Goal: Information Seeking & Learning: Compare options

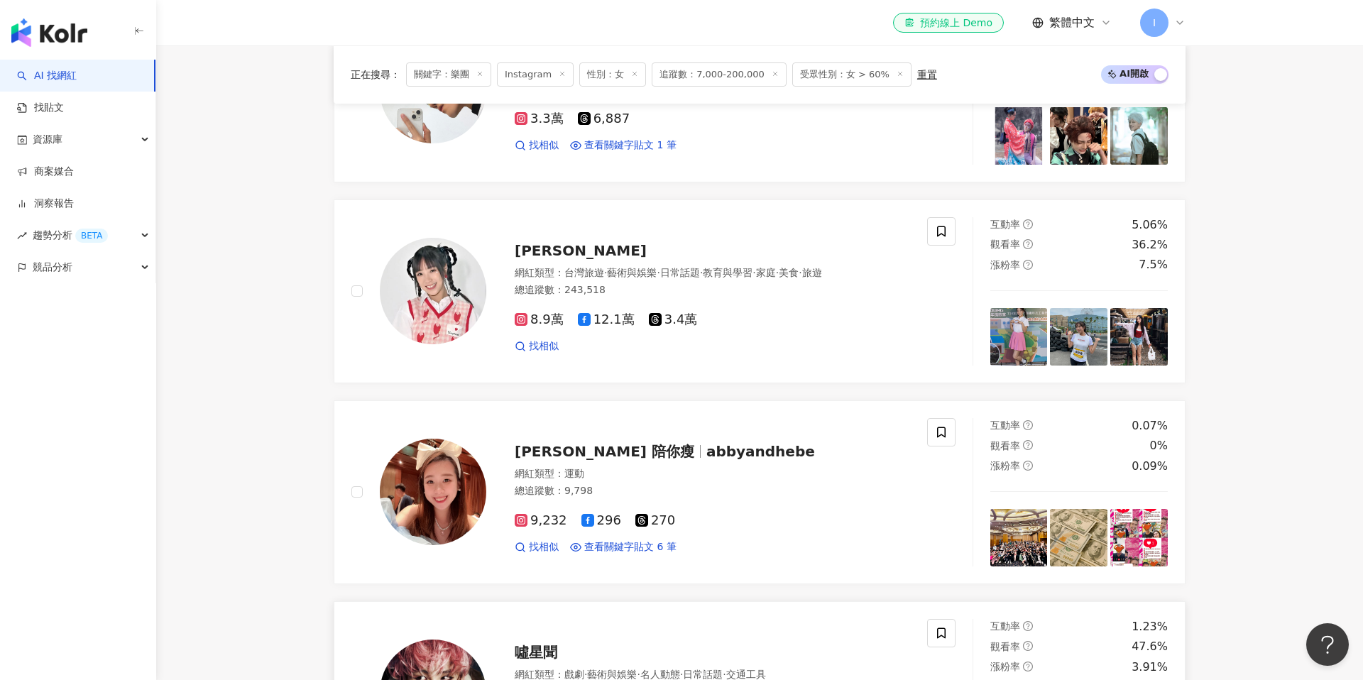
scroll to position [2214, 0]
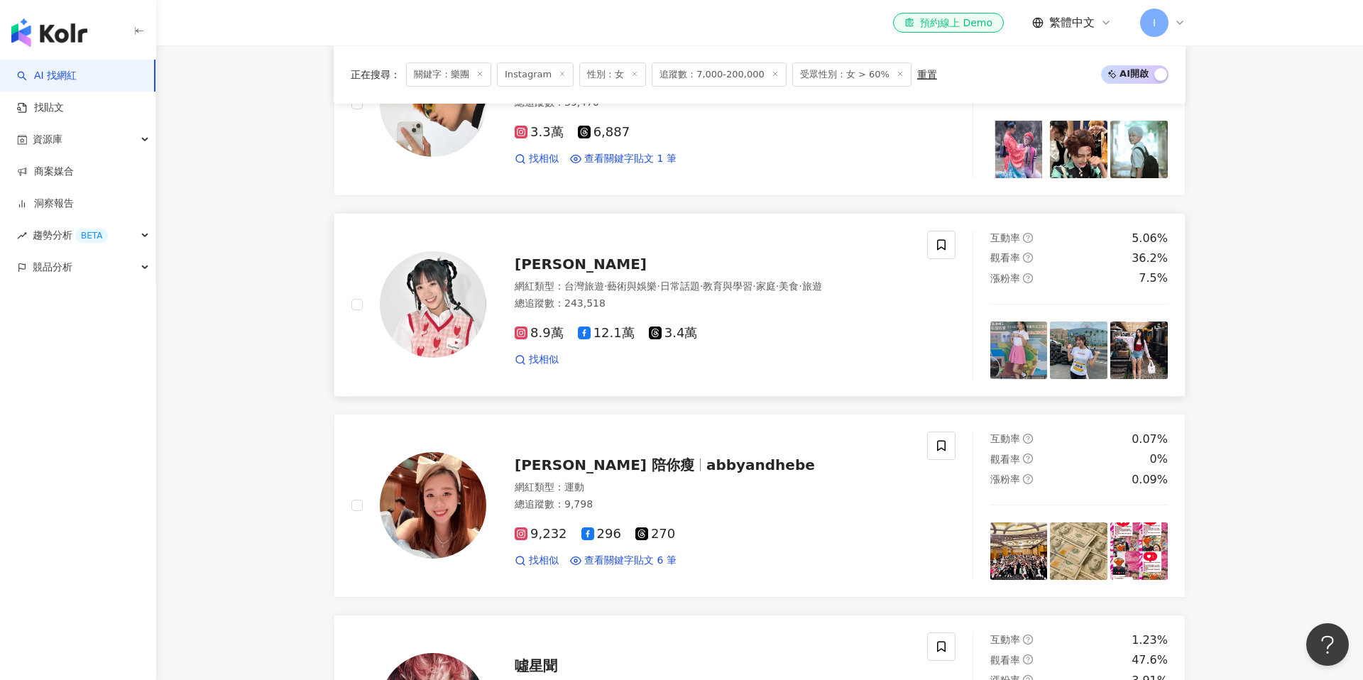
click at [592, 280] on div "網紅類型 ： 台灣旅遊 · 藝術與娛樂 · 日常話題 · 教育與學習 · 家庭 · 美食 · 旅遊 總追蹤數 ： 243,518" at bounding box center [712, 297] width 395 height 35
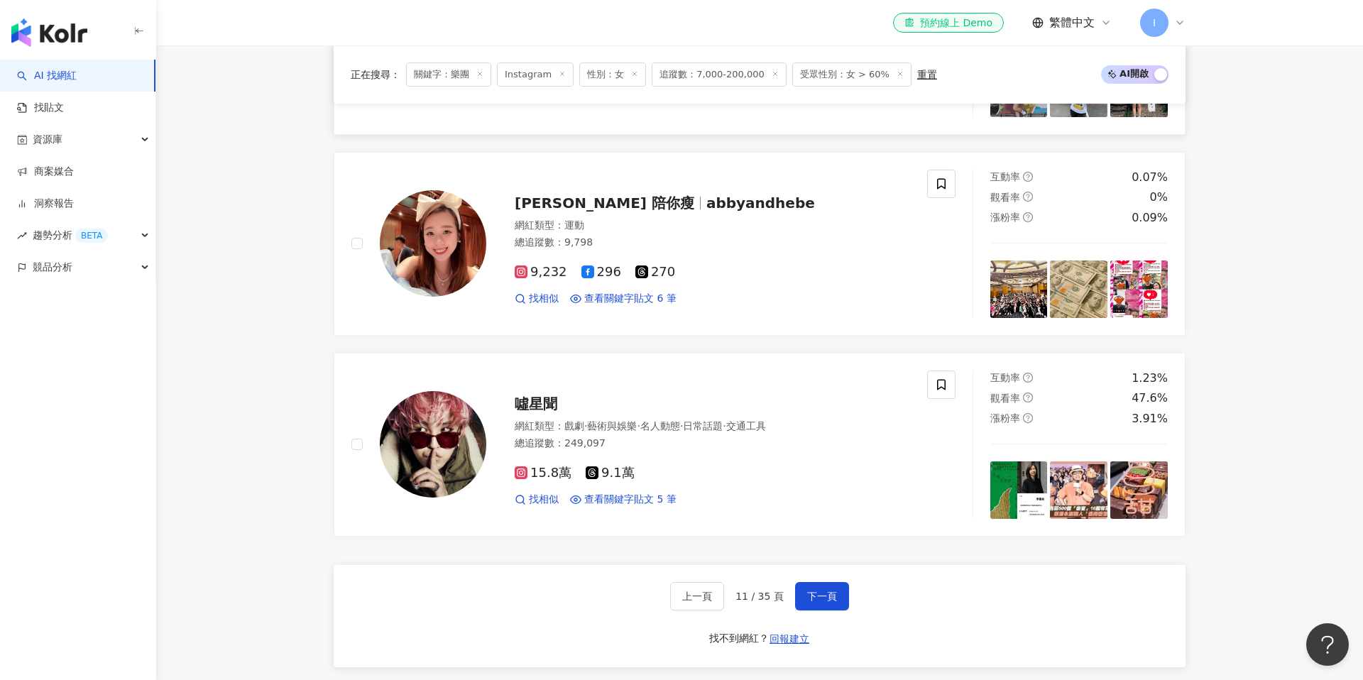
scroll to position [2543, 0]
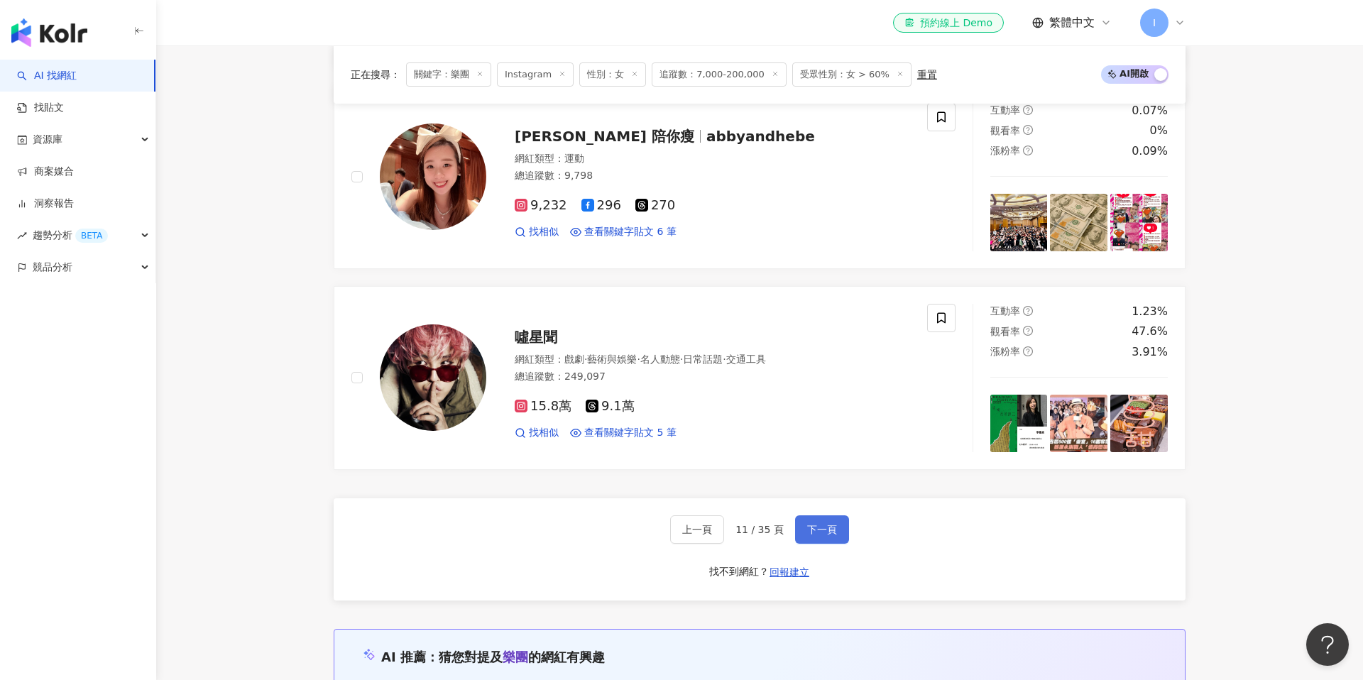
click at [823, 515] on button "下一頁" at bounding box center [822, 529] width 54 height 28
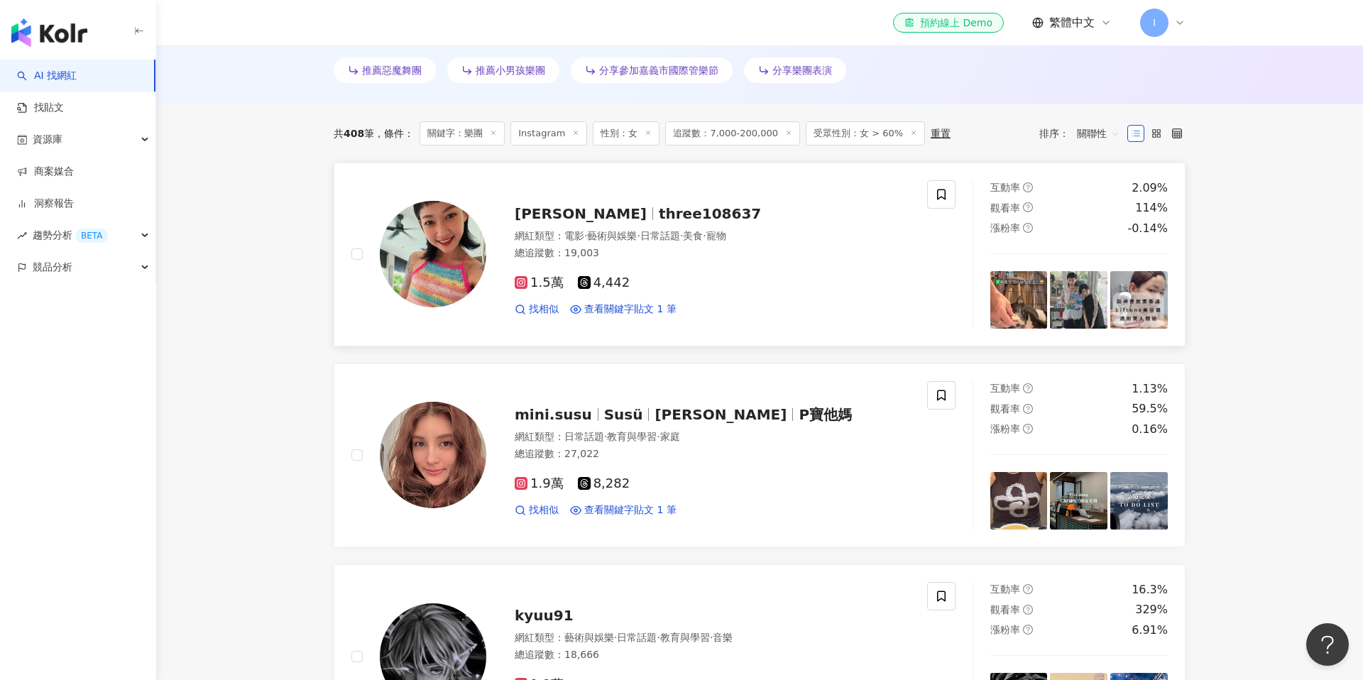
scroll to position [427, 0]
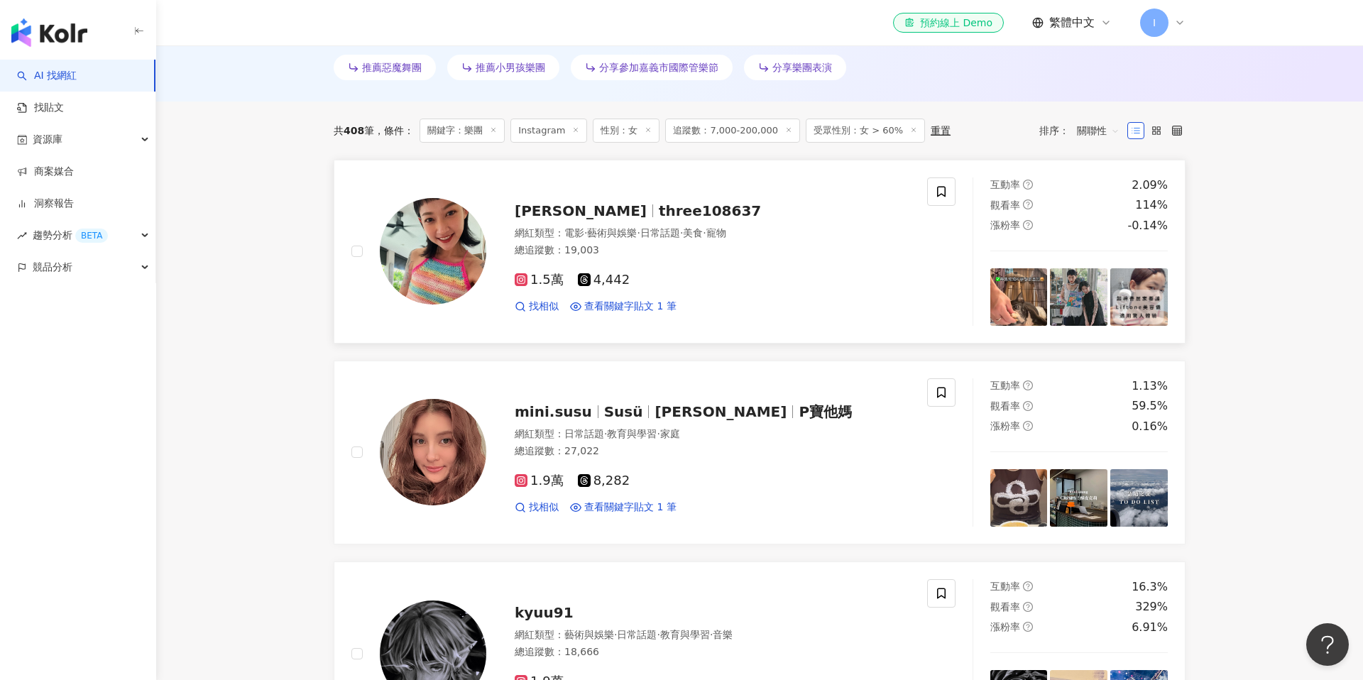
click at [601, 219] on div "阿蓁 three108637" at bounding box center [712, 211] width 395 height 20
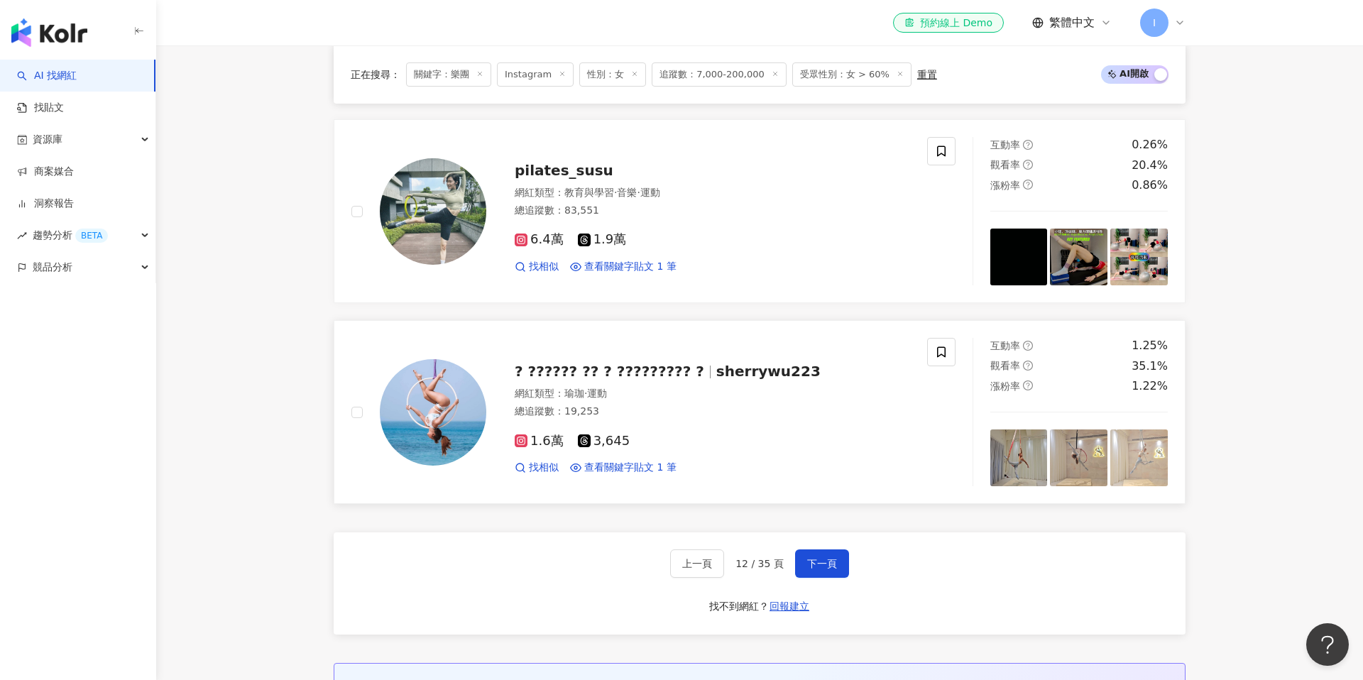
scroll to position [2570, 0]
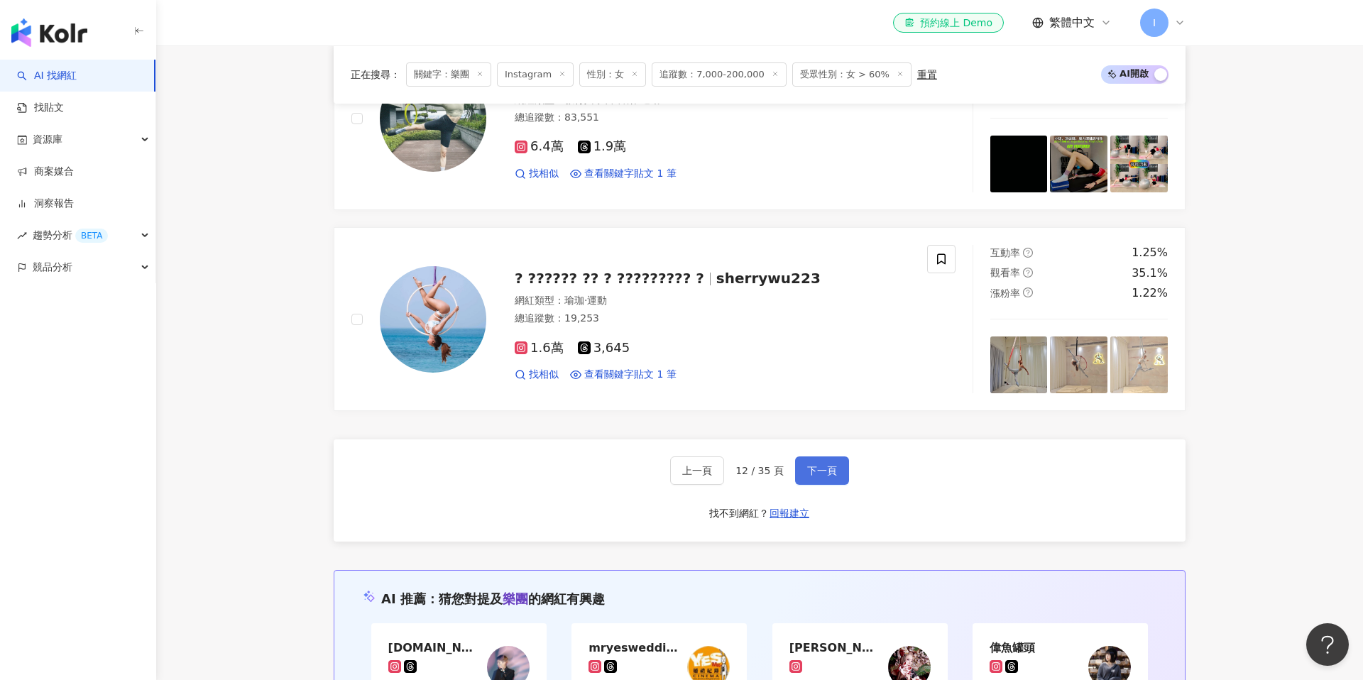
click at [821, 468] on span "下一頁" at bounding box center [822, 470] width 30 height 11
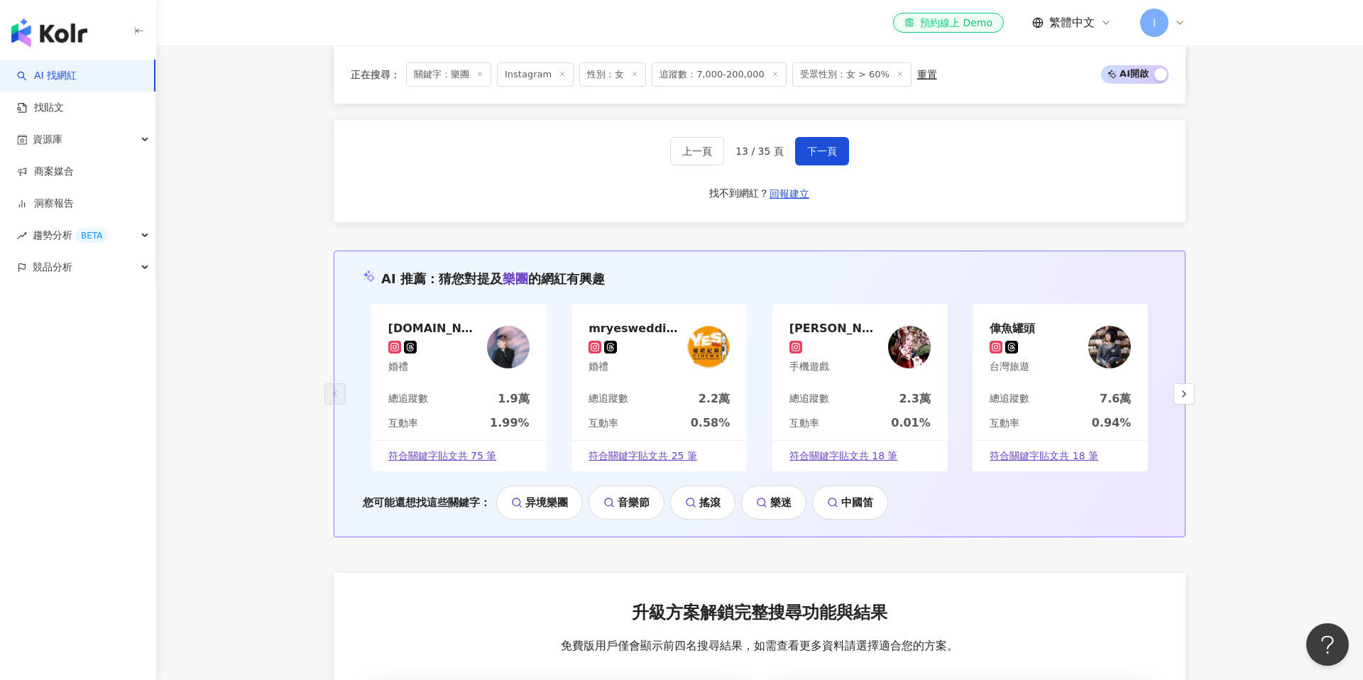
scroll to position [2736, 0]
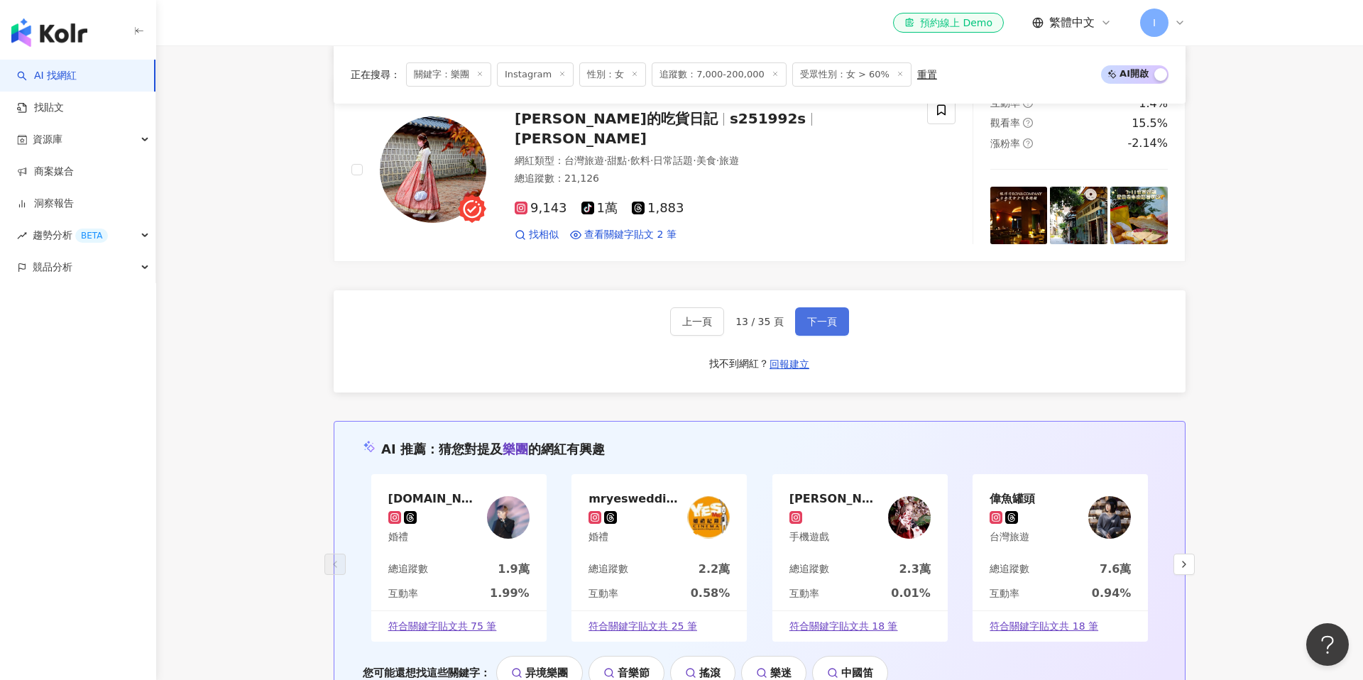
click at [816, 316] on span "下一頁" at bounding box center [822, 321] width 30 height 11
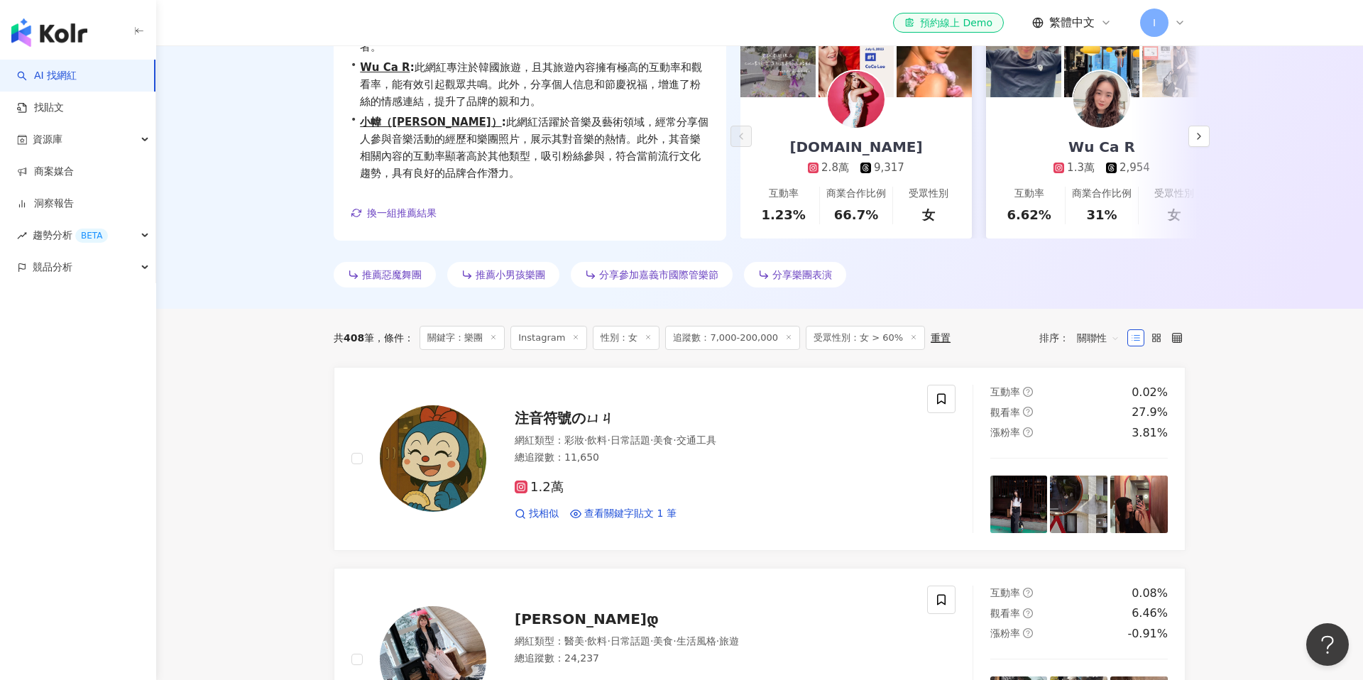
scroll to position [160, 0]
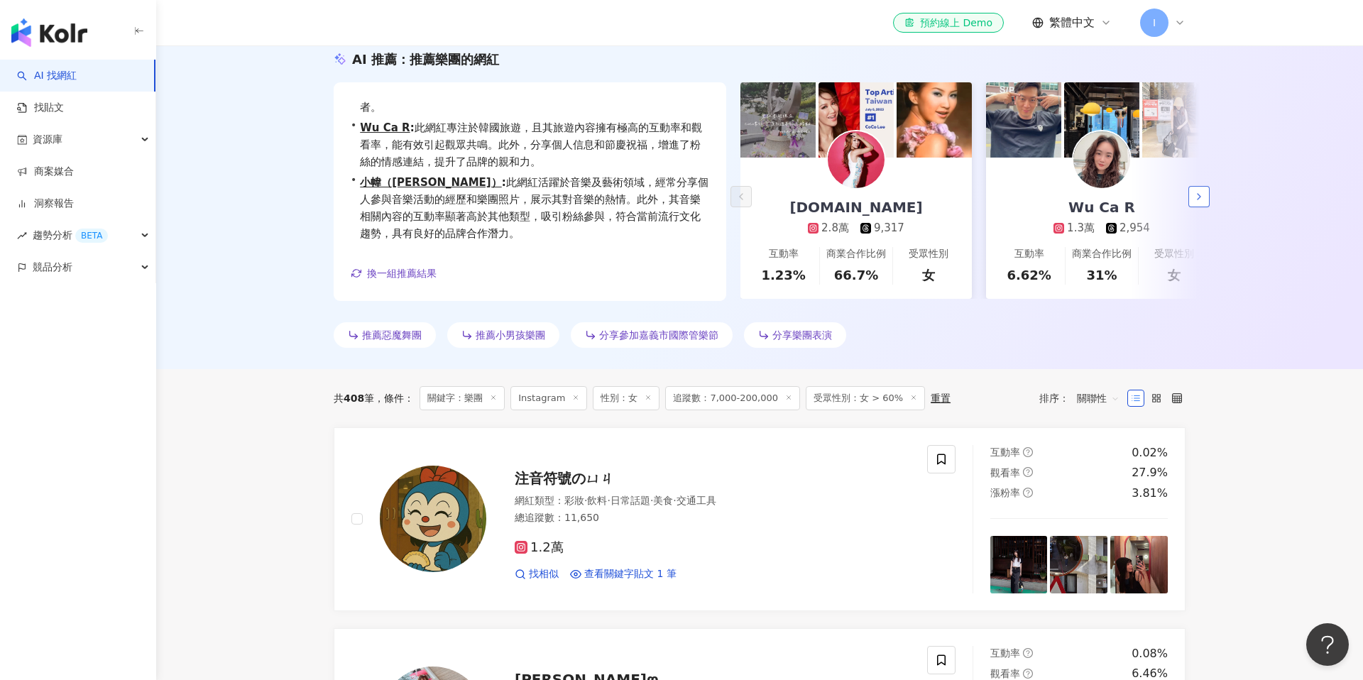
click at [1198, 196] on icon "button" at bounding box center [1198, 196] width 11 height 11
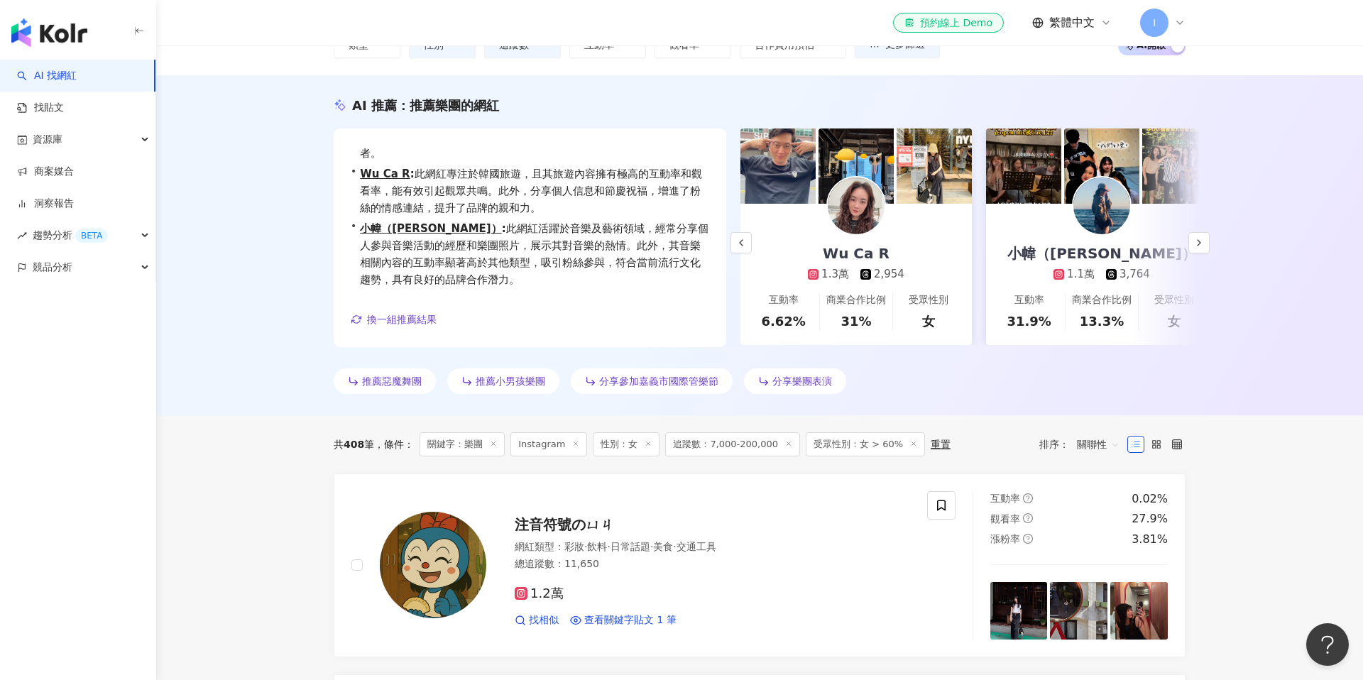
scroll to position [113, 0]
click at [865, 225] on img at bounding box center [856, 206] width 57 height 57
click at [1100, 220] on img at bounding box center [1101, 206] width 57 height 57
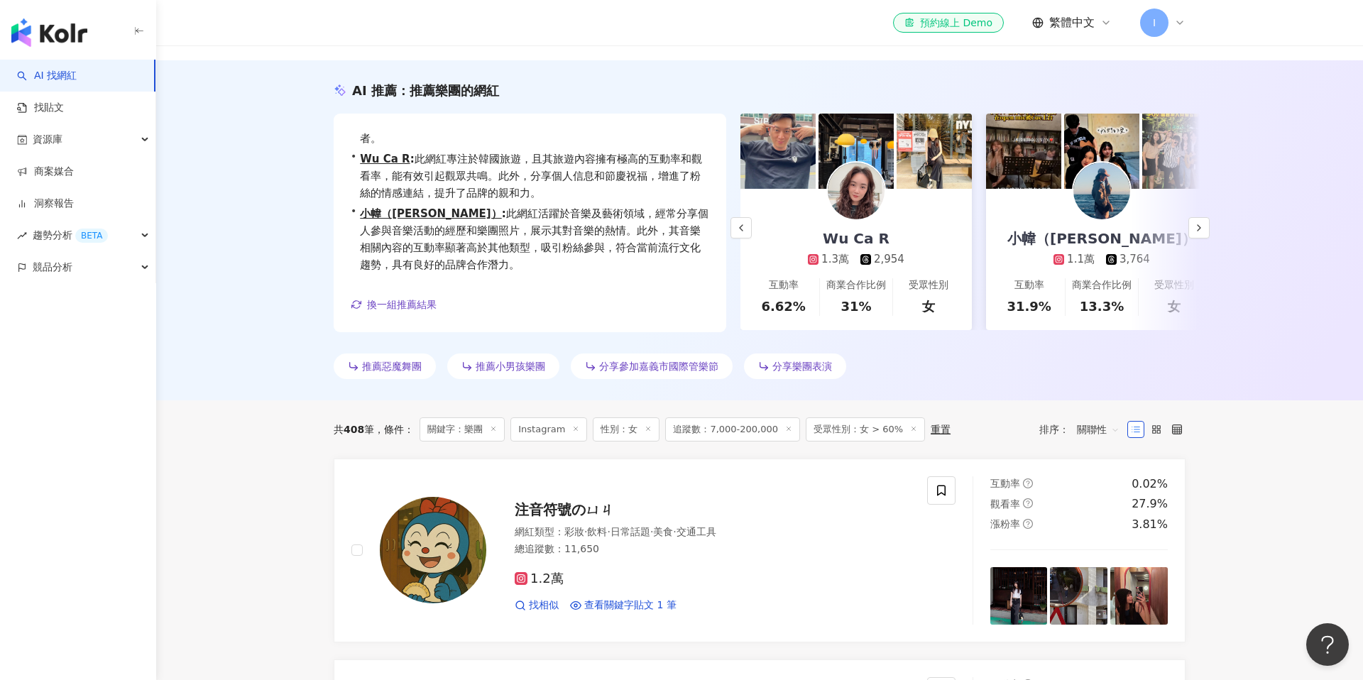
scroll to position [131, 0]
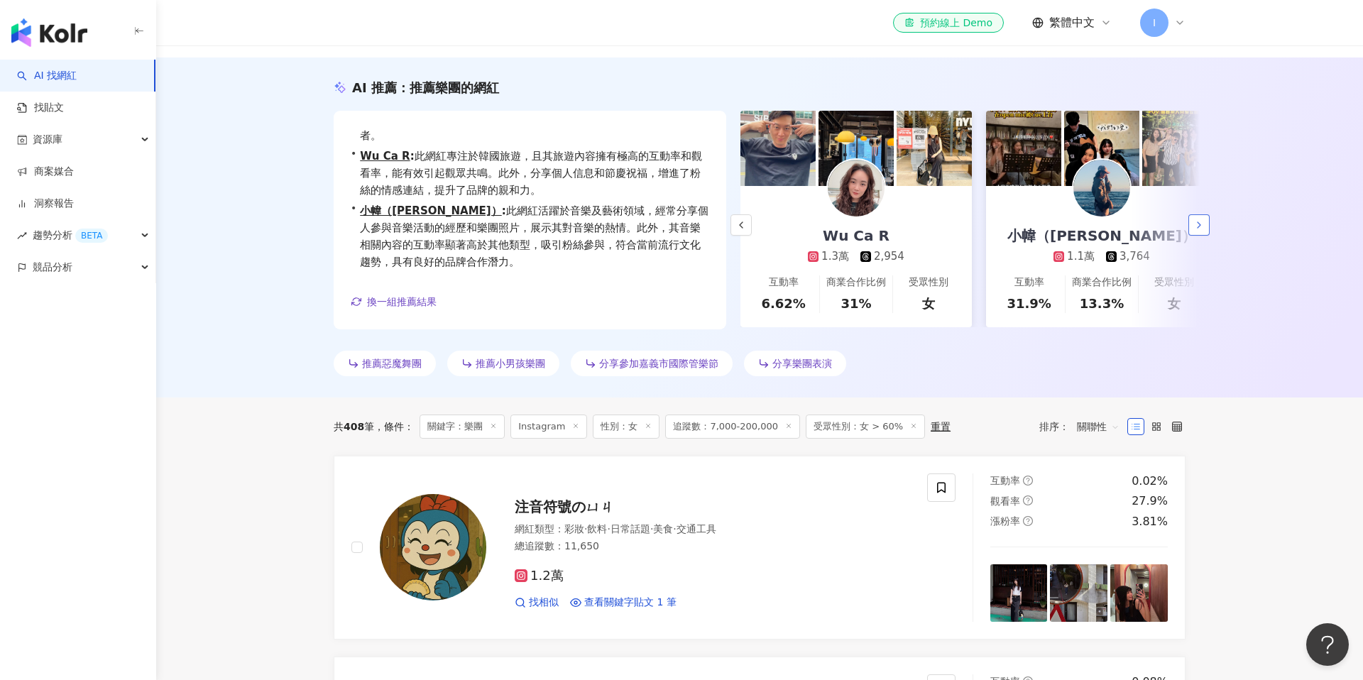
click at [1196, 228] on icon "button" at bounding box center [1198, 224] width 11 height 11
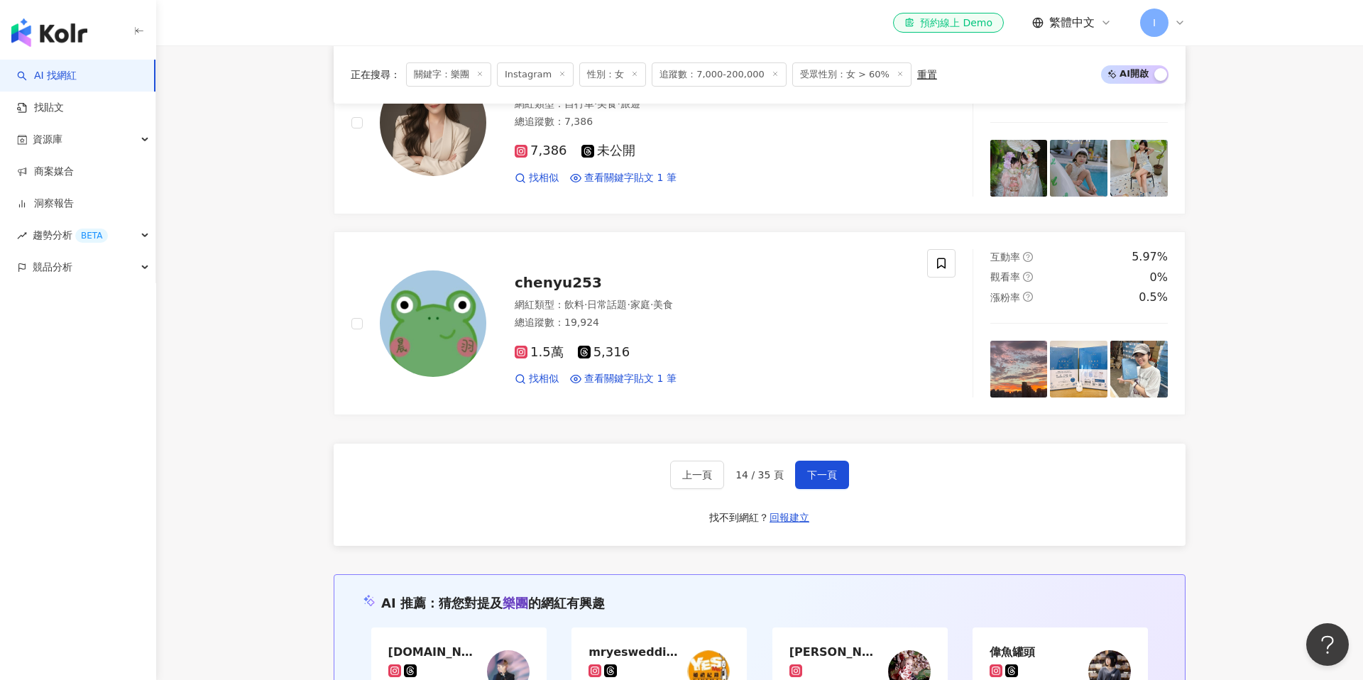
scroll to position [2638, 0]
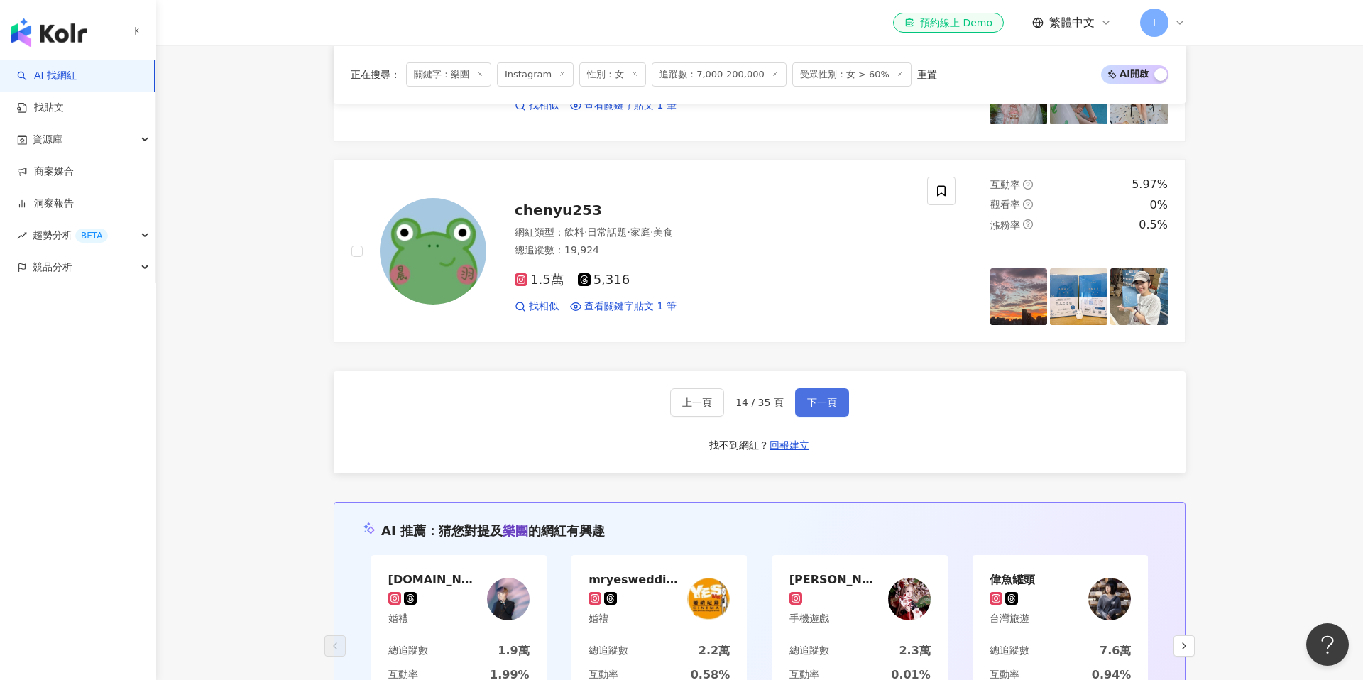
click at [816, 411] on button "下一頁" at bounding box center [822, 402] width 54 height 28
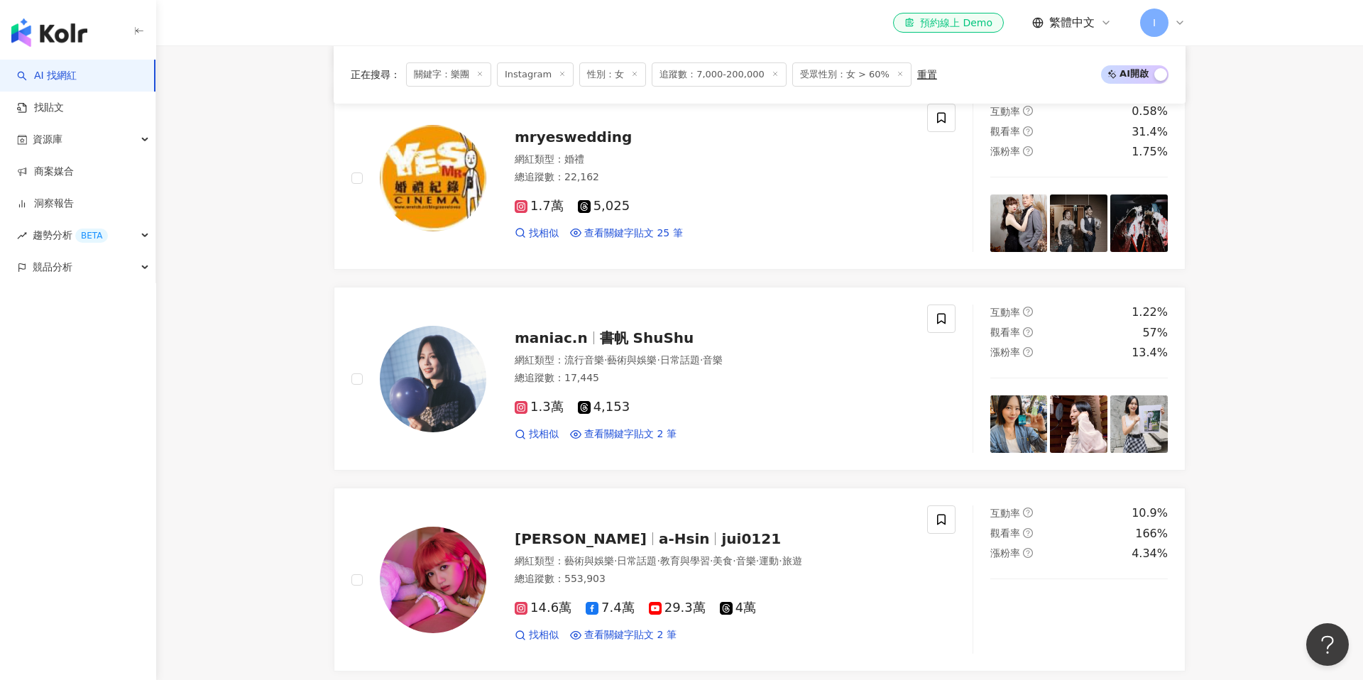
scroll to position [1414, 0]
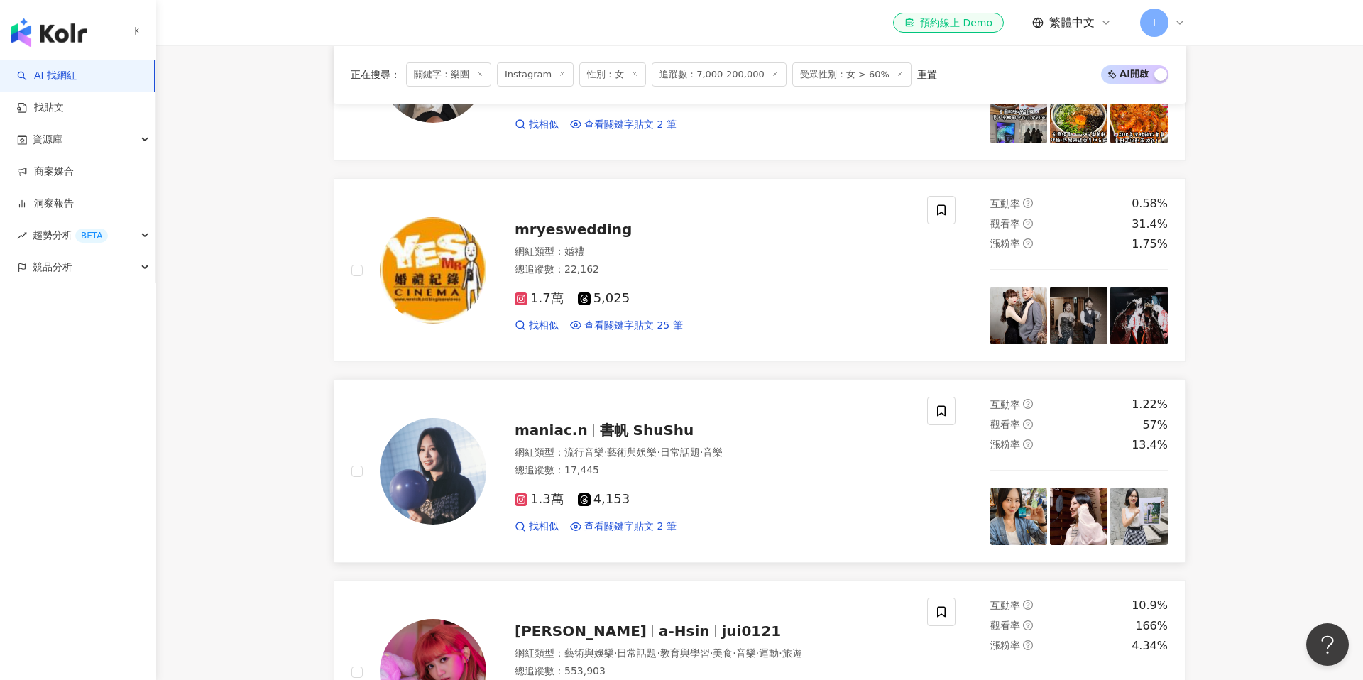
click at [612, 434] on span "書帆 ShuShu" at bounding box center [647, 430] width 94 height 17
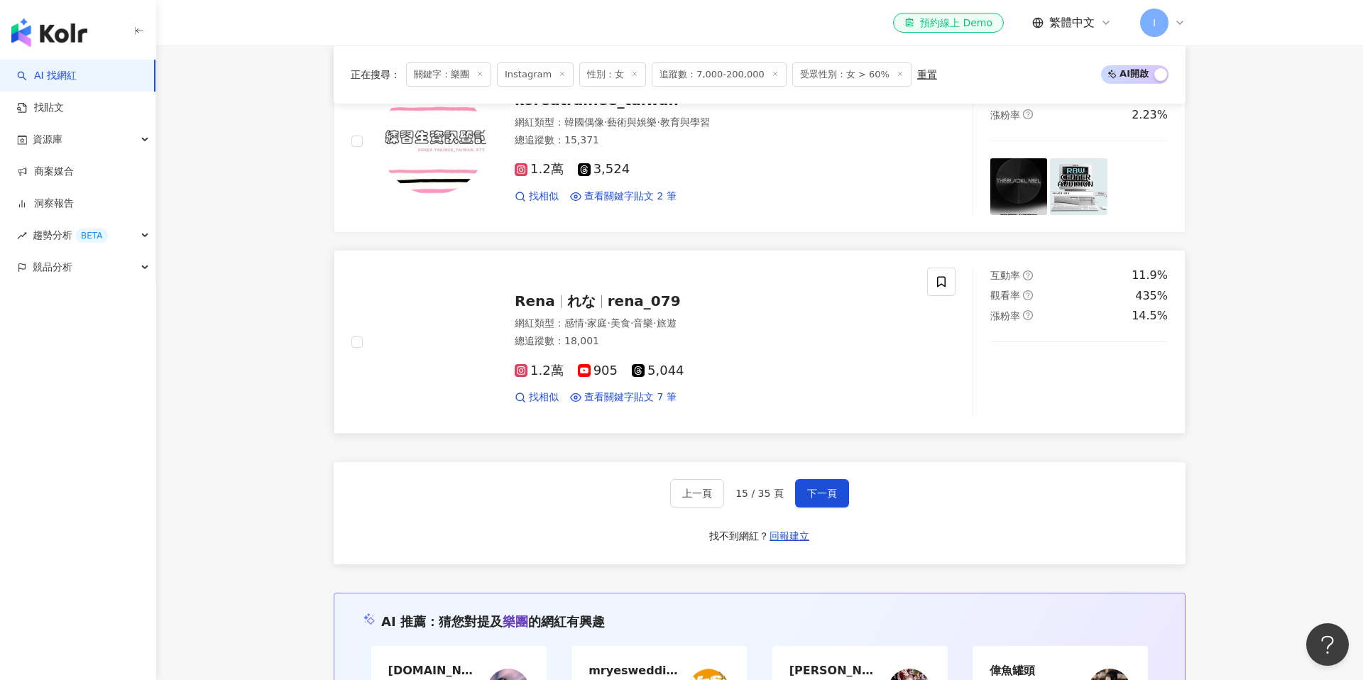
scroll to position [2562, 0]
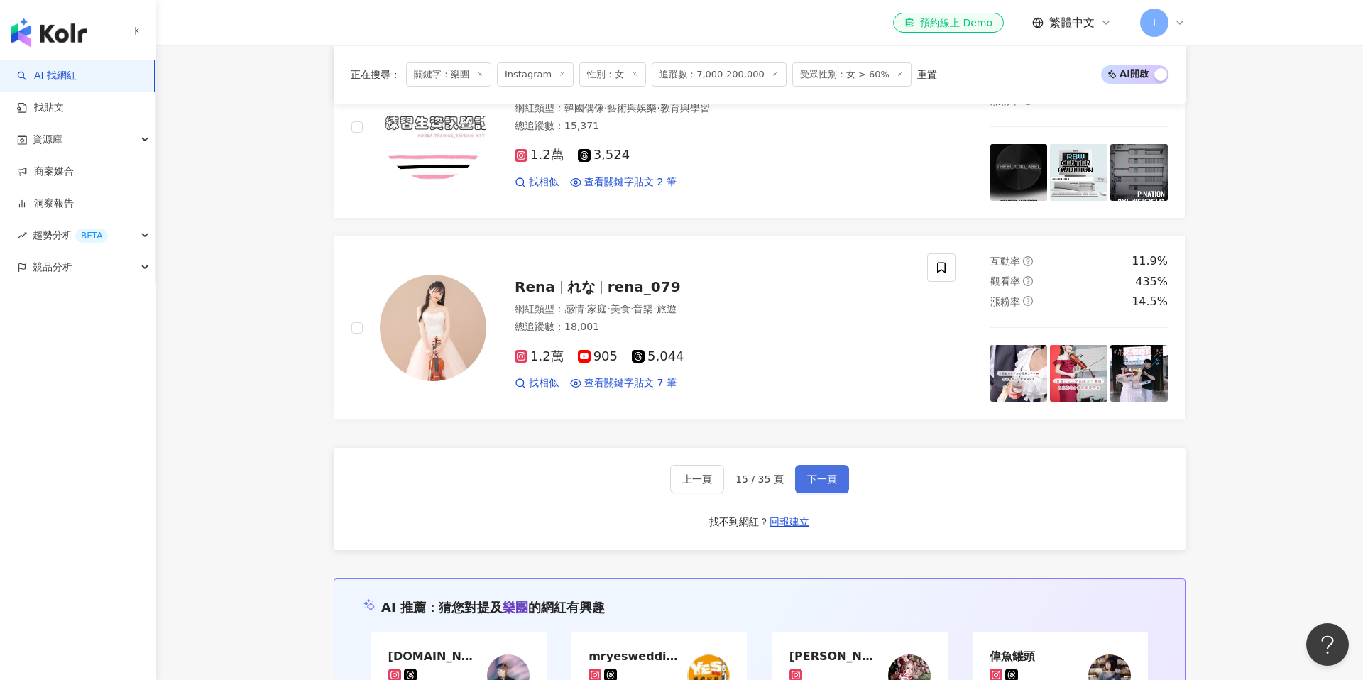
click at [818, 481] on span "下一頁" at bounding box center [822, 479] width 30 height 11
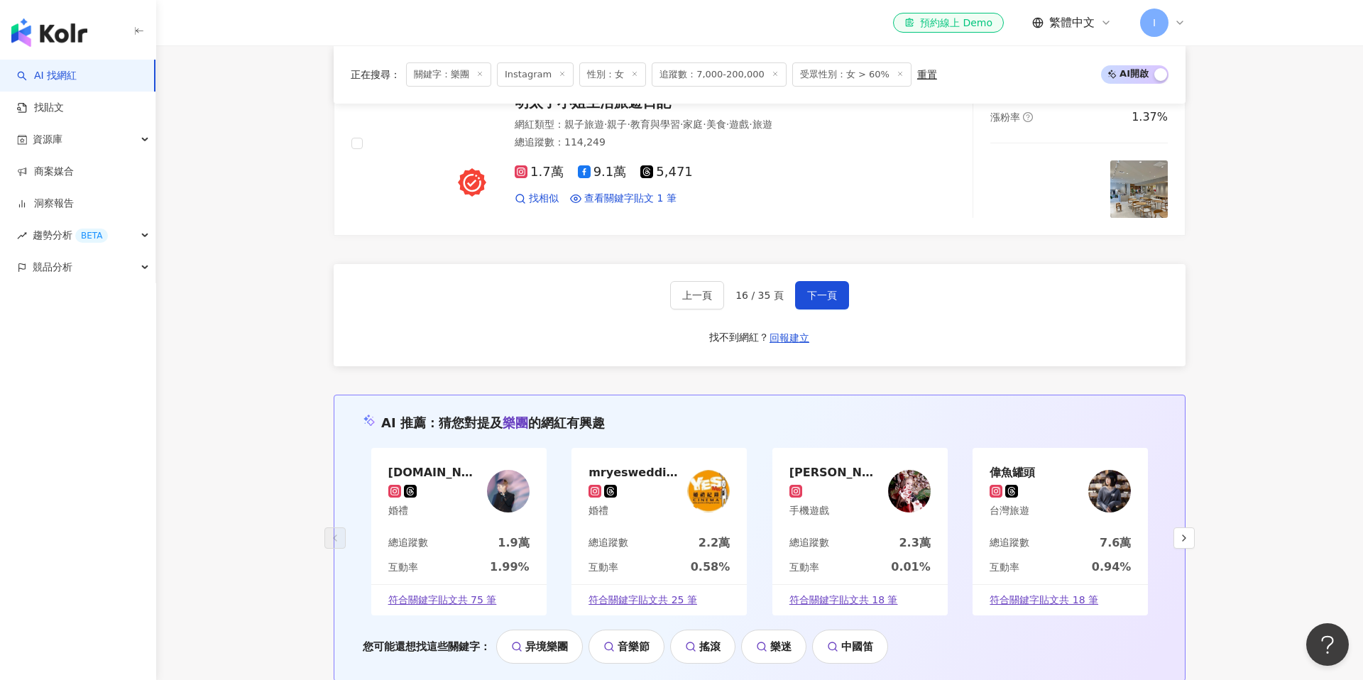
scroll to position [2834, 0]
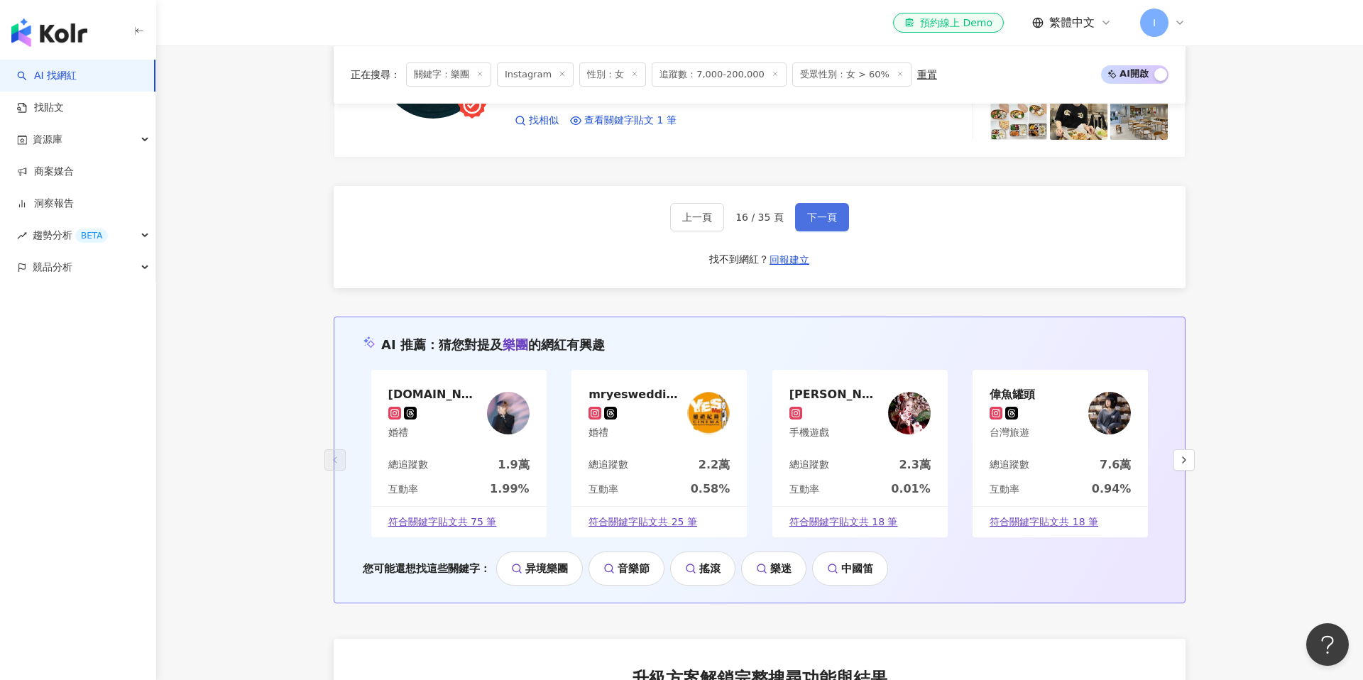
click at [831, 212] on span "下一頁" at bounding box center [822, 217] width 30 height 11
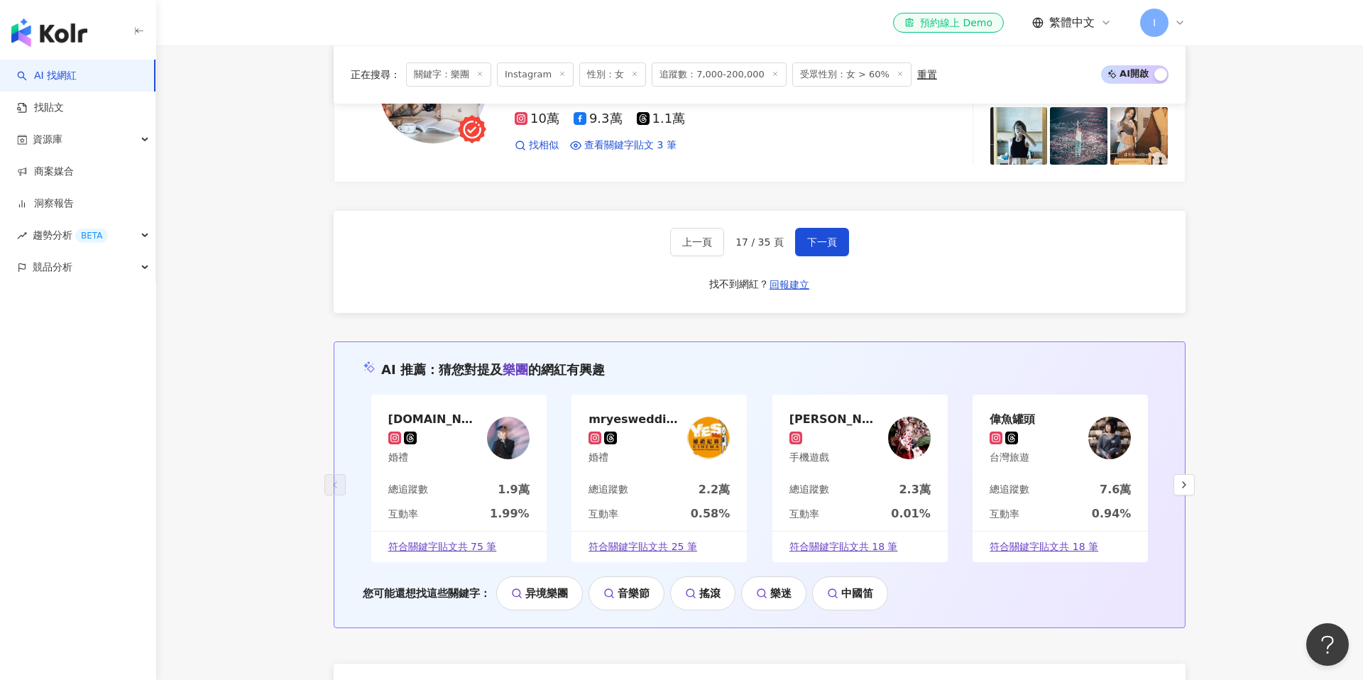
scroll to position [2831, 0]
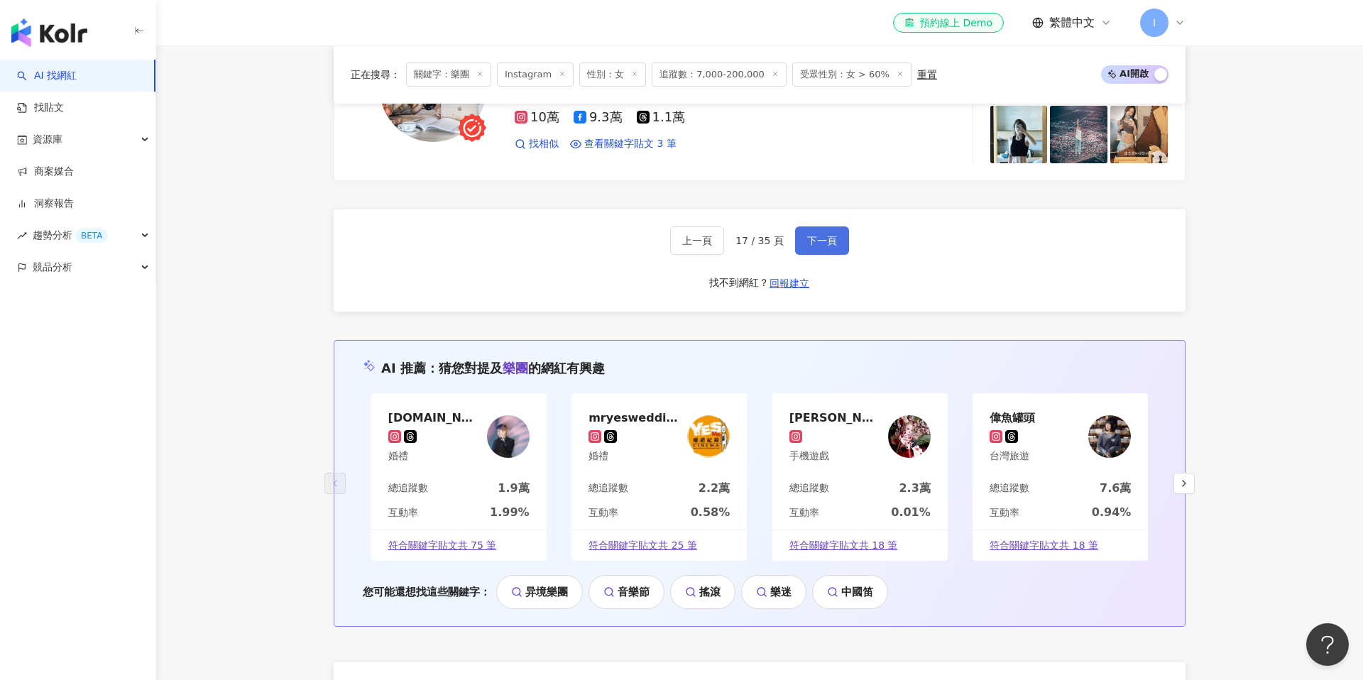
click at [821, 239] on span "下一頁" at bounding box center [822, 240] width 30 height 11
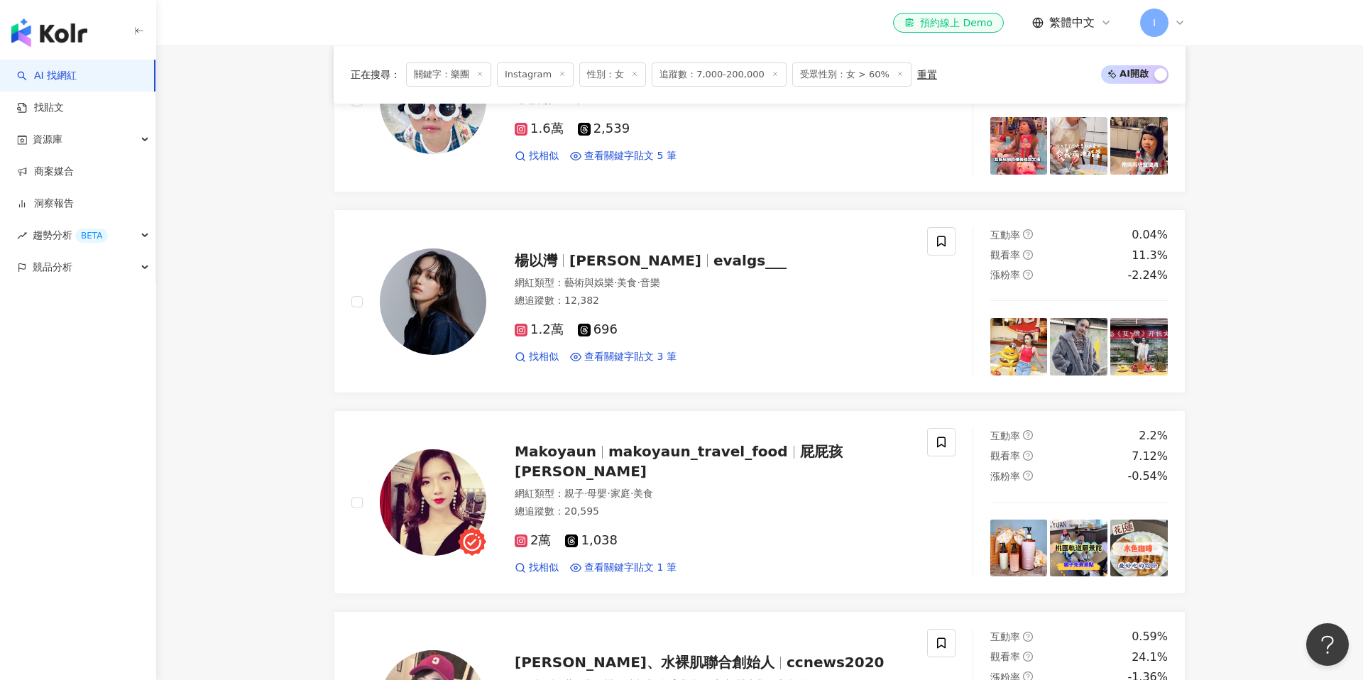
scroll to position [1979, 0]
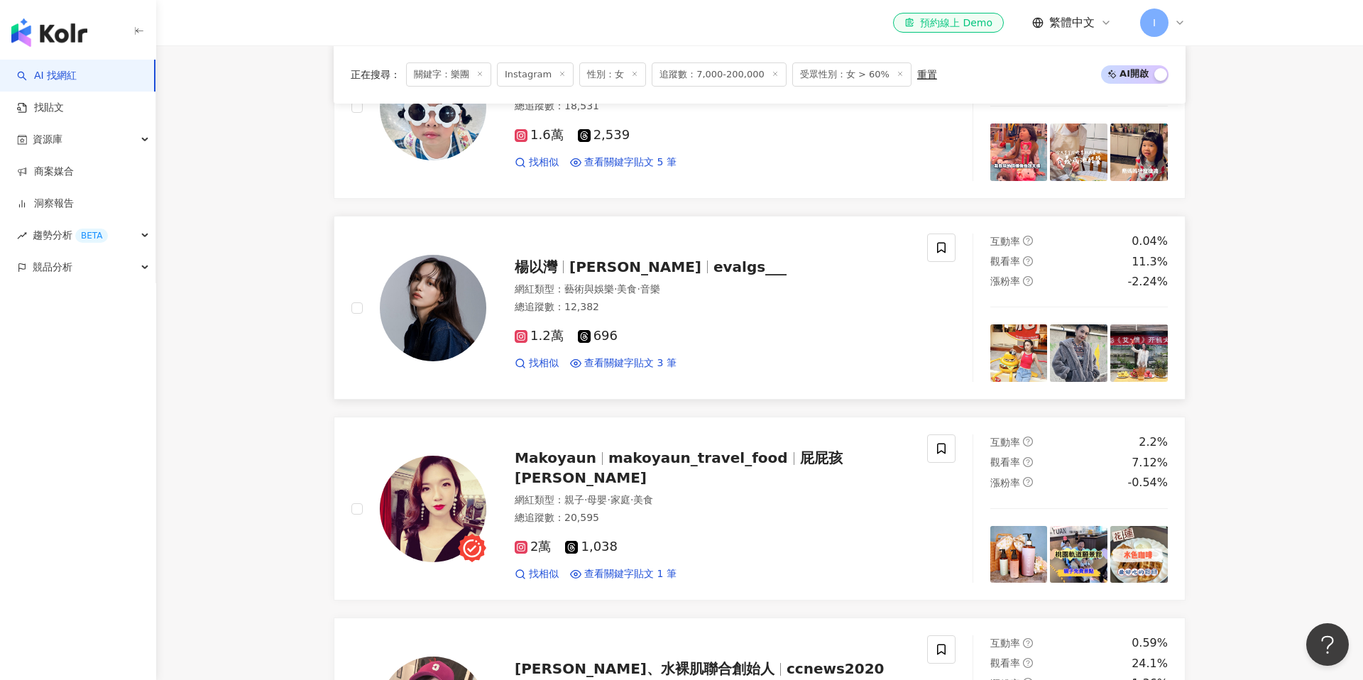
click at [631, 259] on span "Iwan Bawan" at bounding box center [635, 266] width 132 height 17
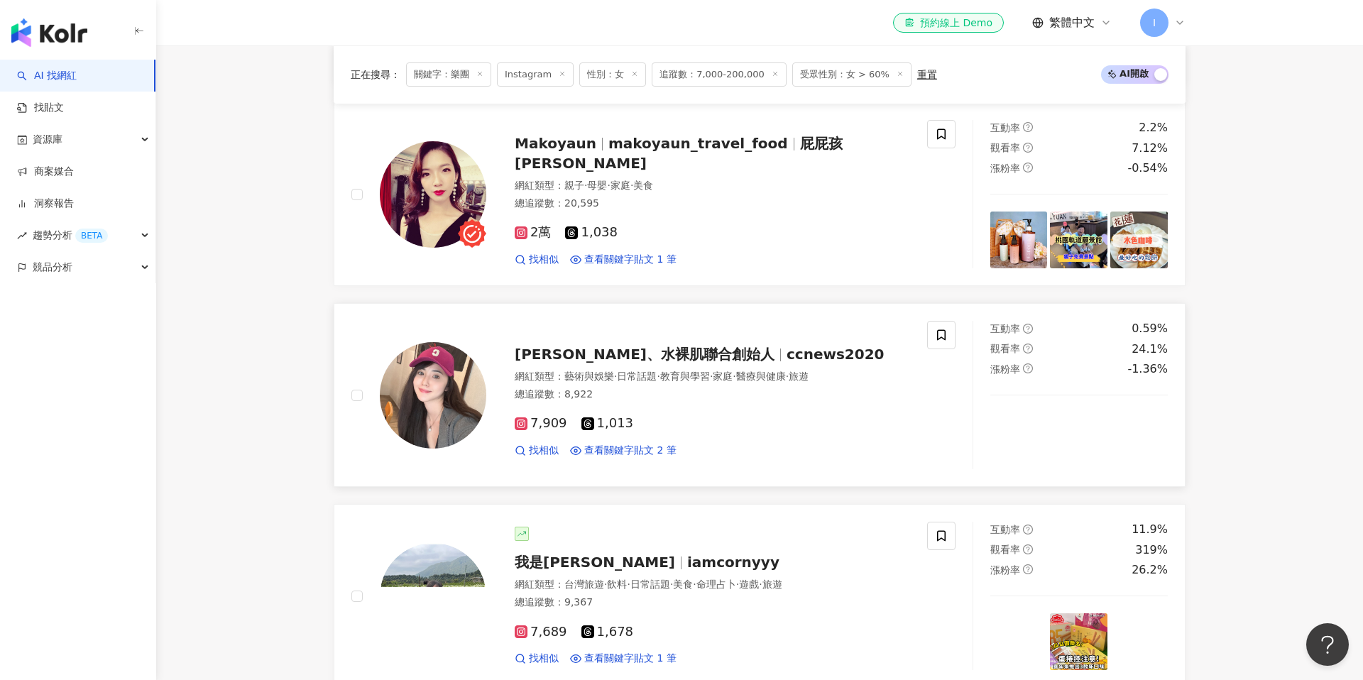
scroll to position [2526, 0]
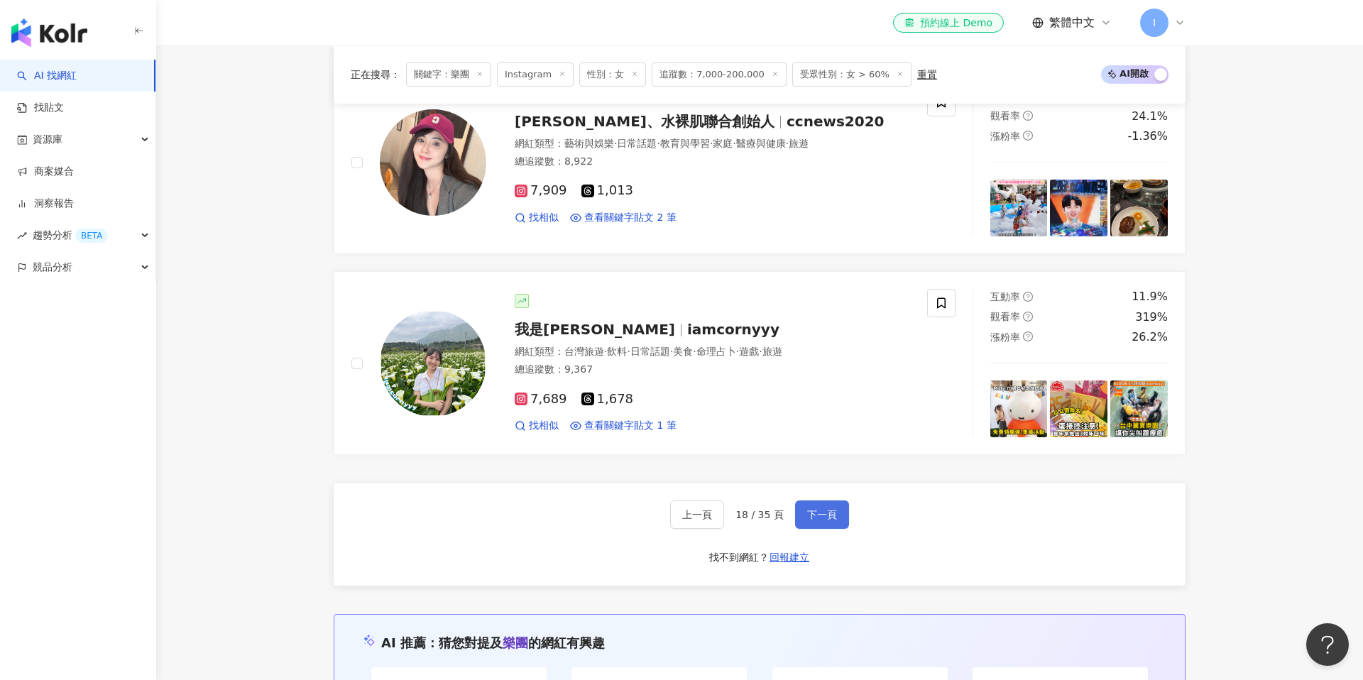
click at [816, 506] on button "下一頁" at bounding box center [822, 515] width 54 height 28
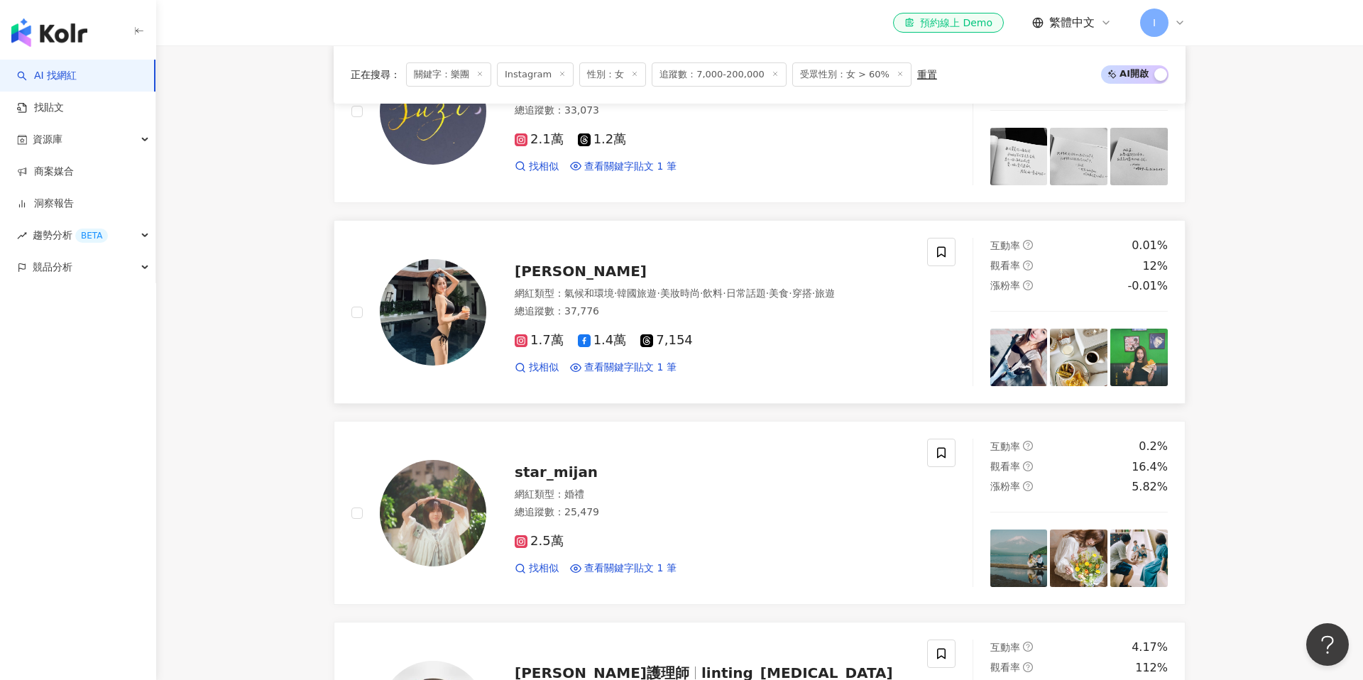
scroll to position [1570, 0]
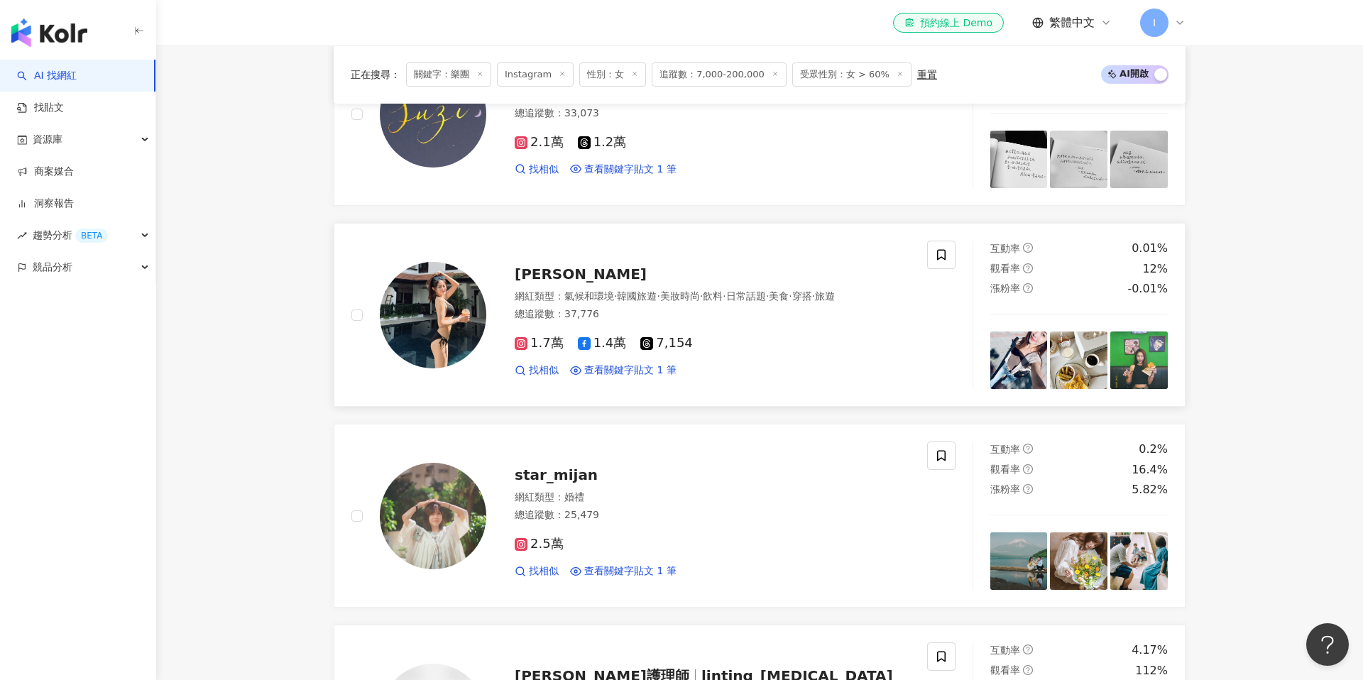
click at [545, 277] on span "朱奈奈" at bounding box center [581, 274] width 132 height 17
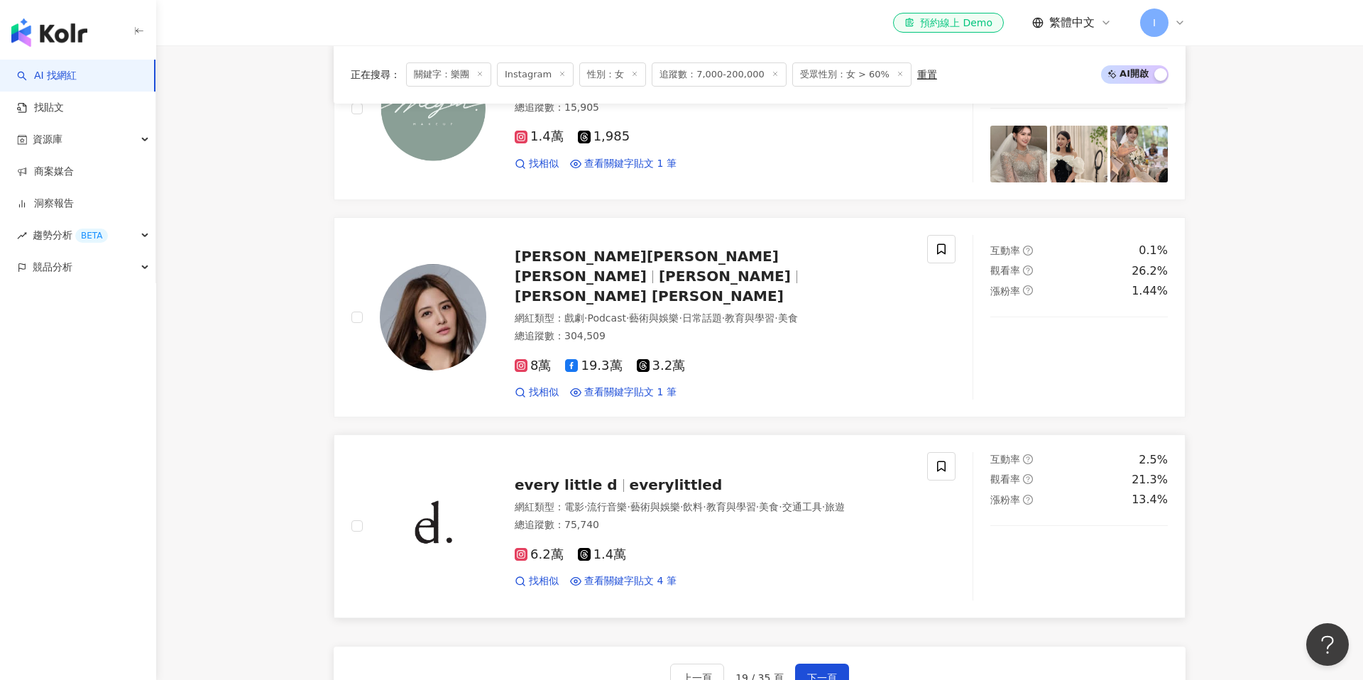
scroll to position [2528, 0]
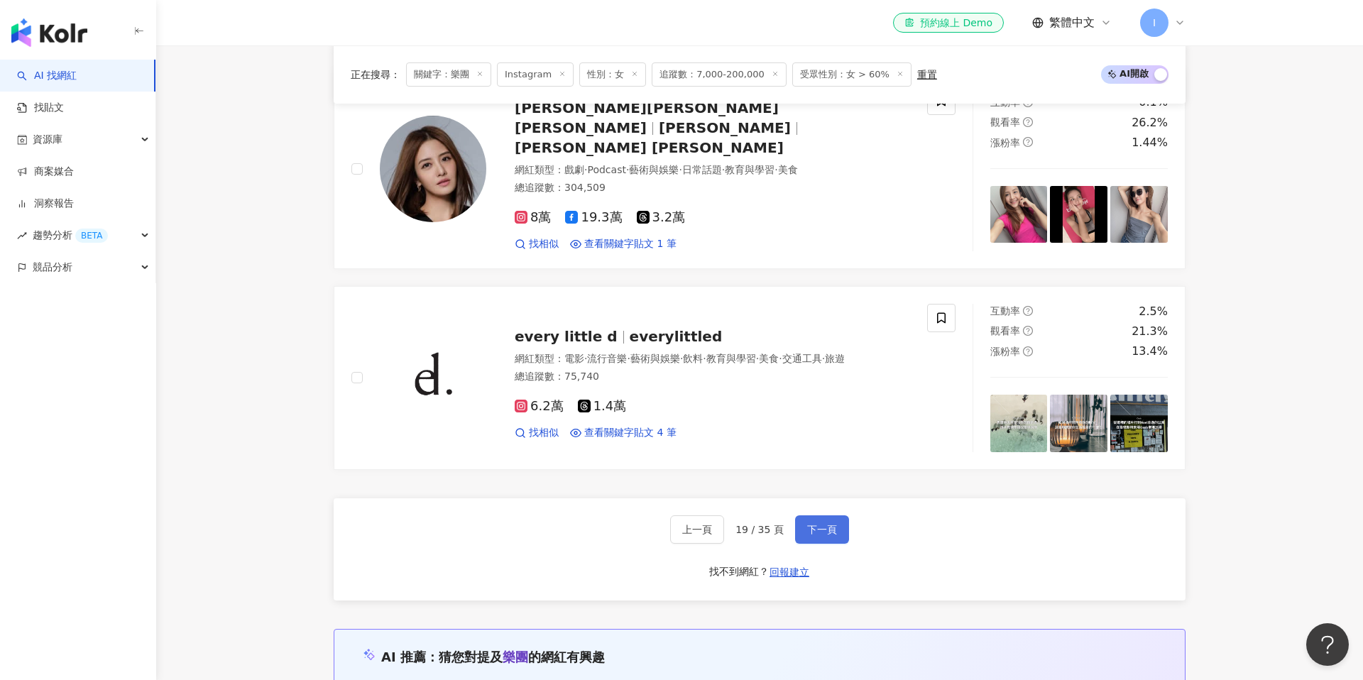
click at [816, 519] on button "下一頁" at bounding box center [822, 529] width 54 height 28
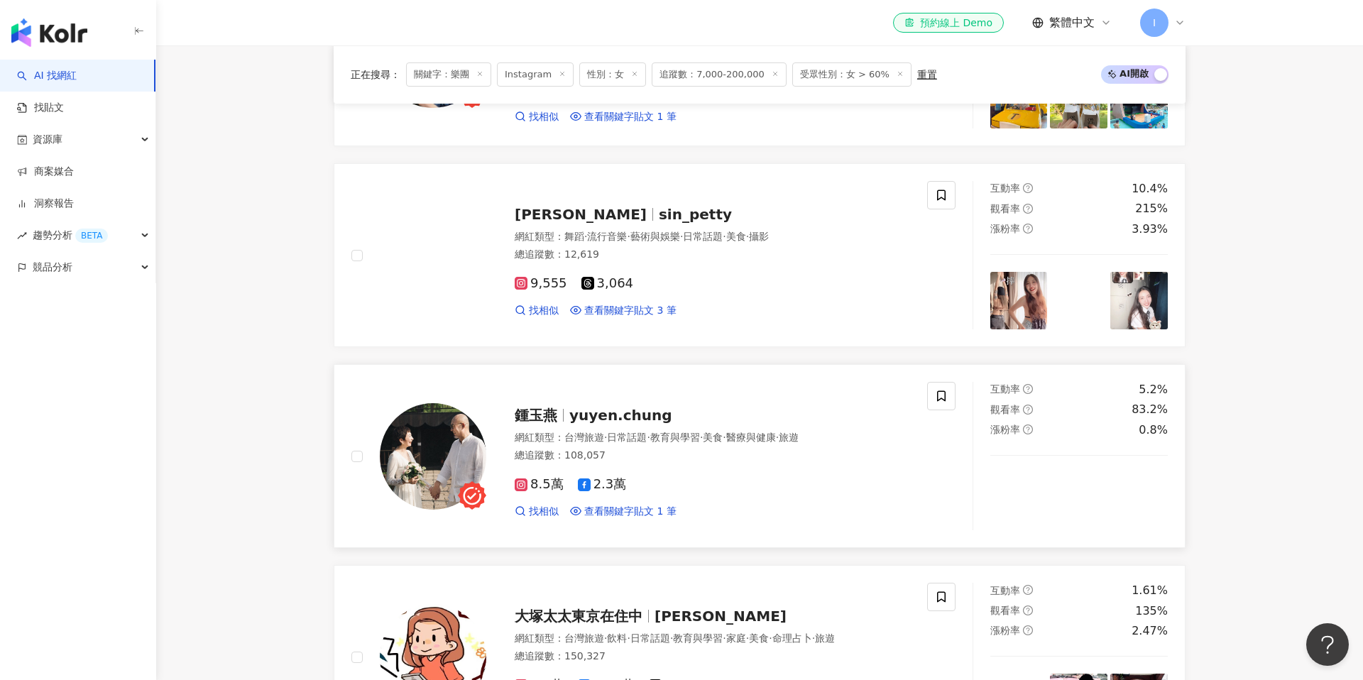
scroll to position [990, 0]
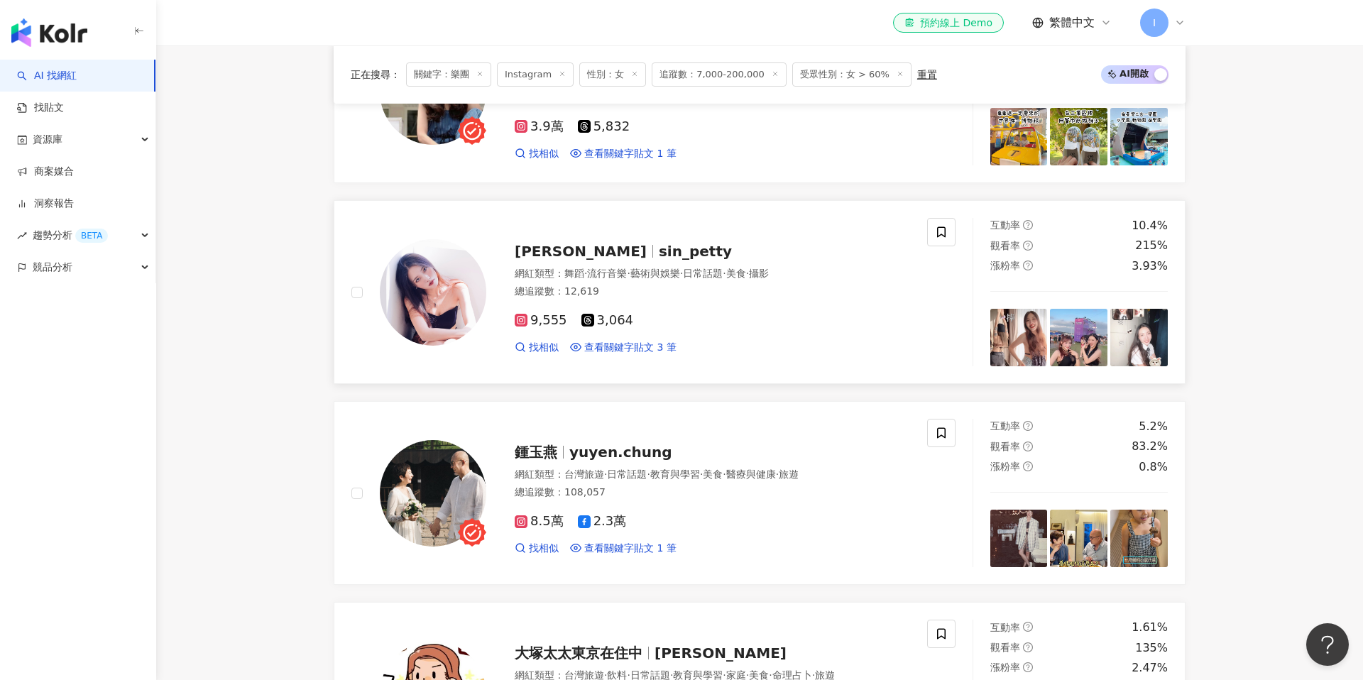
click at [657, 300] on div "網紅類型 ： 舞蹈 · 流行音樂 · 藝術與娛樂 · 日常話題 · 美食 · 攝影 總追蹤數 ： 12,619" at bounding box center [712, 284] width 395 height 35
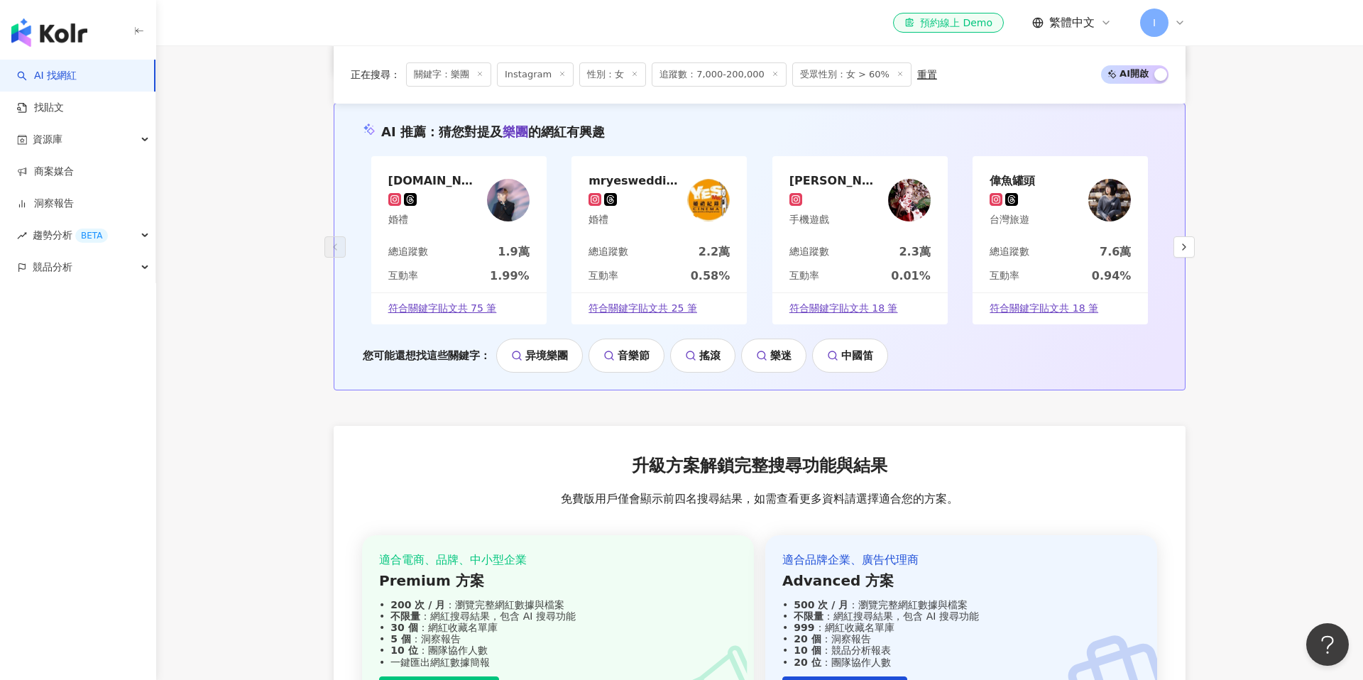
scroll to position [2878, 0]
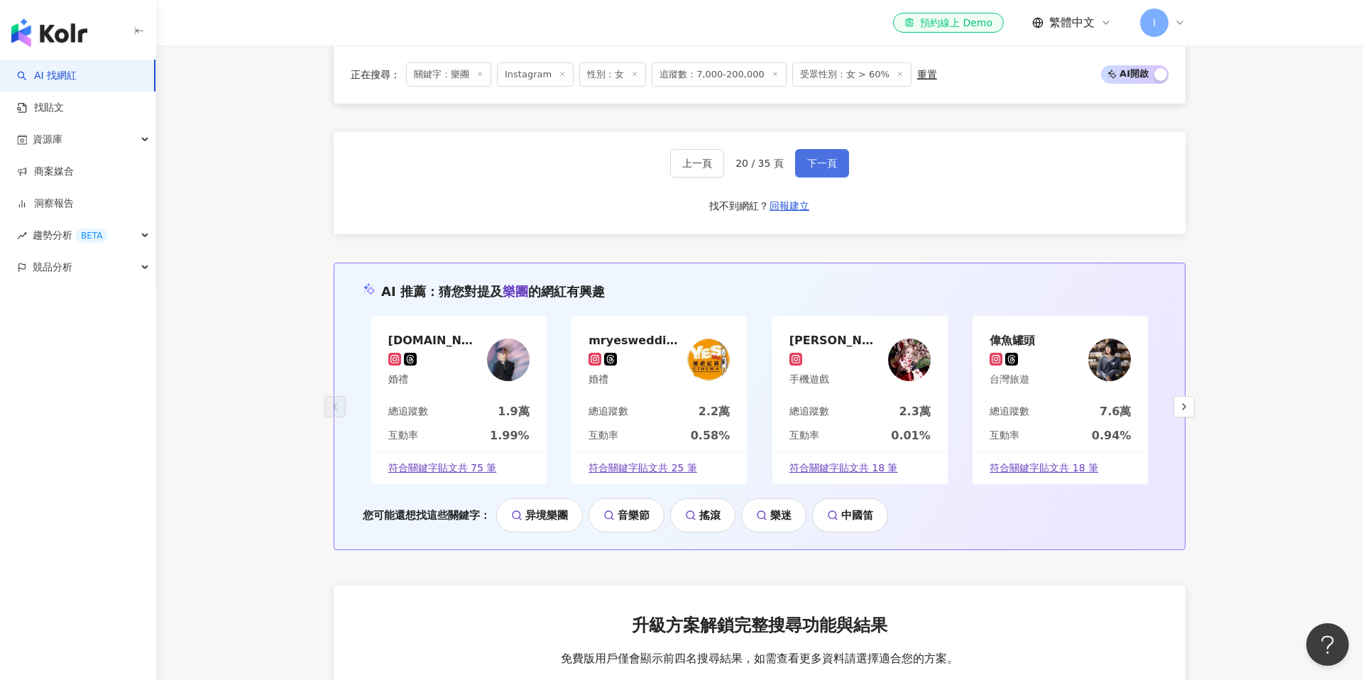
click at [811, 167] on span "下一頁" at bounding box center [822, 163] width 30 height 11
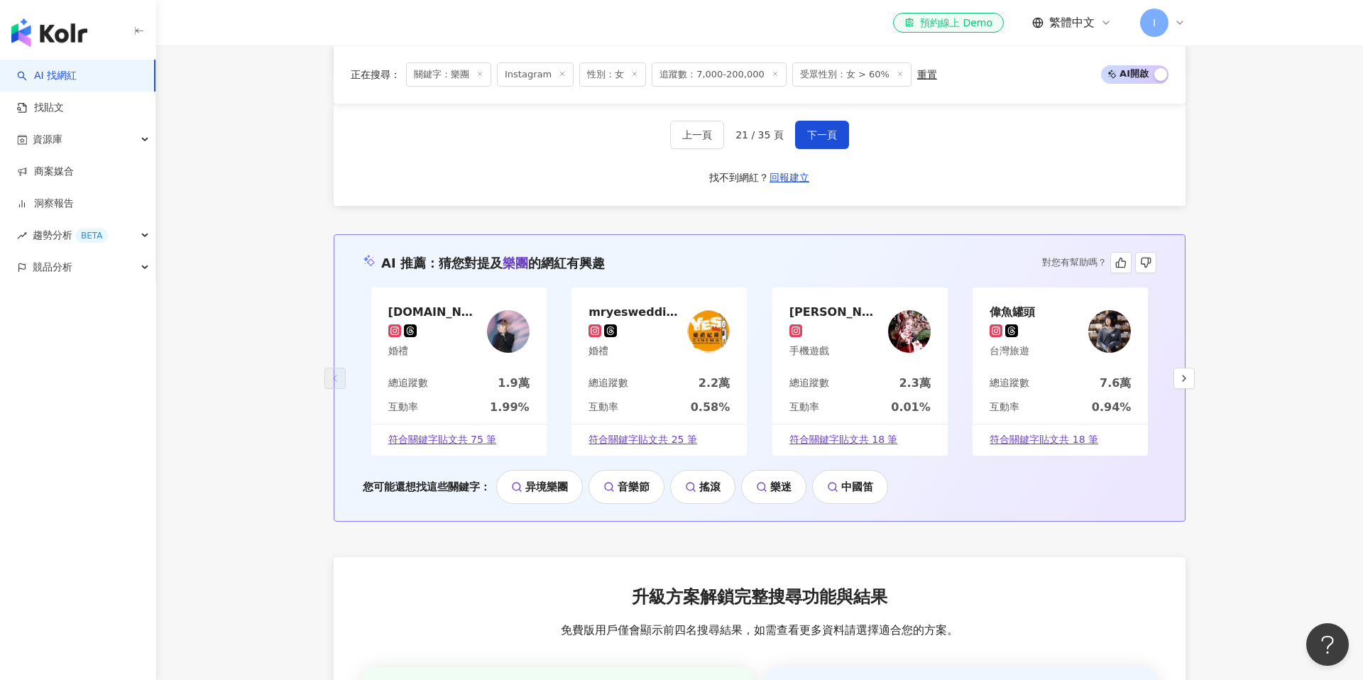
scroll to position [2836, 0]
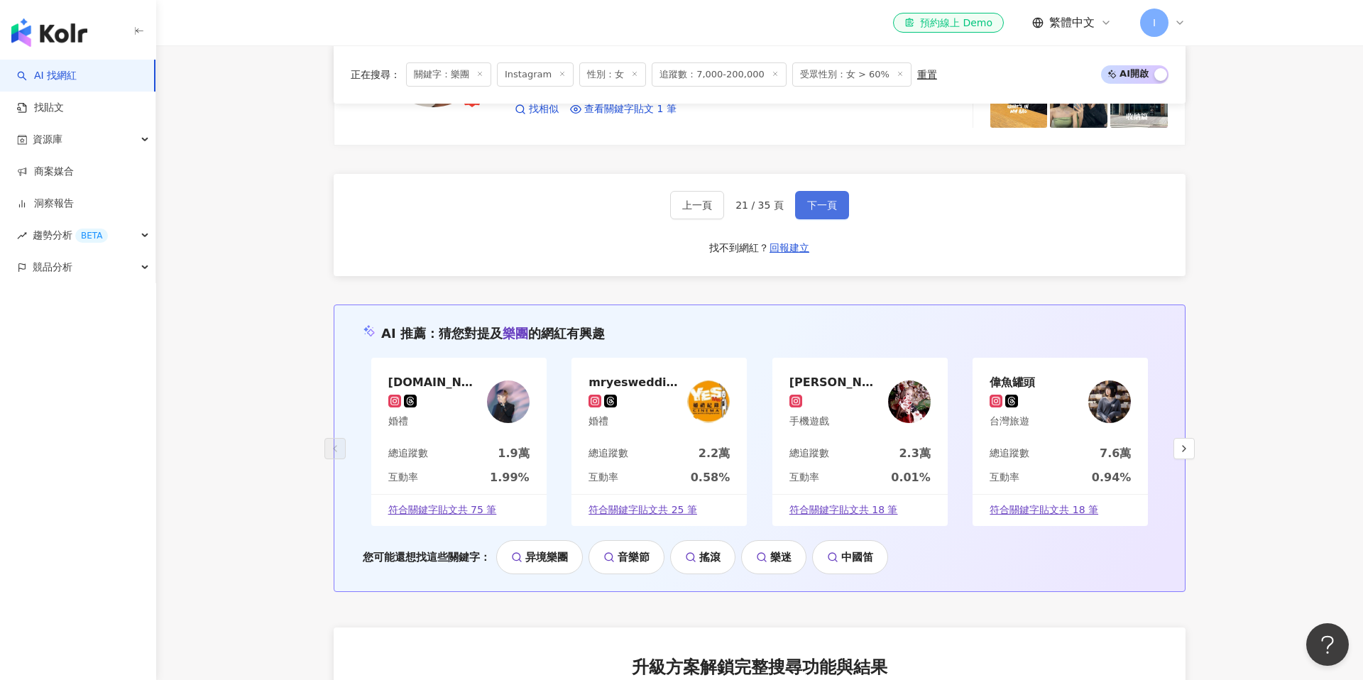
click at [809, 200] on span "下一頁" at bounding box center [822, 205] width 30 height 11
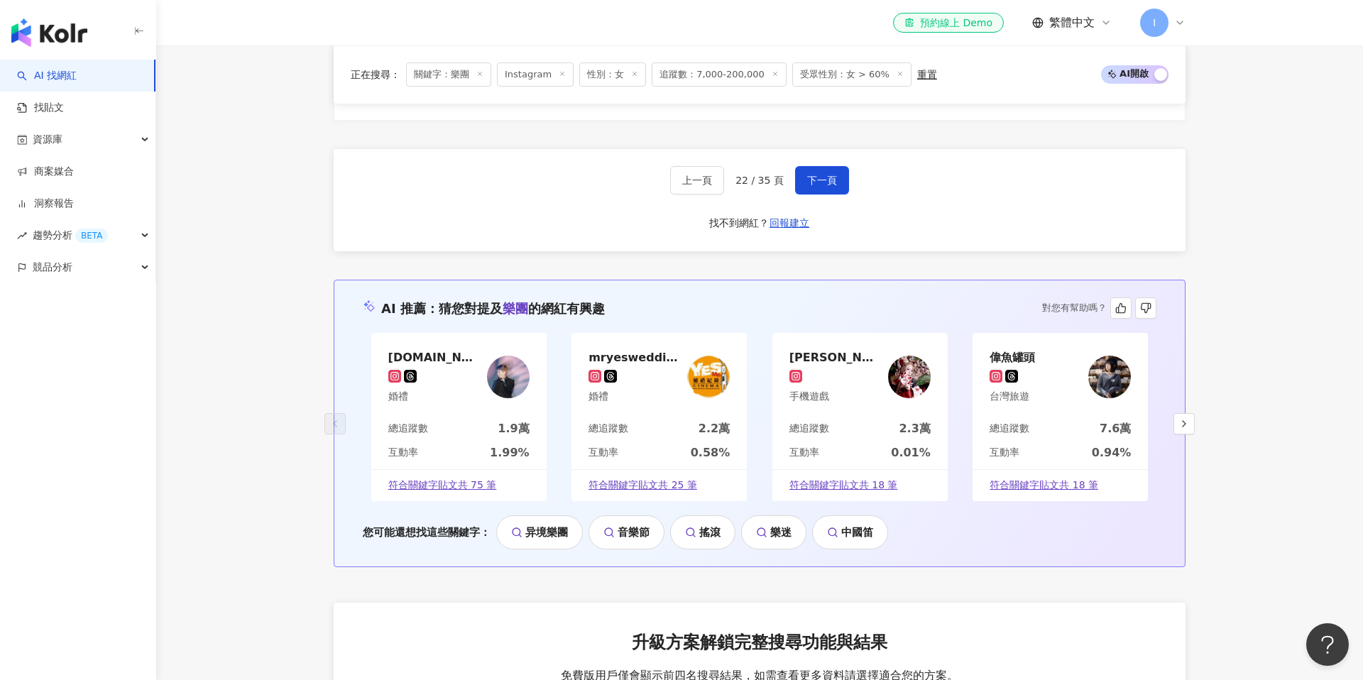
scroll to position [2812, 0]
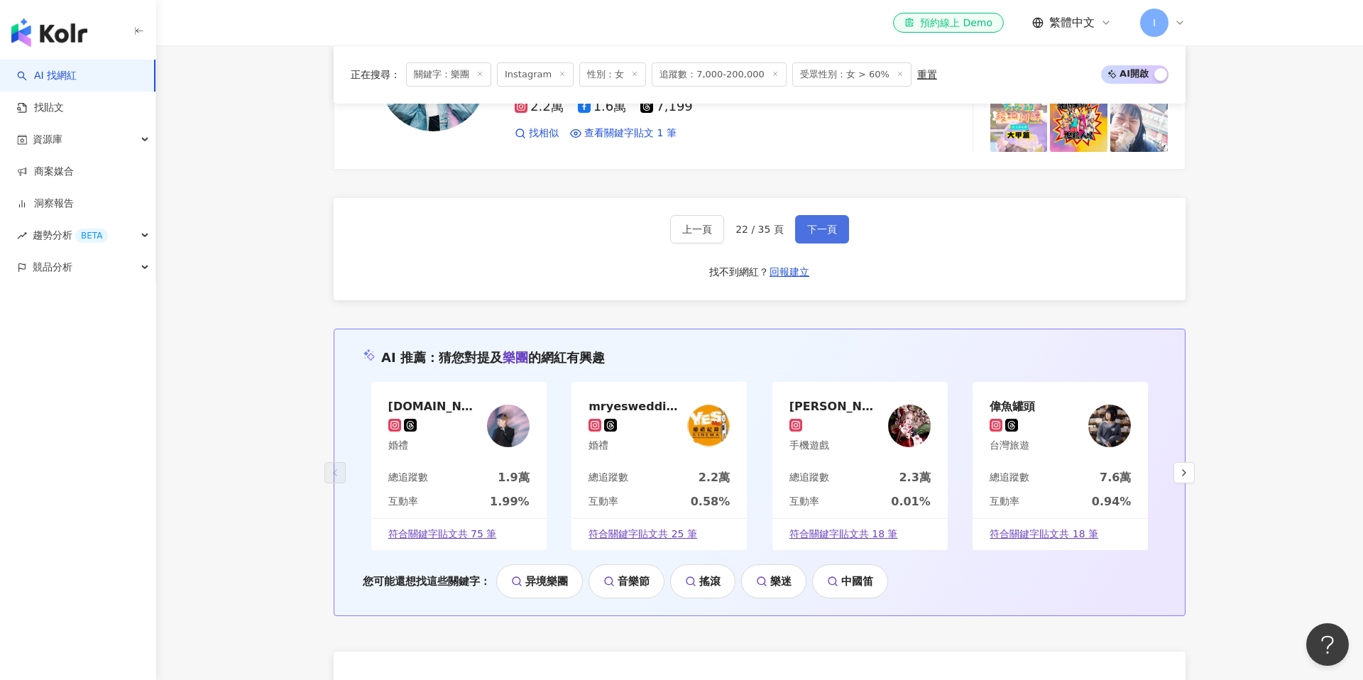
click at [812, 235] on span "下一頁" at bounding box center [822, 229] width 30 height 11
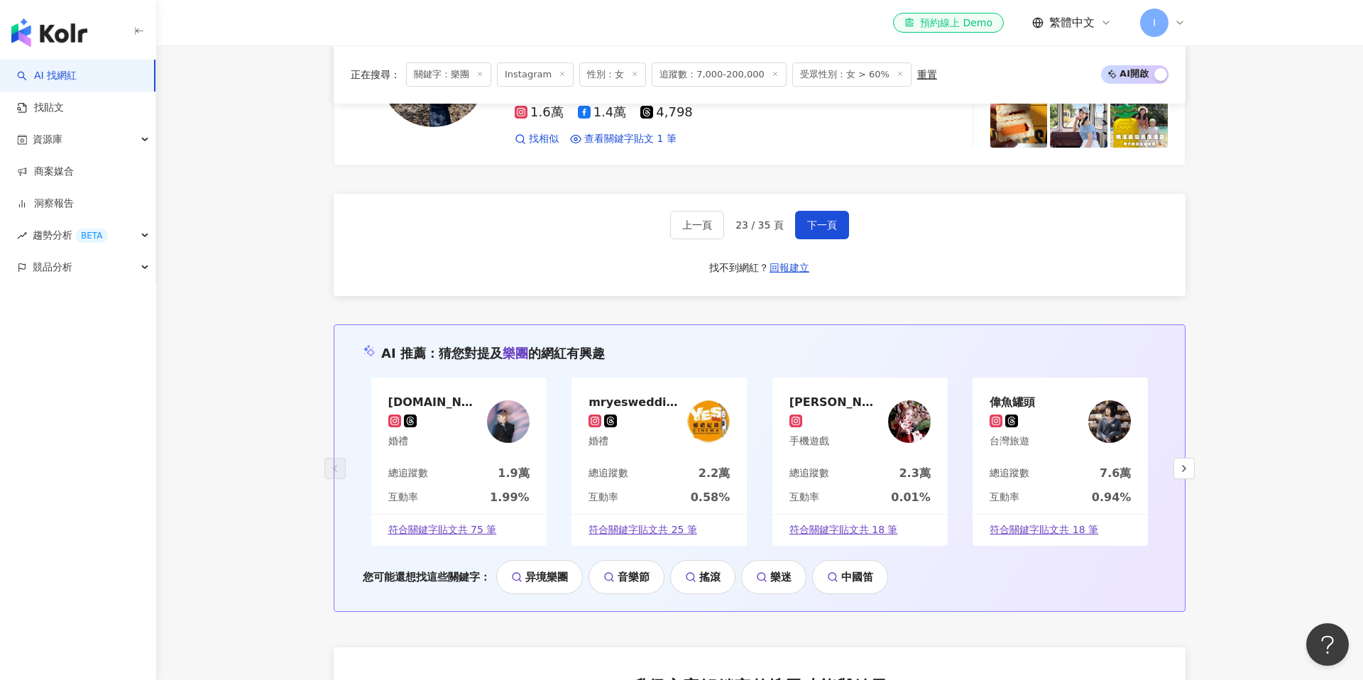
scroll to position [2794, 0]
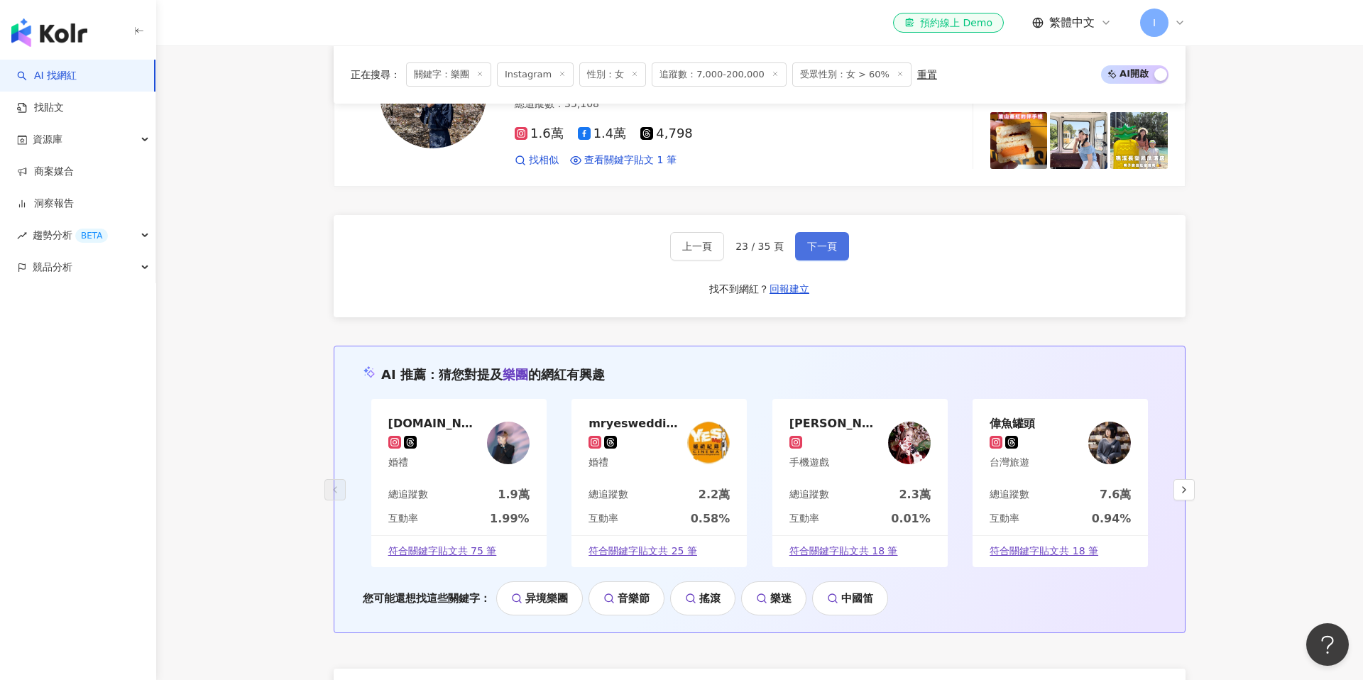
click at [819, 257] on button "下一頁" at bounding box center [822, 246] width 54 height 28
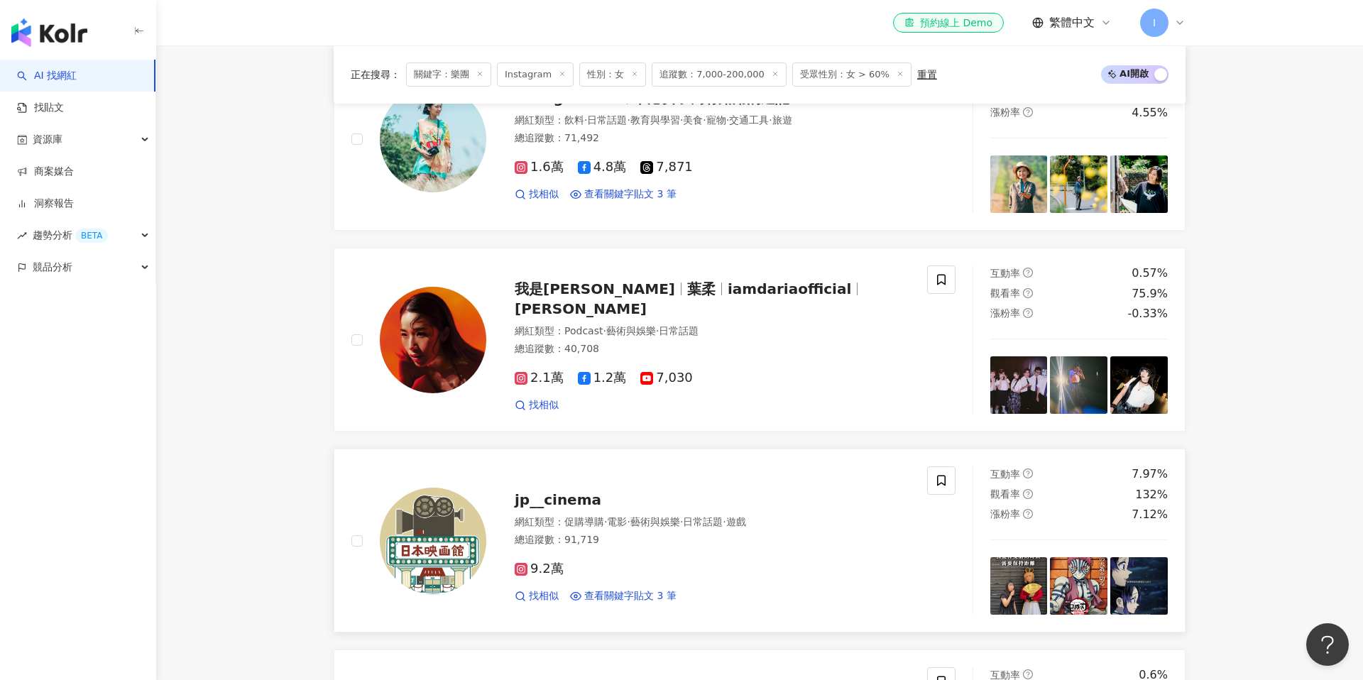
scroll to position [1725, 0]
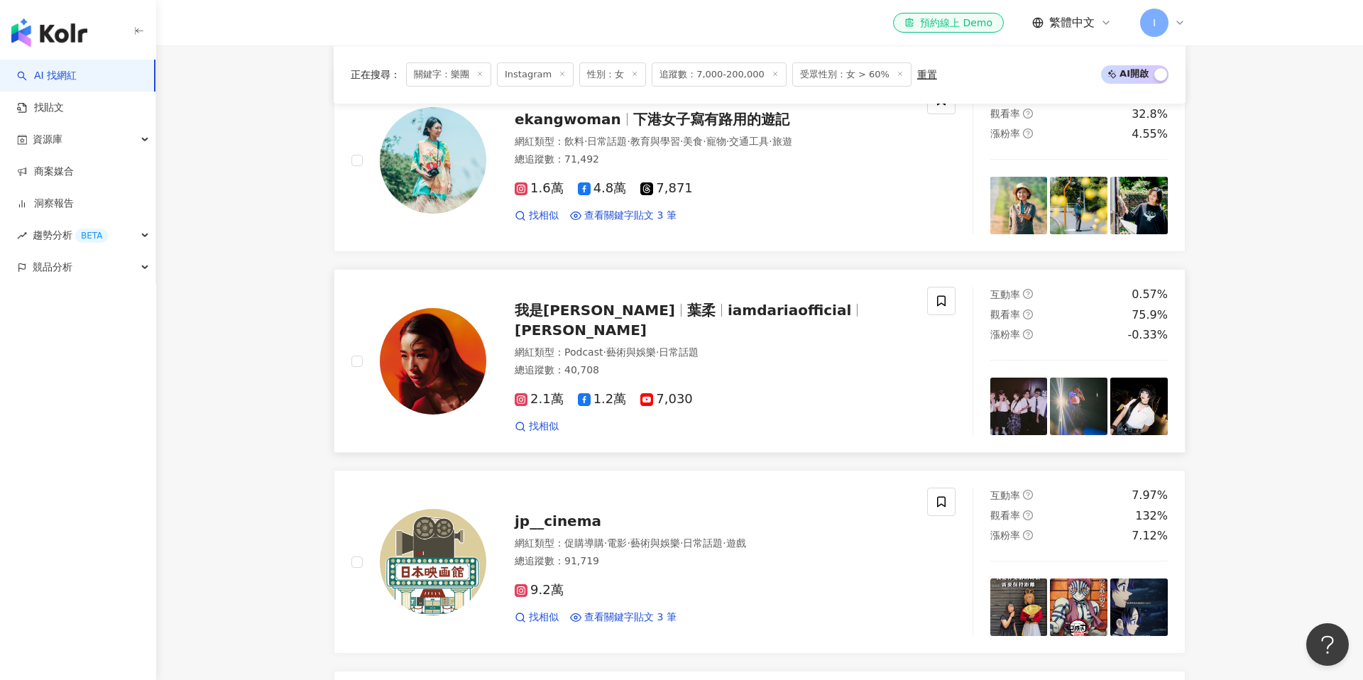
click at [677, 311] on div "我是葉柔 葉柔 iamdariaofficial Daria Yeh" at bounding box center [712, 320] width 395 height 40
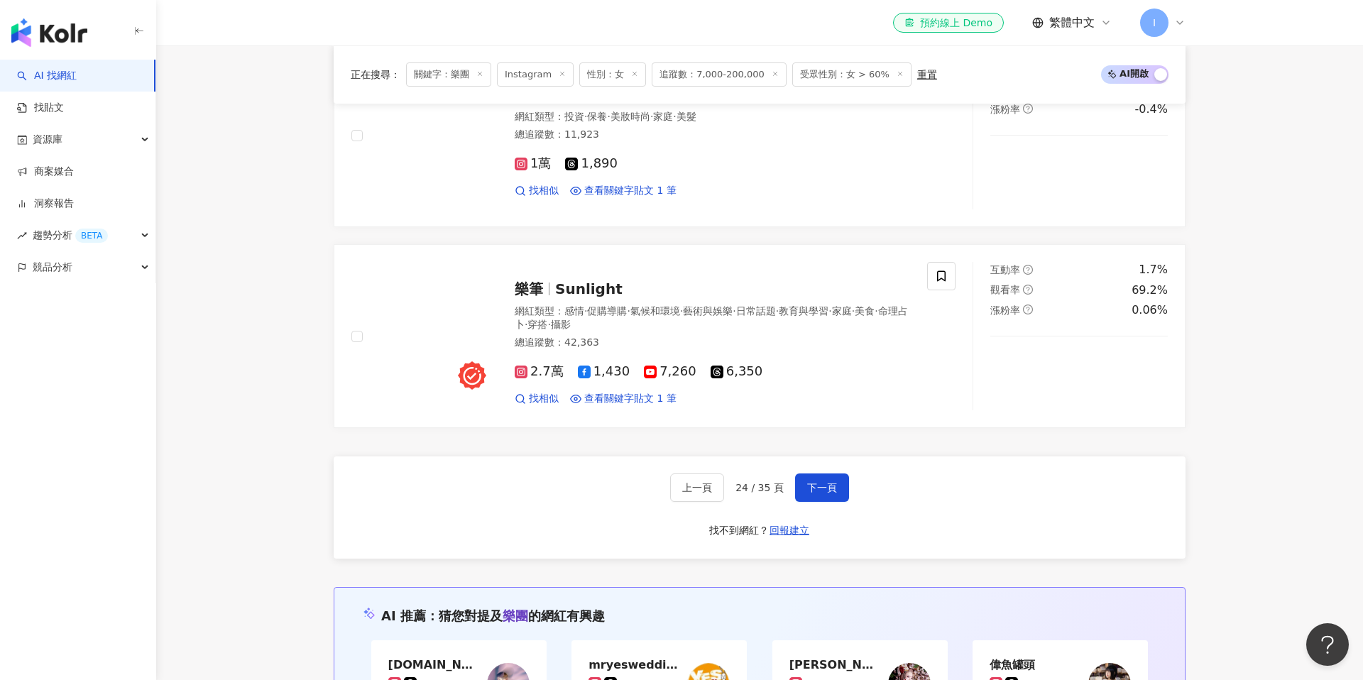
scroll to position [2591, 0]
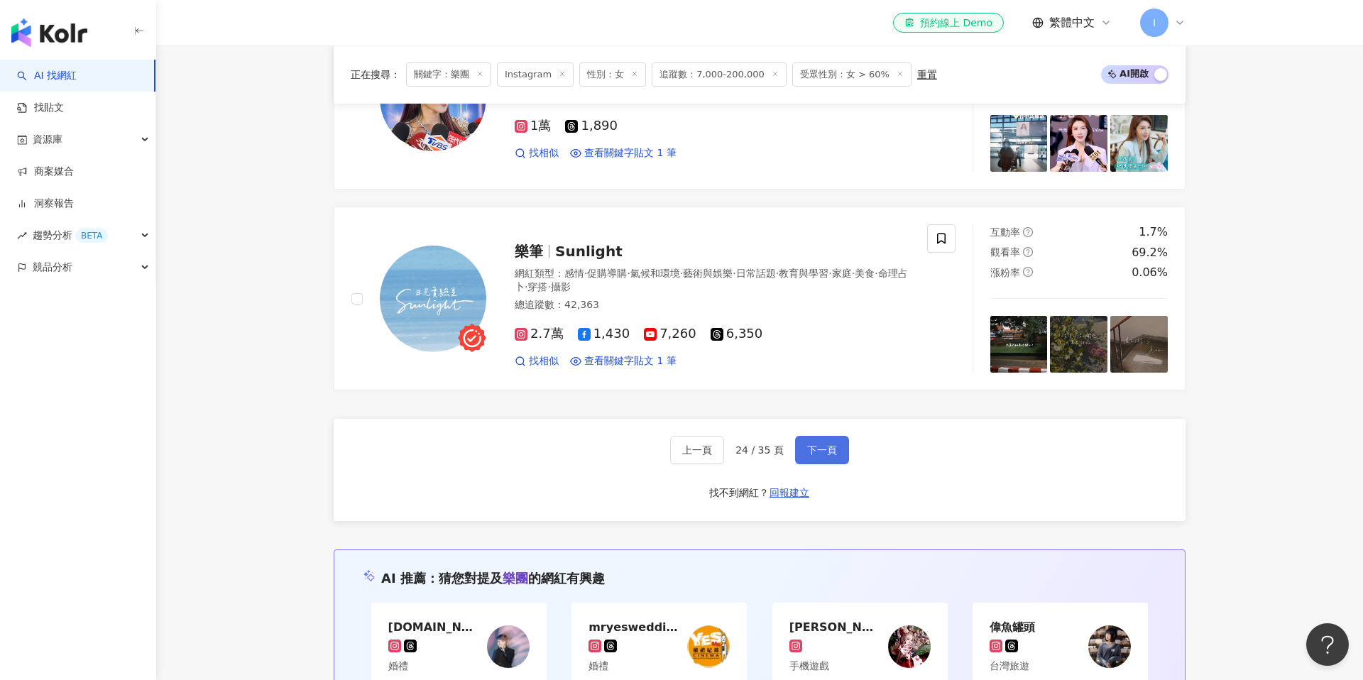
click at [829, 458] on button "下一頁" at bounding box center [822, 450] width 54 height 28
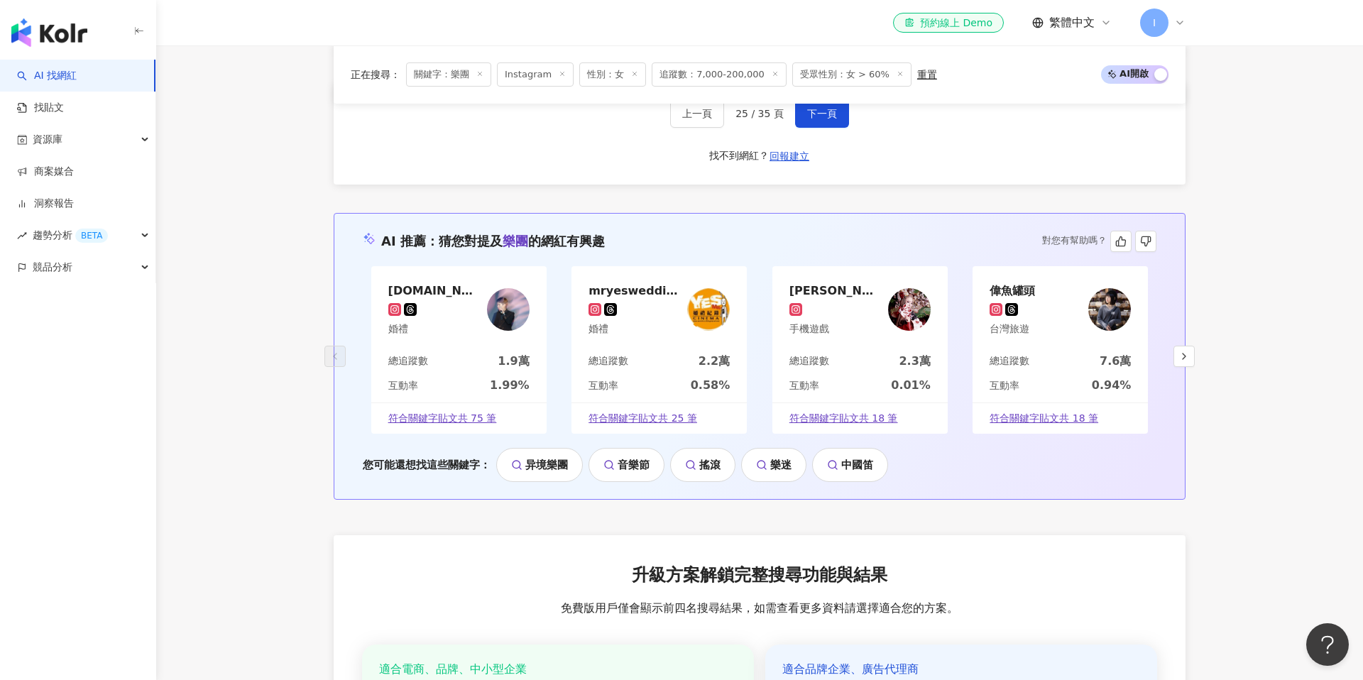
scroll to position [2840, 0]
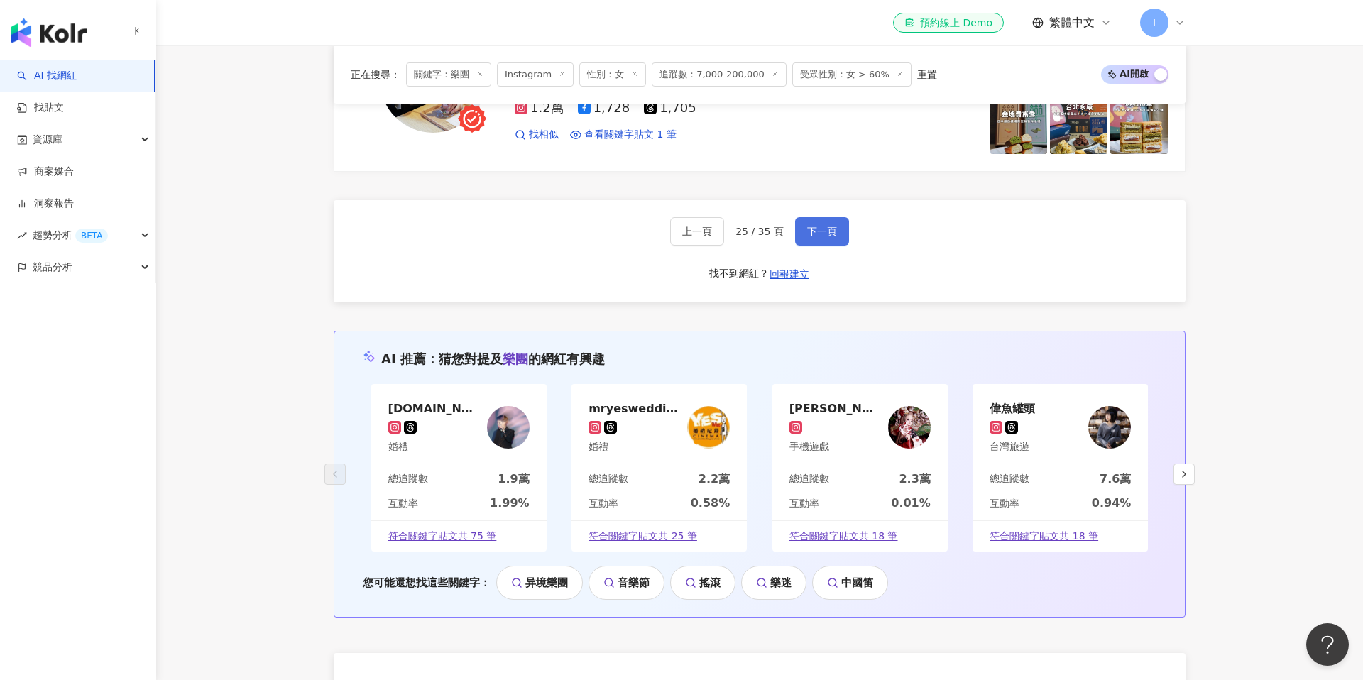
click at [816, 226] on span "下一頁" at bounding box center [822, 231] width 30 height 11
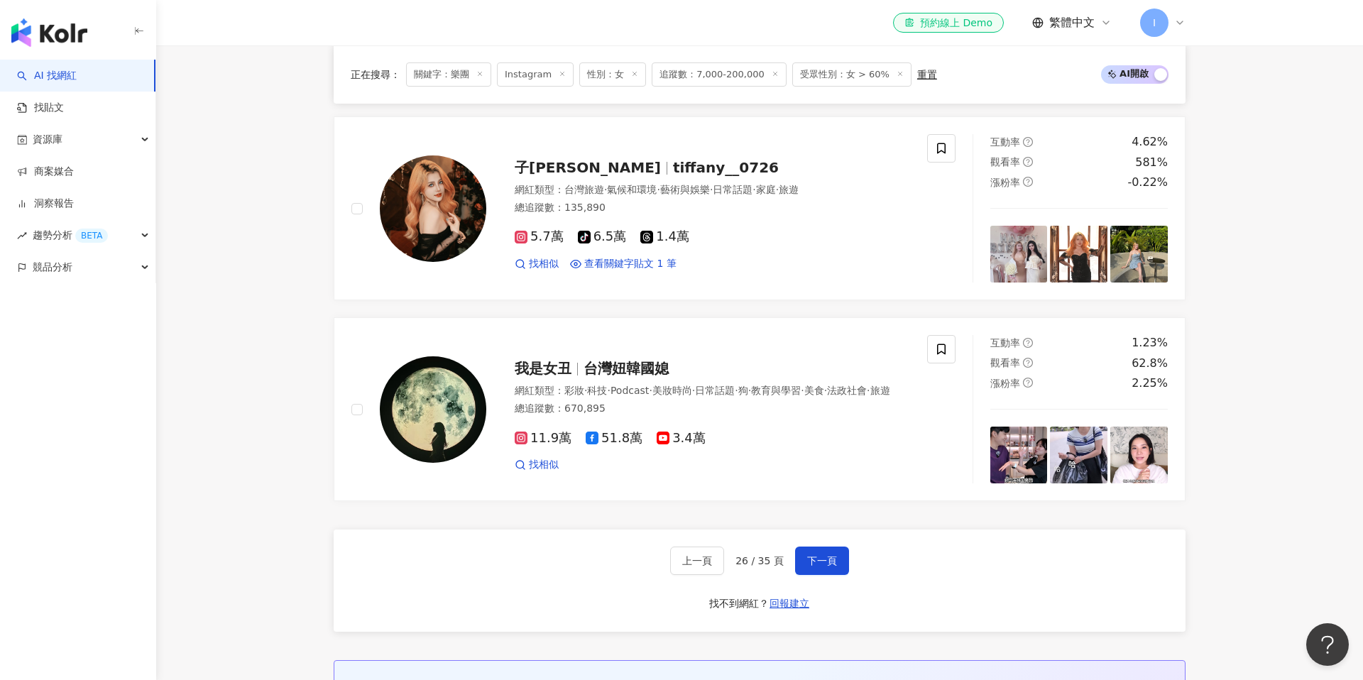
scroll to position [2552, 0]
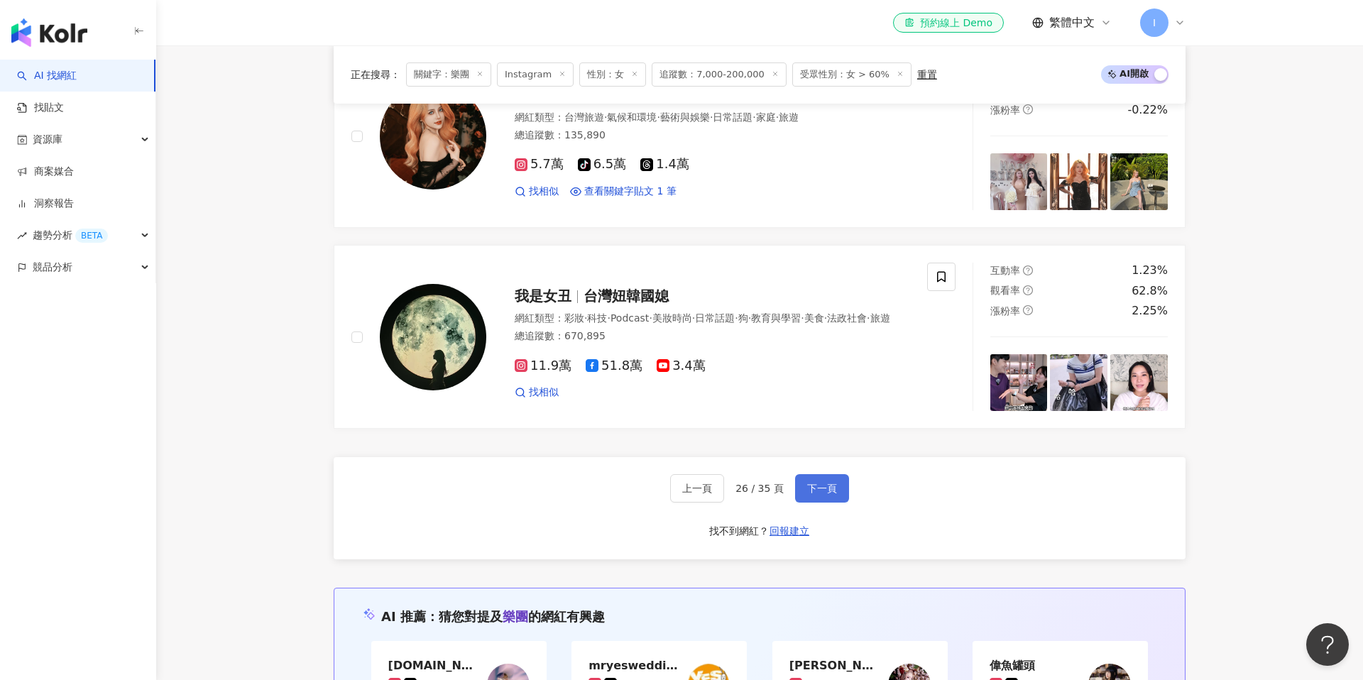
click at [823, 496] on button "下一頁" at bounding box center [822, 488] width 54 height 28
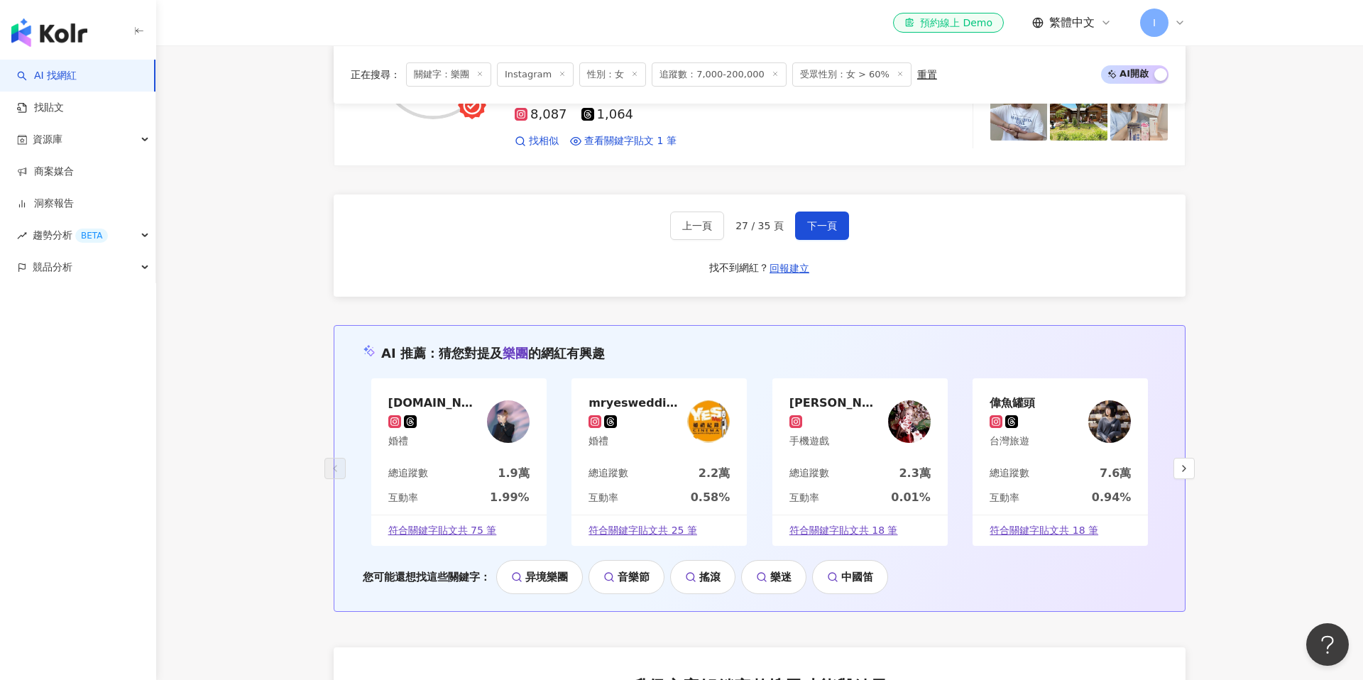
scroll to position [2781, 0]
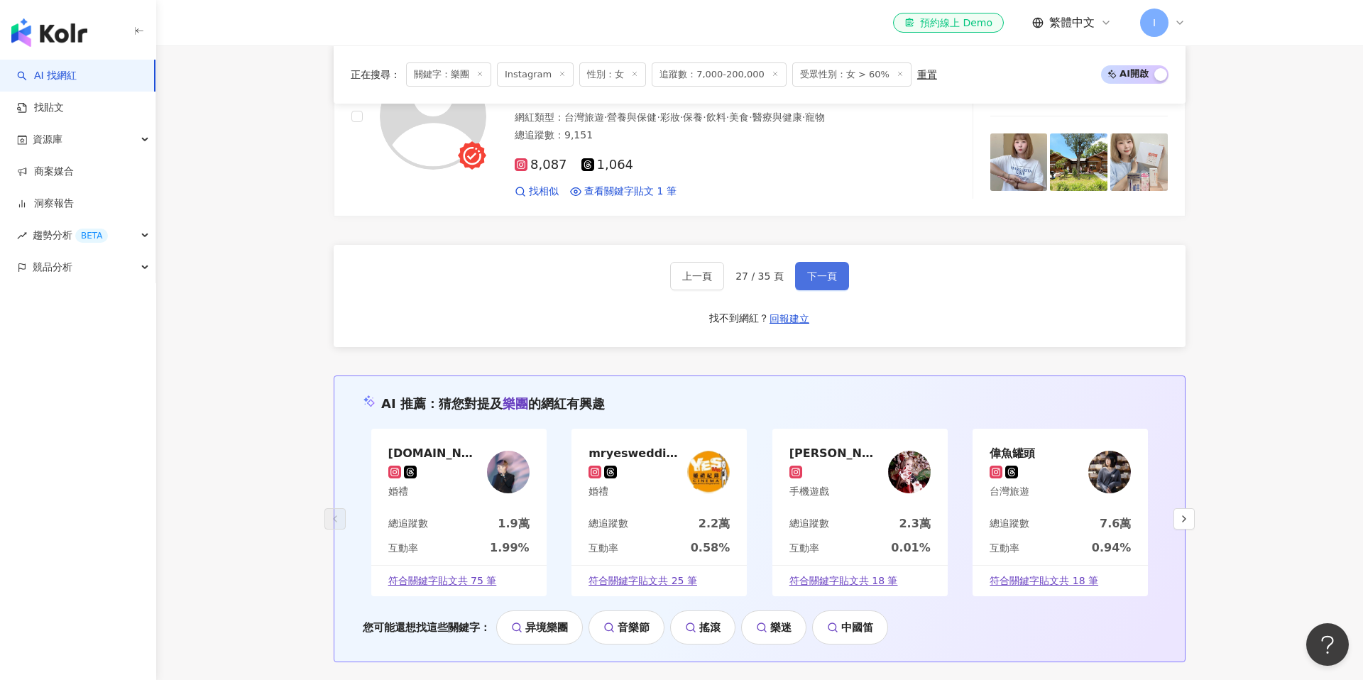
click at [832, 271] on span "下一頁" at bounding box center [822, 276] width 30 height 11
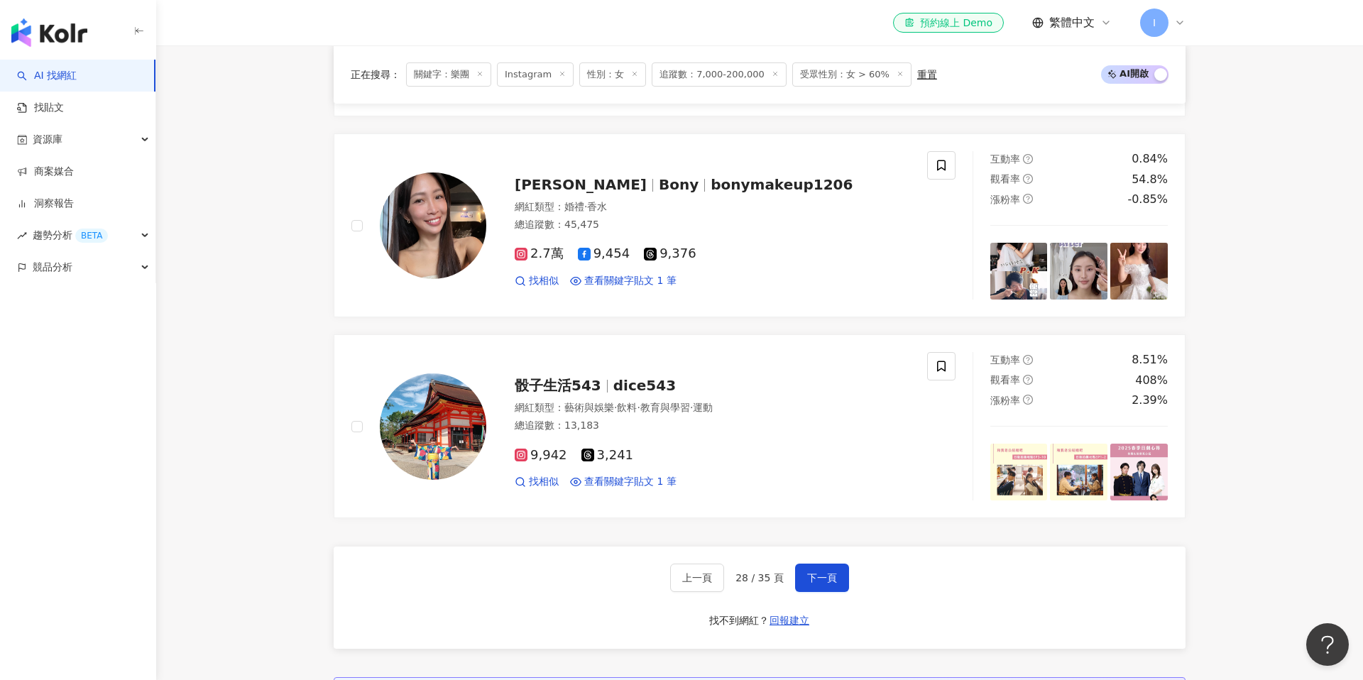
scroll to position [2498, 0]
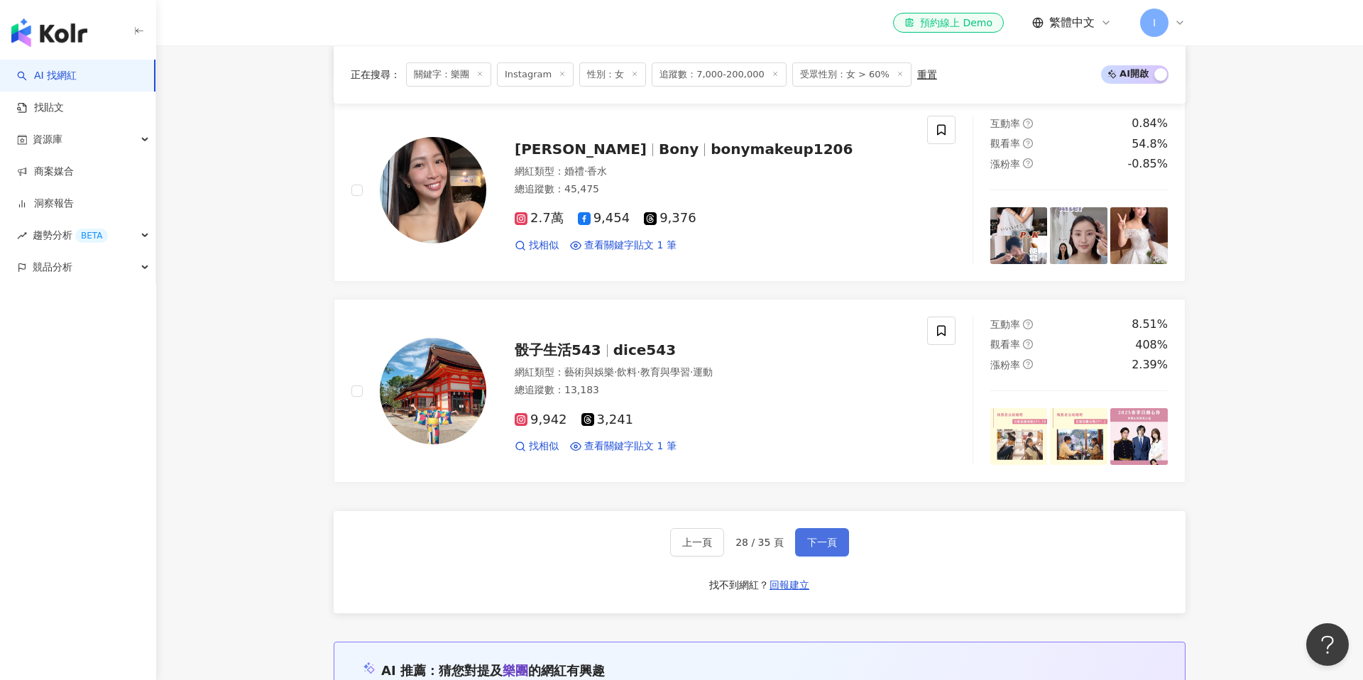
click at [812, 538] on span "下一頁" at bounding box center [822, 542] width 30 height 11
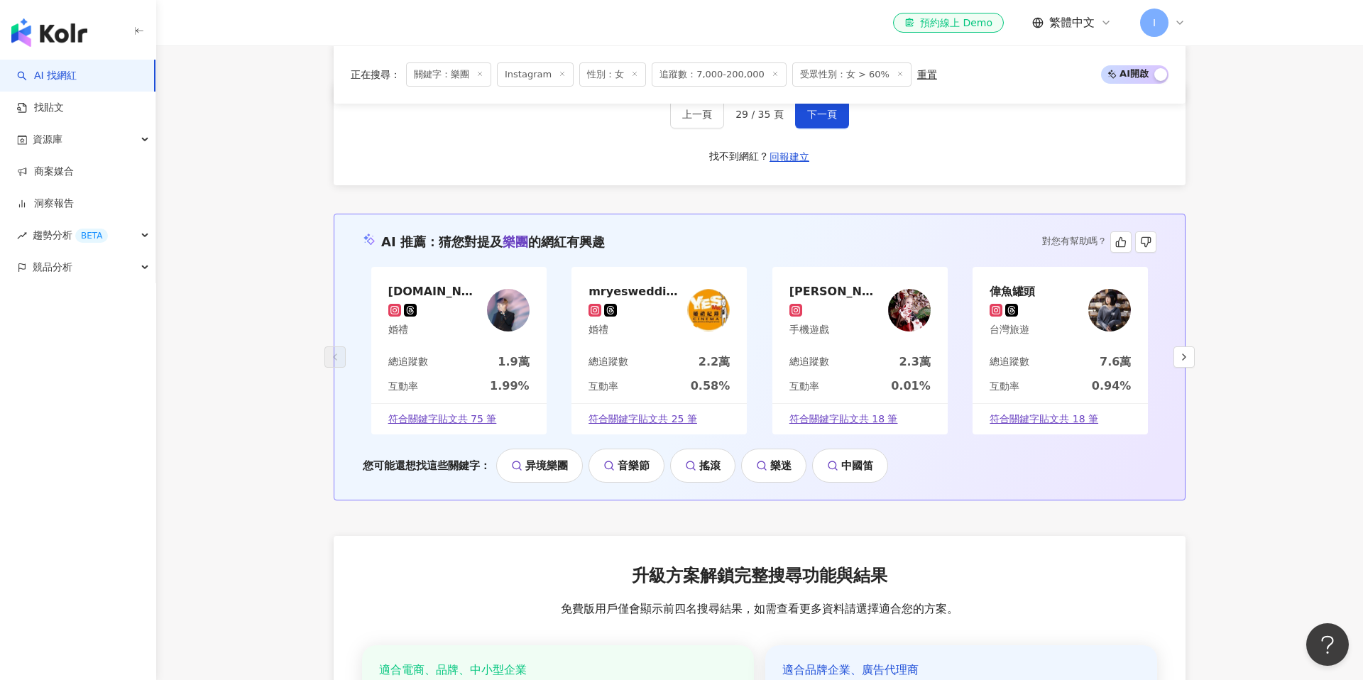
scroll to position [2697, 0]
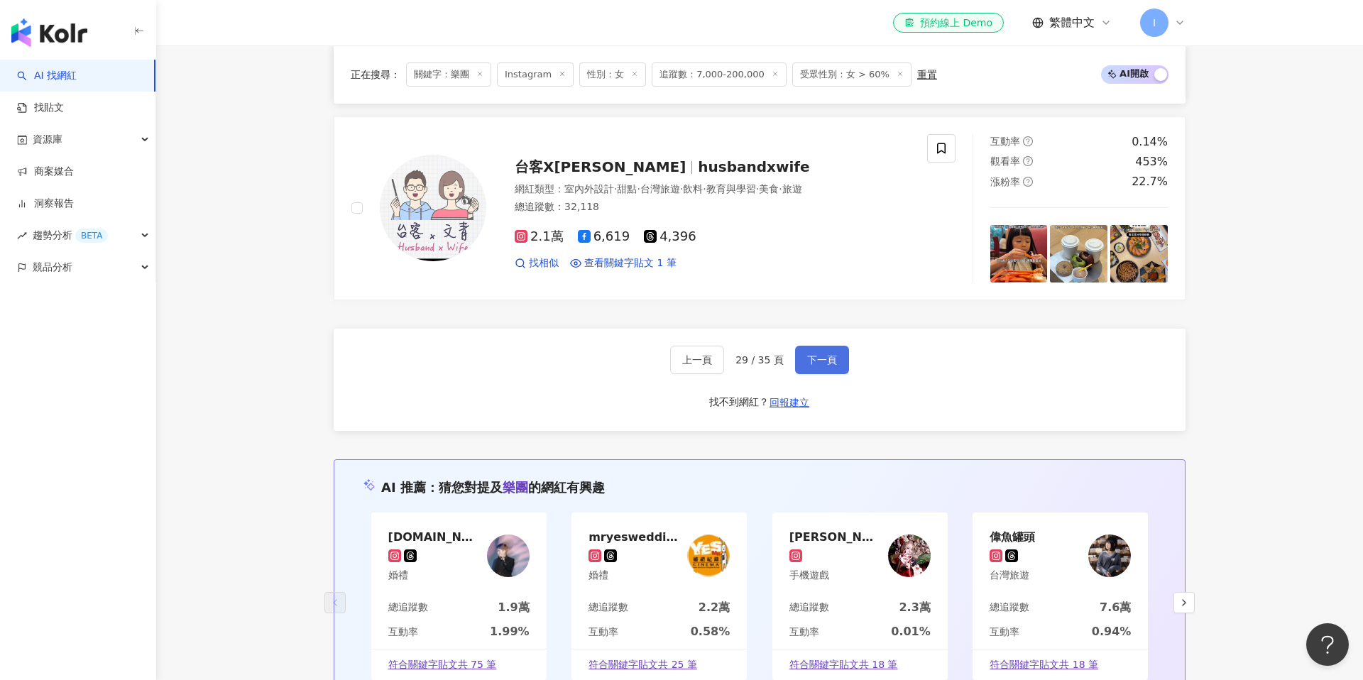
click at [817, 346] on button "下一頁" at bounding box center [822, 360] width 54 height 28
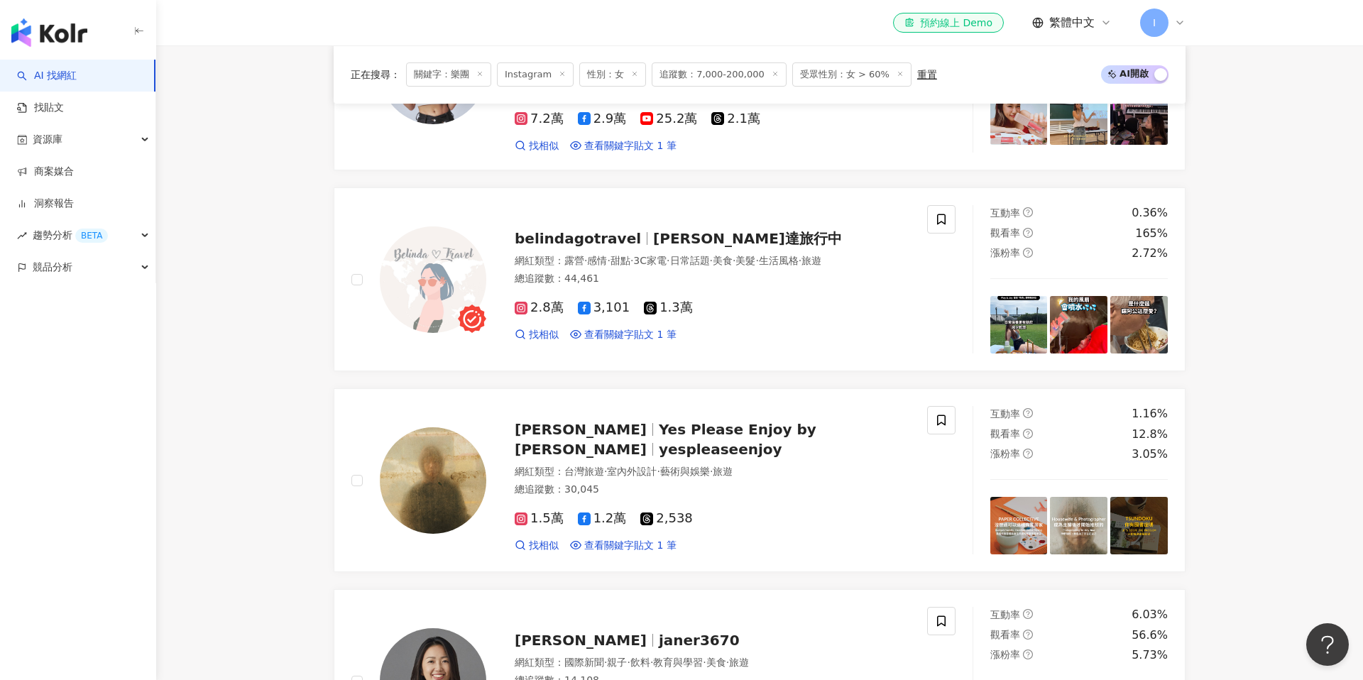
scroll to position [437, 0]
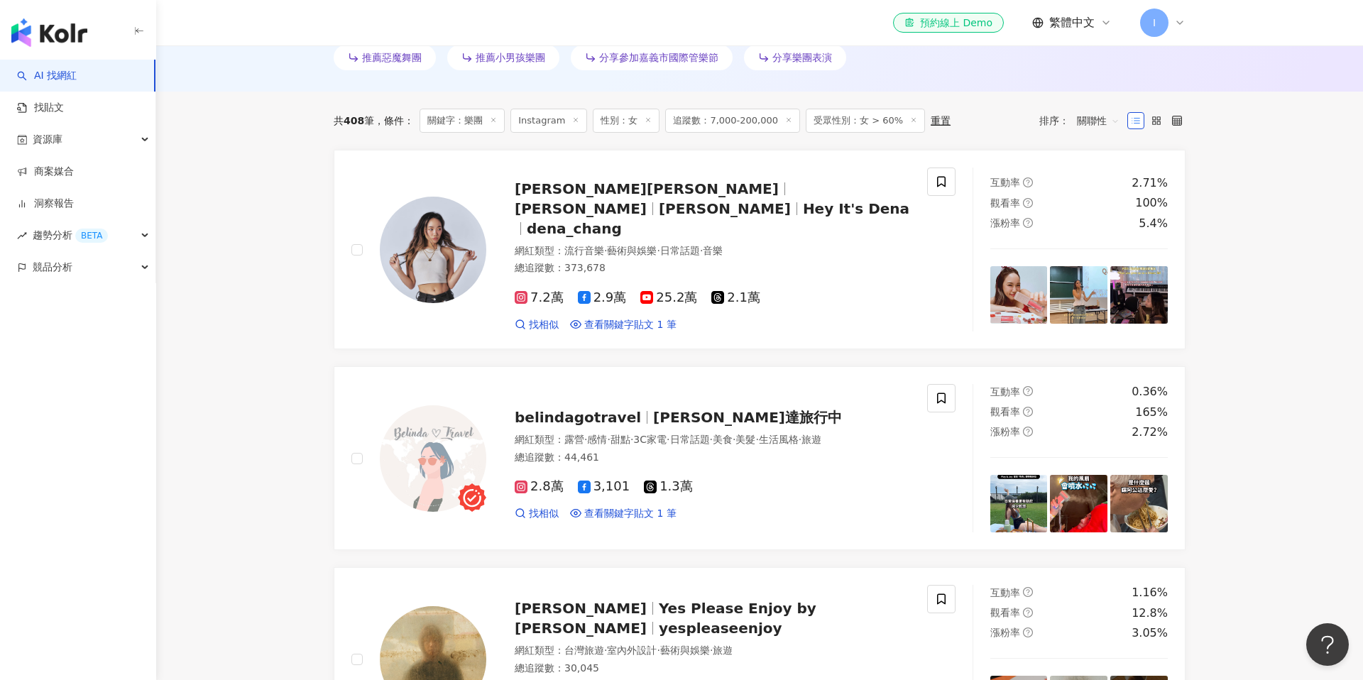
click at [736, 119] on span "追蹤數：7,000-200,000" at bounding box center [732, 121] width 135 height 24
click at [738, 118] on span "追蹤數：7,000-200,000" at bounding box center [732, 121] width 135 height 24
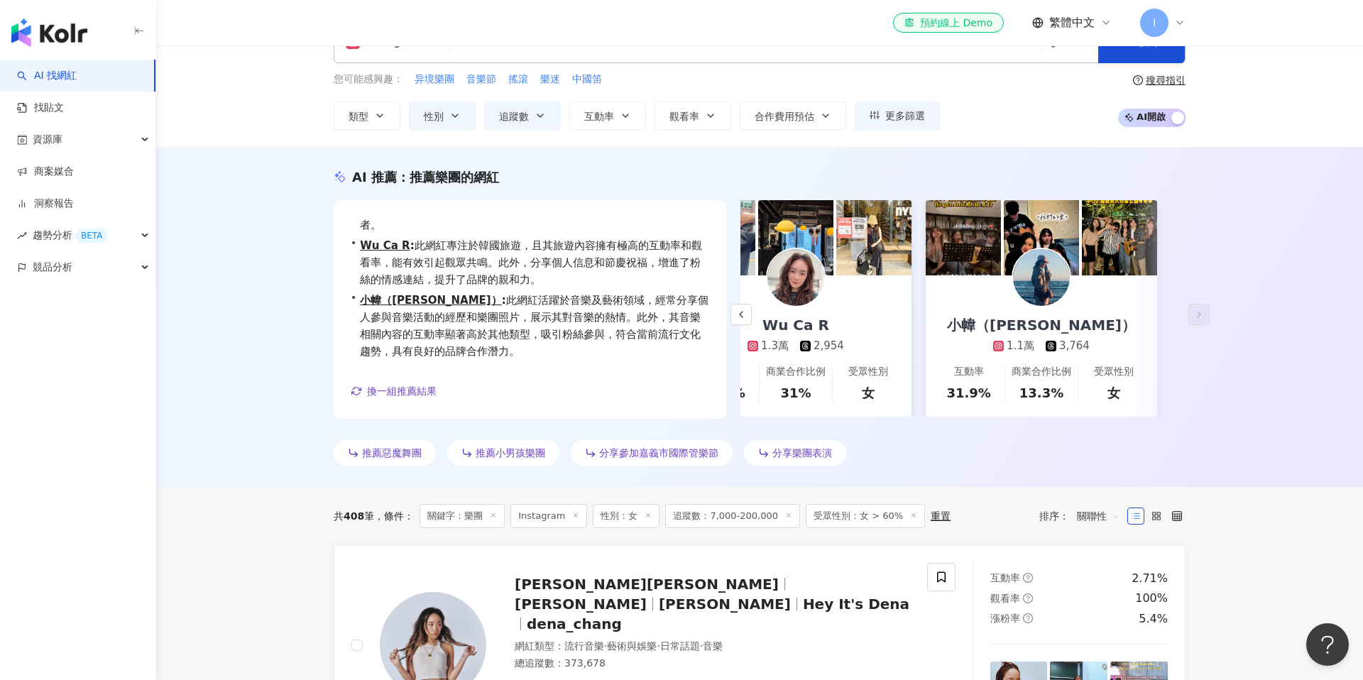
scroll to position [0, 0]
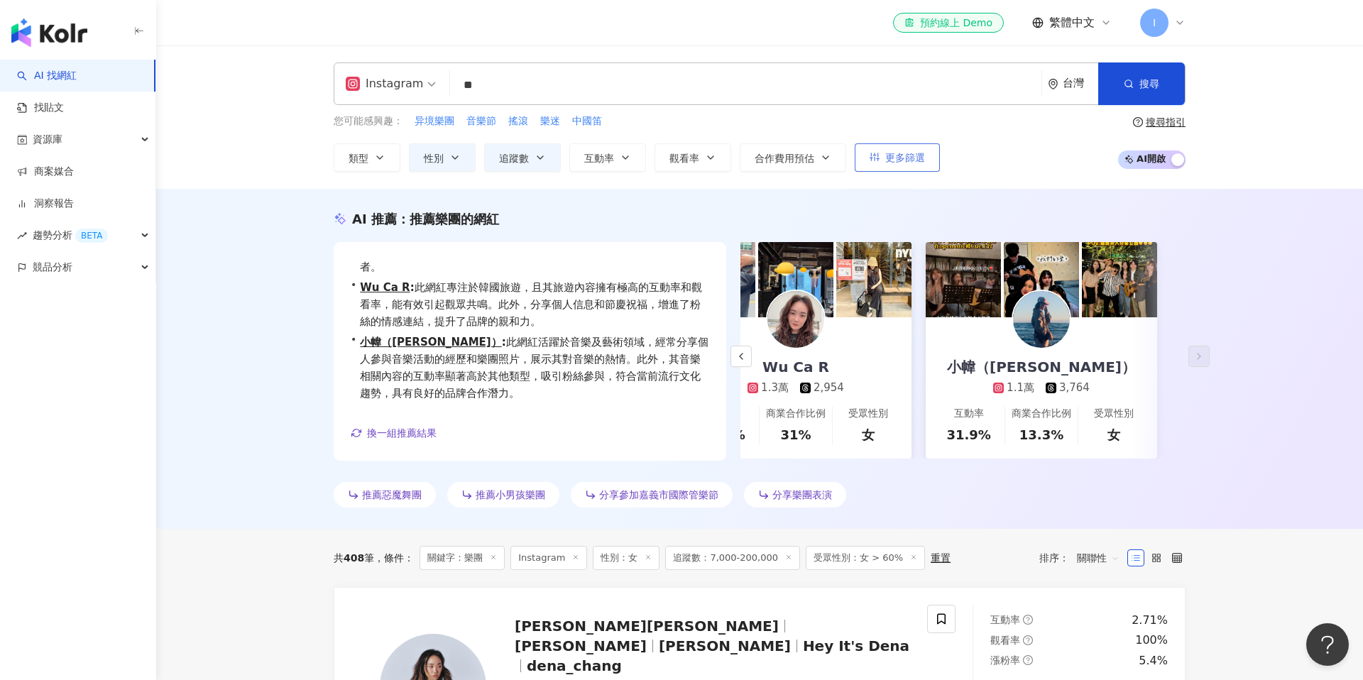
click at [918, 155] on span "更多篩選" at bounding box center [905, 157] width 40 height 11
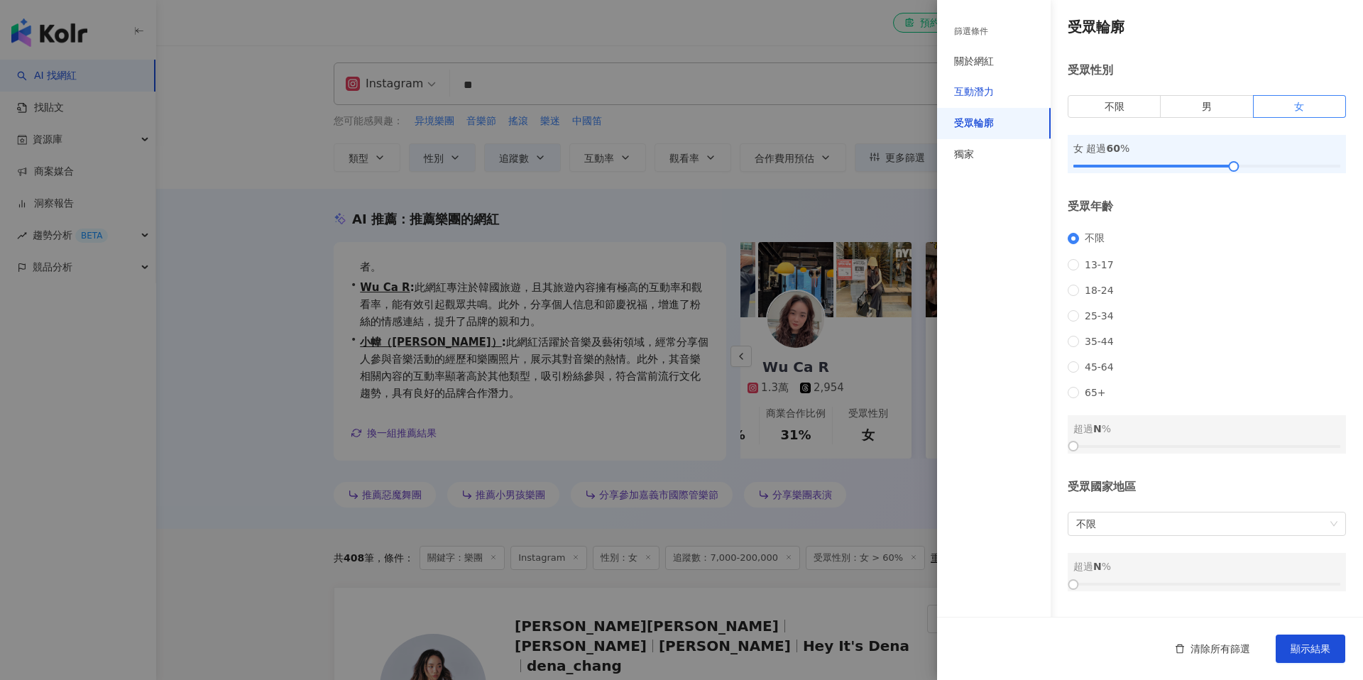
click at [974, 87] on div "互動潛力" at bounding box center [974, 92] width 40 height 14
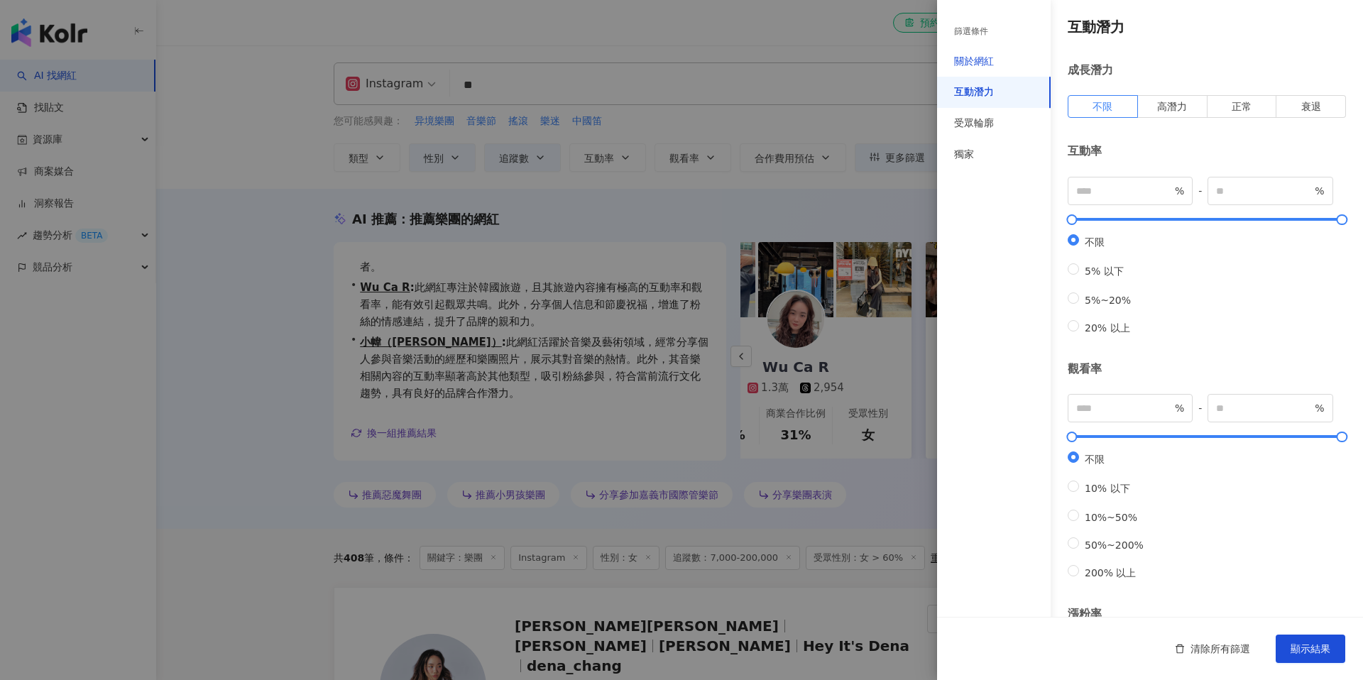
click at [986, 58] on div "關於網紅" at bounding box center [974, 62] width 40 height 14
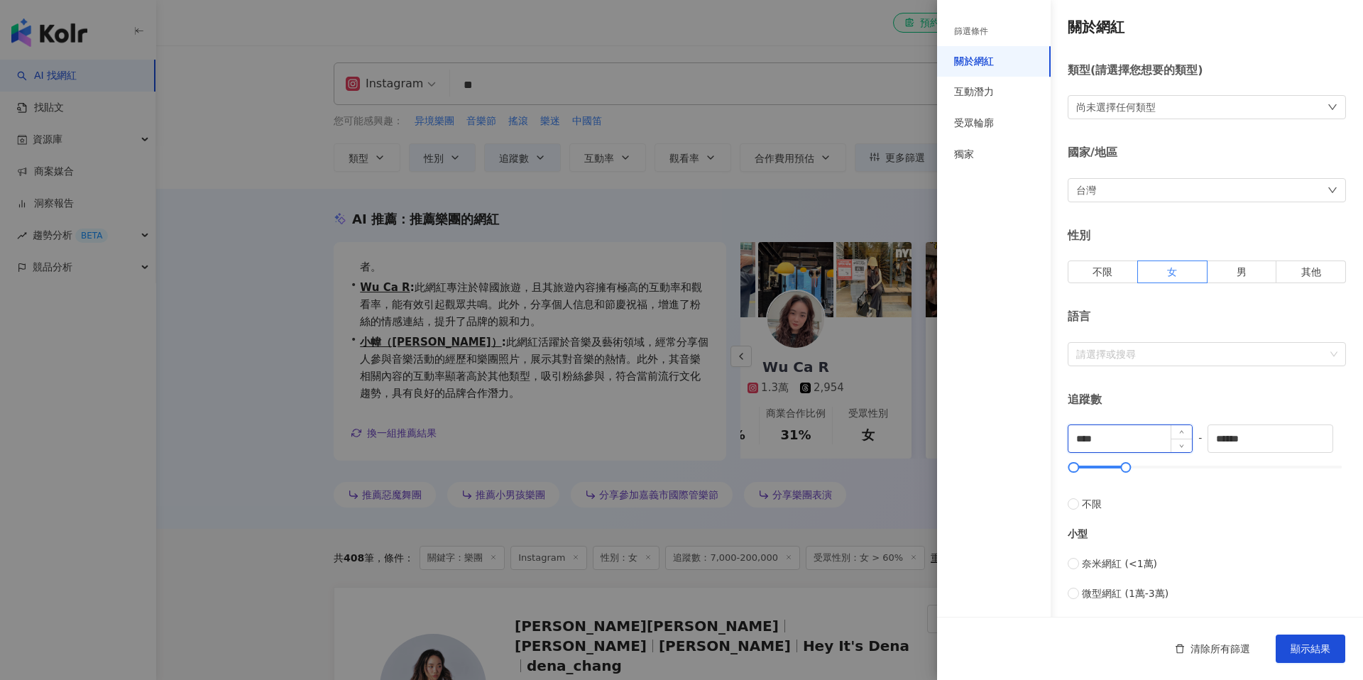
click at [1111, 435] on input "****" at bounding box center [1131, 438] width 124 height 27
type input "*"
type input "*****"
click at [1311, 652] on span "顯示結果" at bounding box center [1311, 648] width 40 height 11
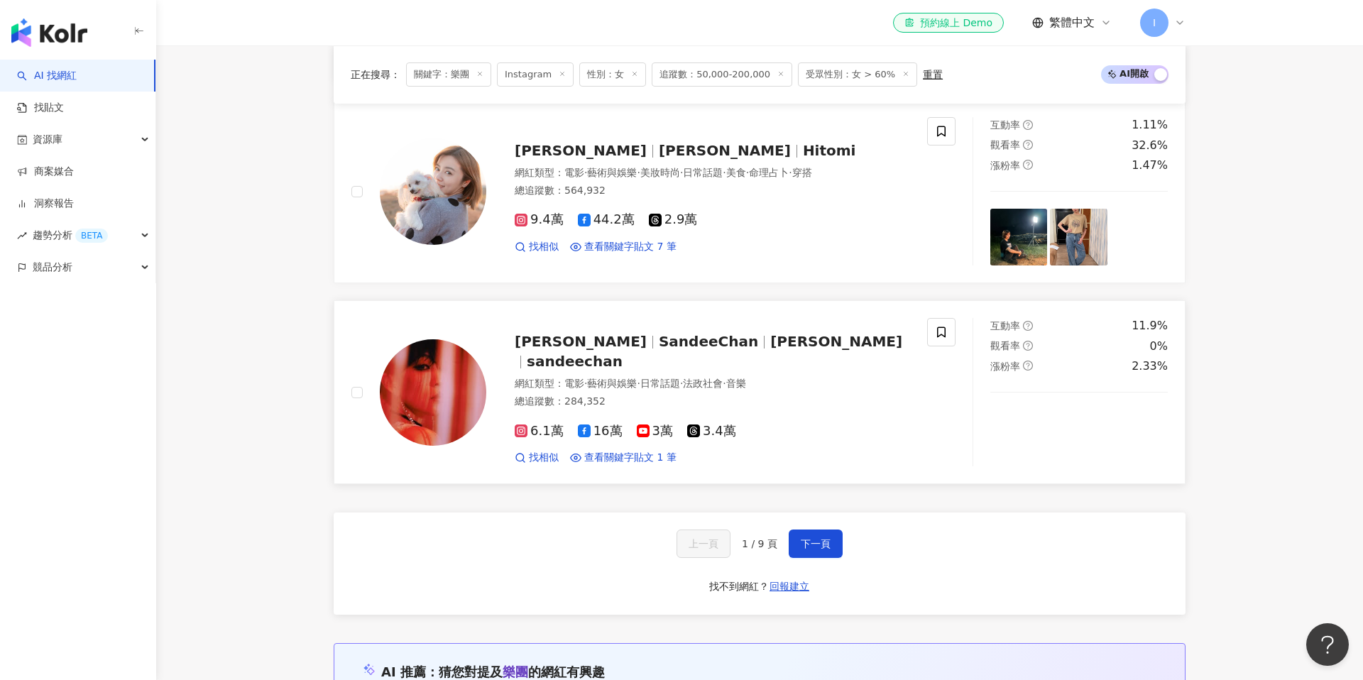
scroll to position [2509, 0]
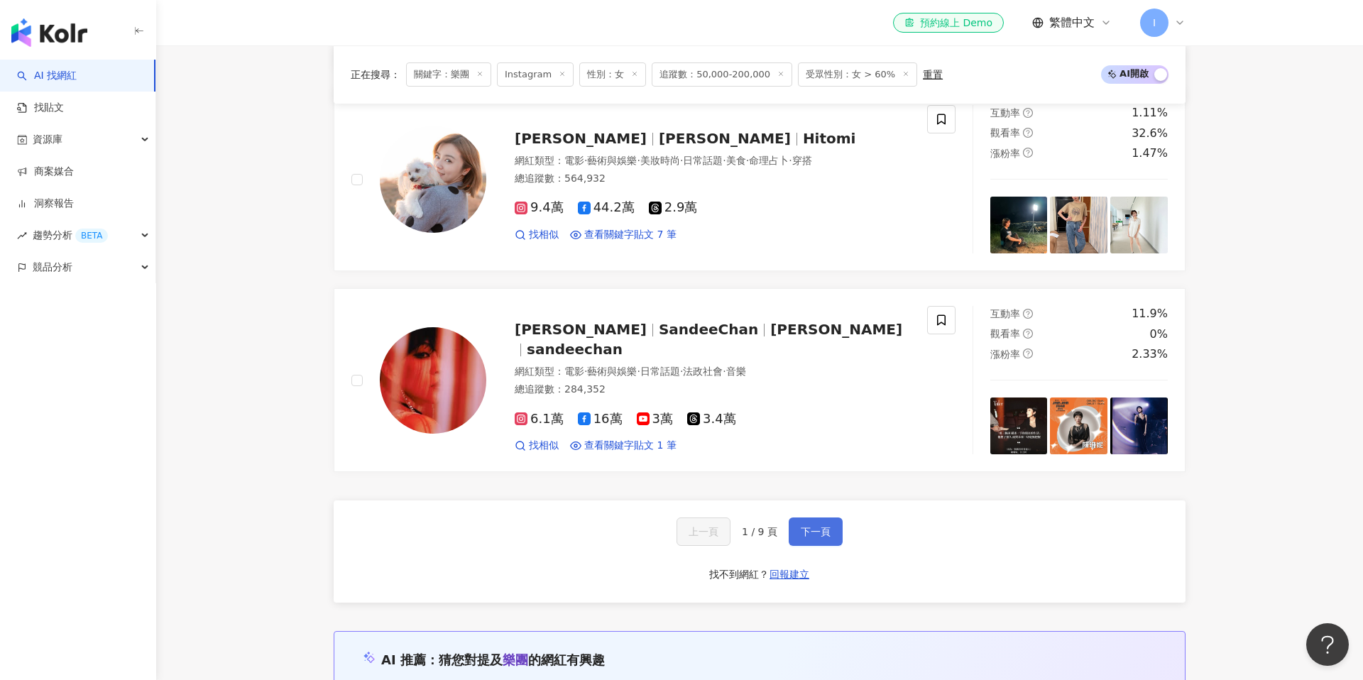
click at [812, 528] on span "下一頁" at bounding box center [816, 531] width 30 height 11
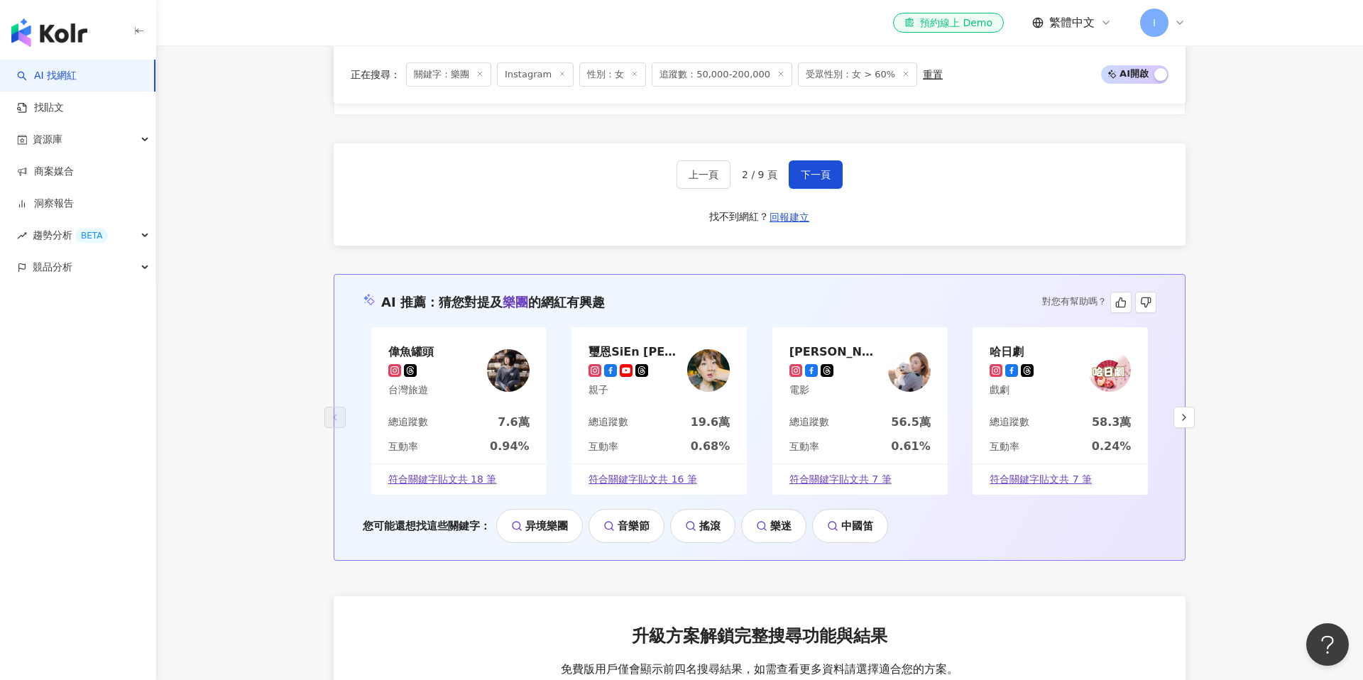
scroll to position [2776, 0]
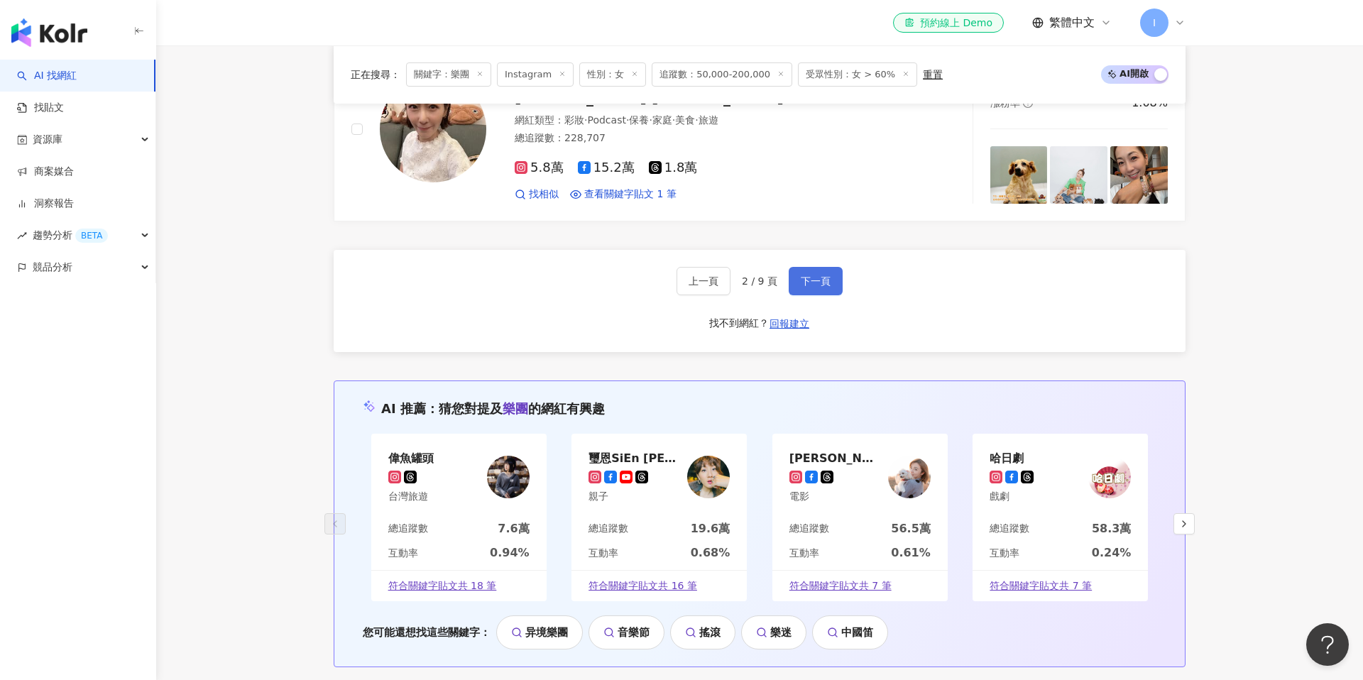
click at [820, 267] on button "下一頁" at bounding box center [816, 281] width 54 height 28
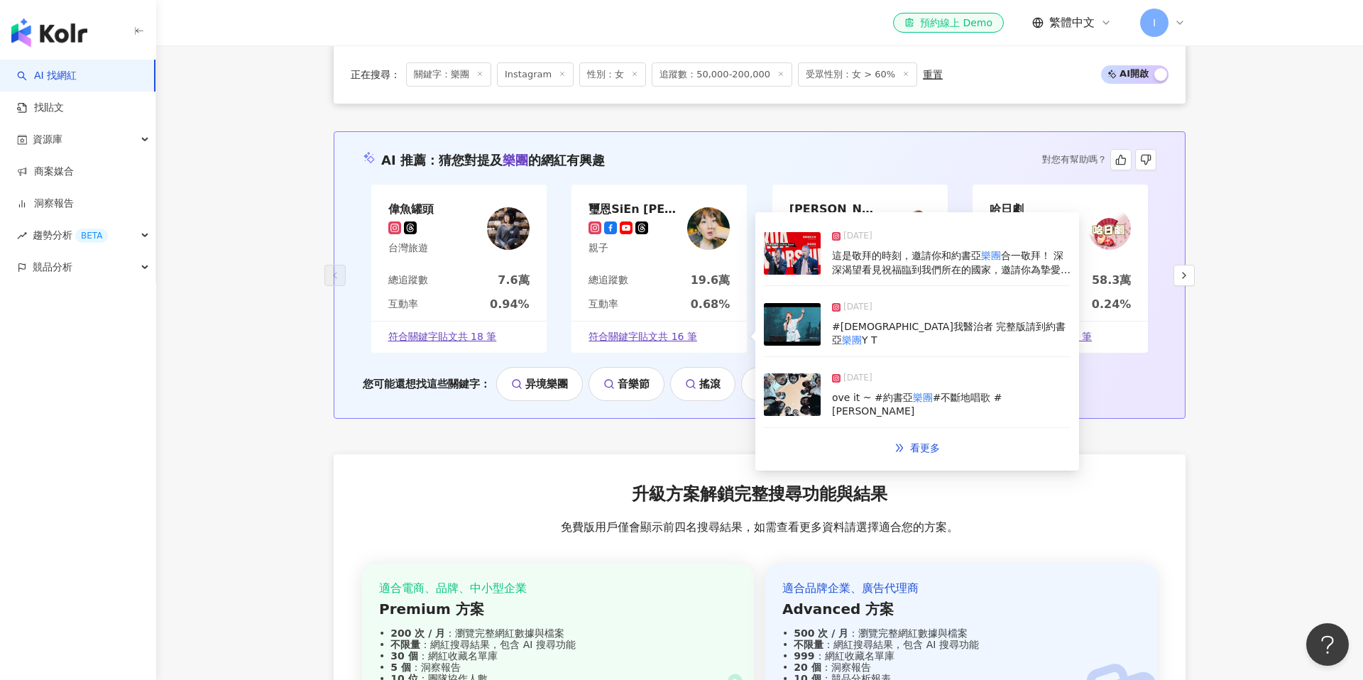
scroll to position [2601, 0]
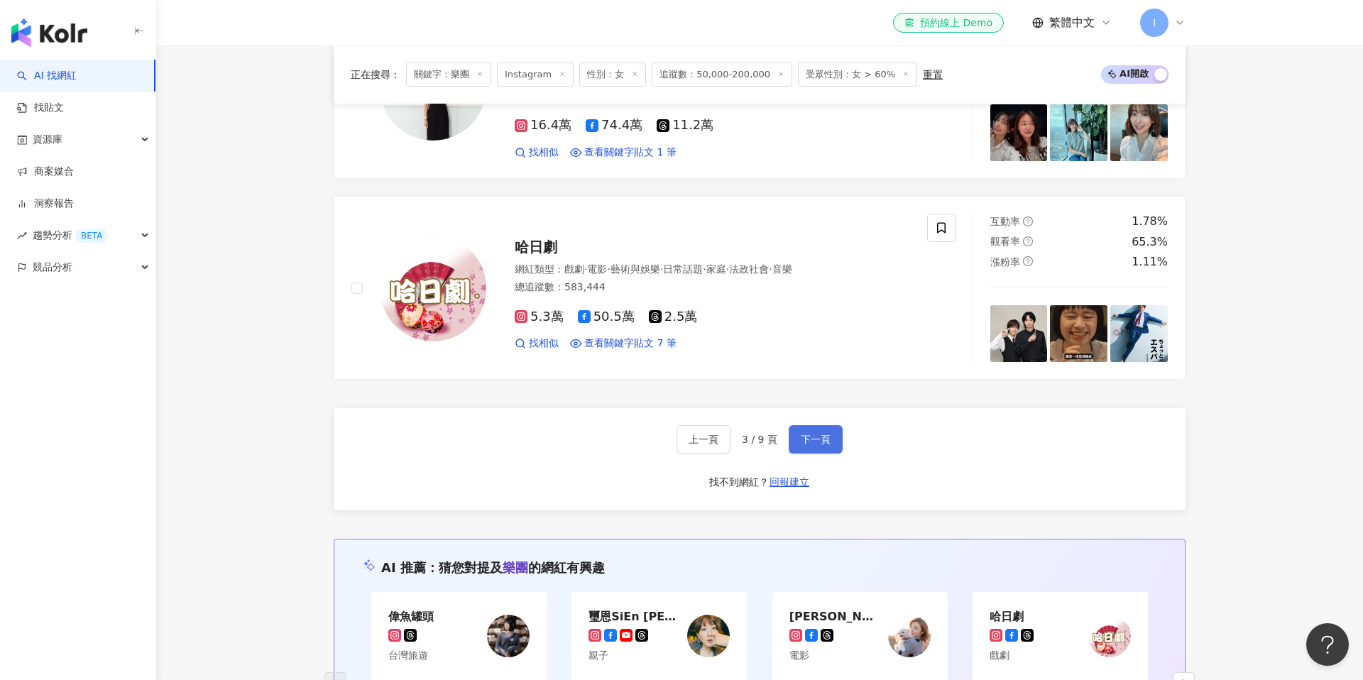
click at [816, 444] on span "下一頁" at bounding box center [816, 439] width 30 height 11
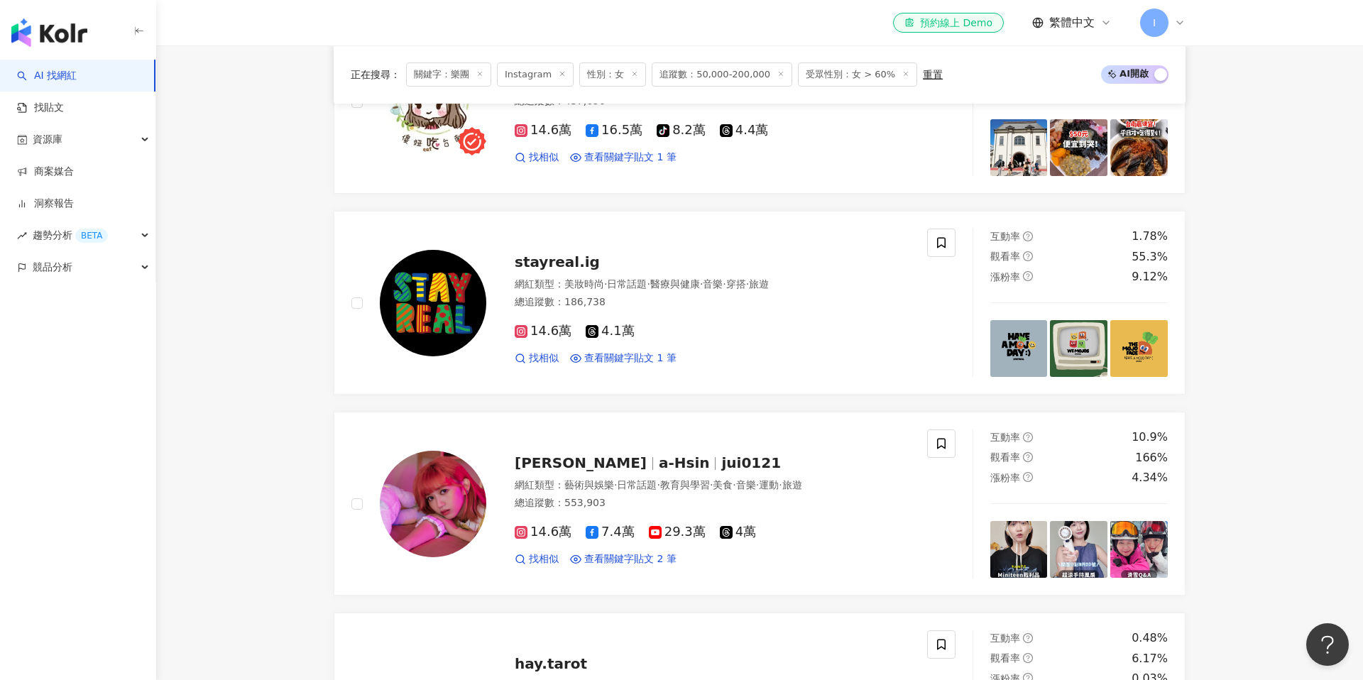
scroll to position [1566, 0]
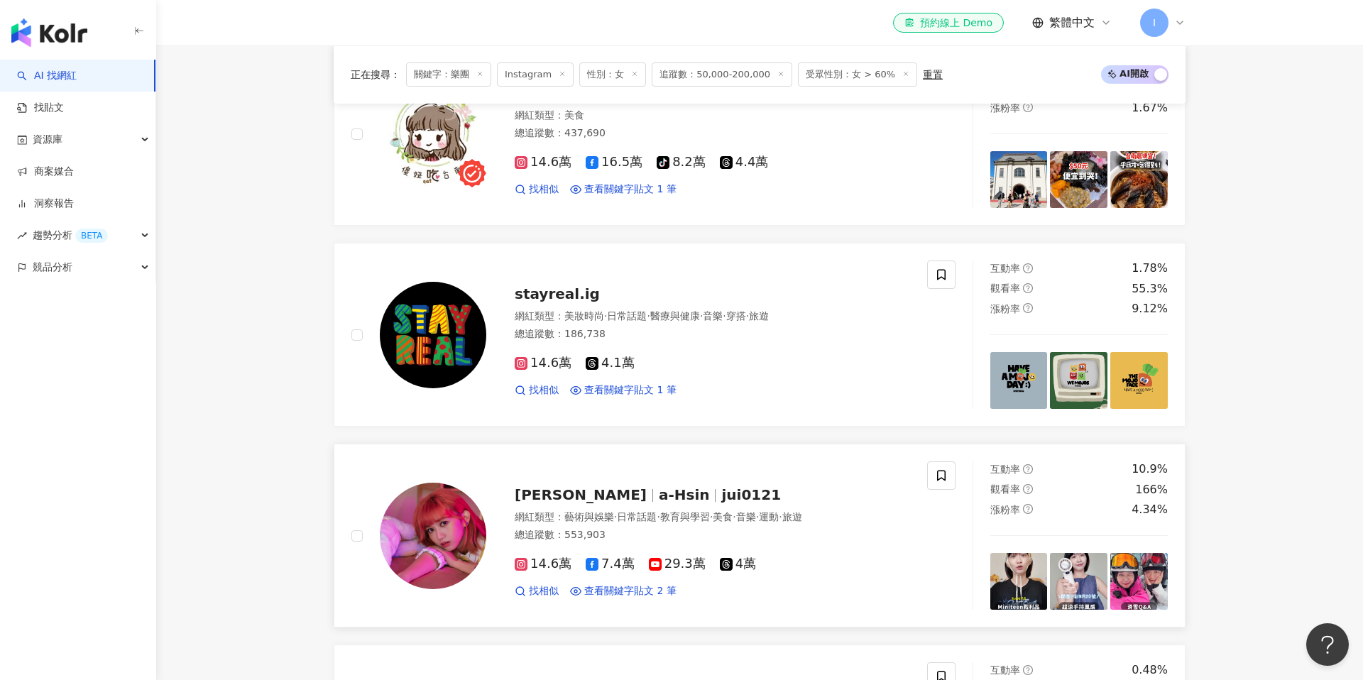
click at [721, 486] on span "jui0121" at bounding box center [751, 494] width 60 height 17
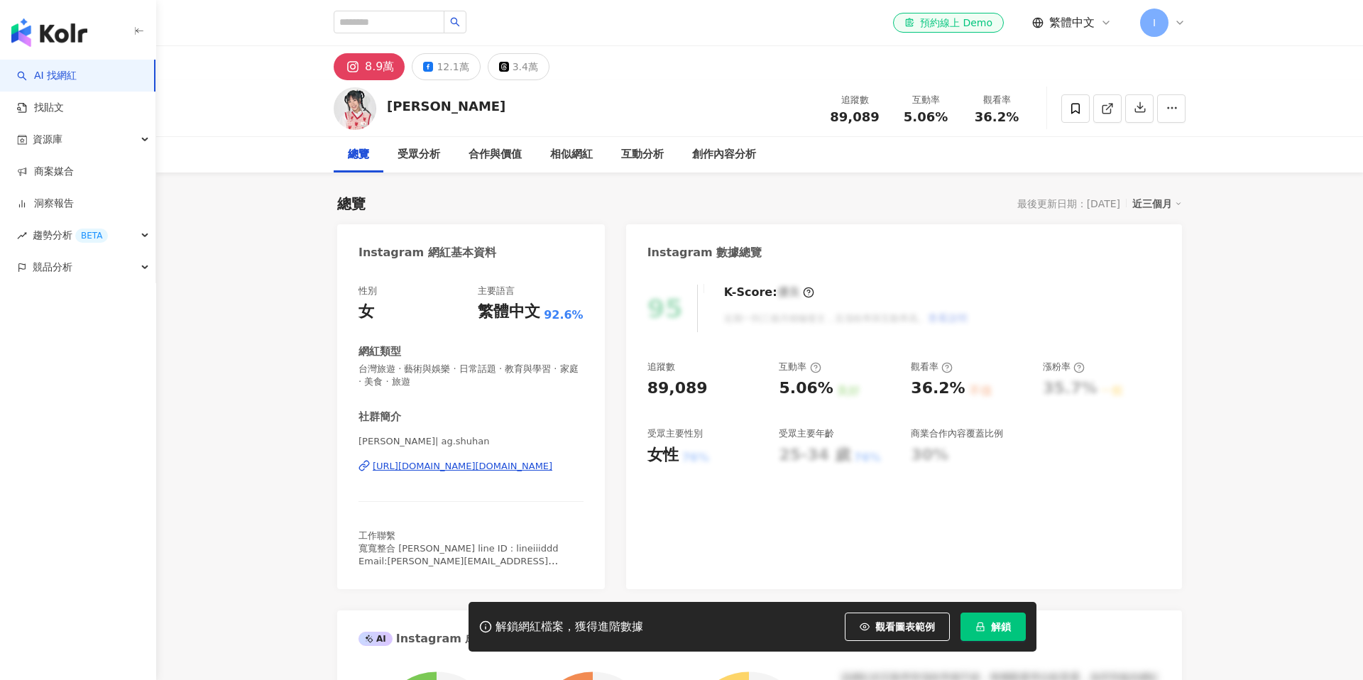
scroll to position [13, 0]
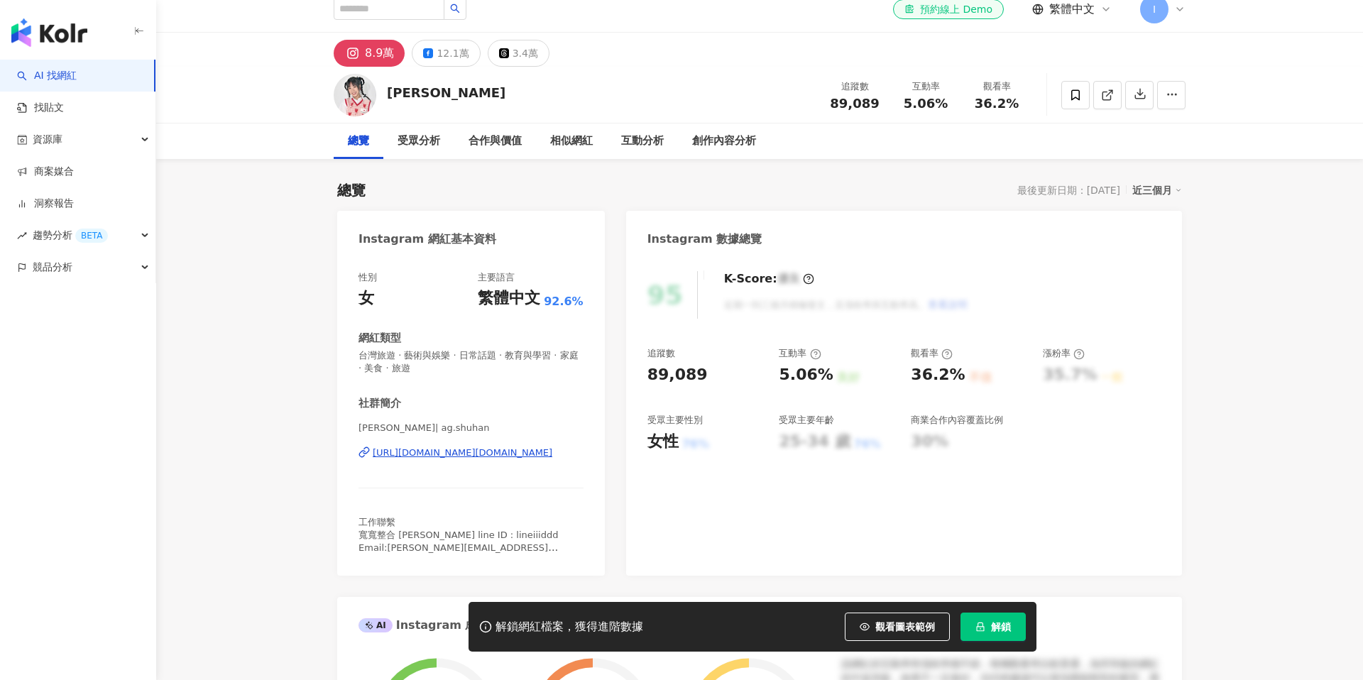
click at [489, 452] on div "https://www.instagram.com/ag.shuhan/" at bounding box center [463, 453] width 180 height 13
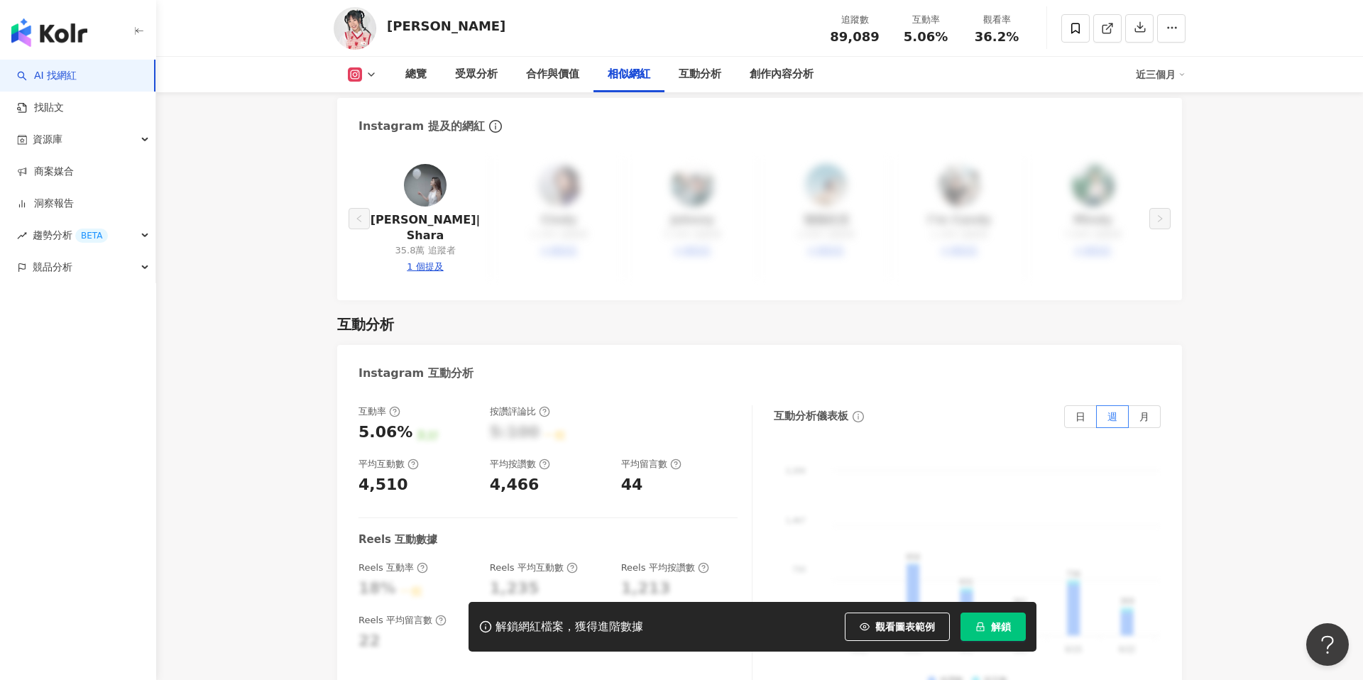
scroll to position [2645, 0]
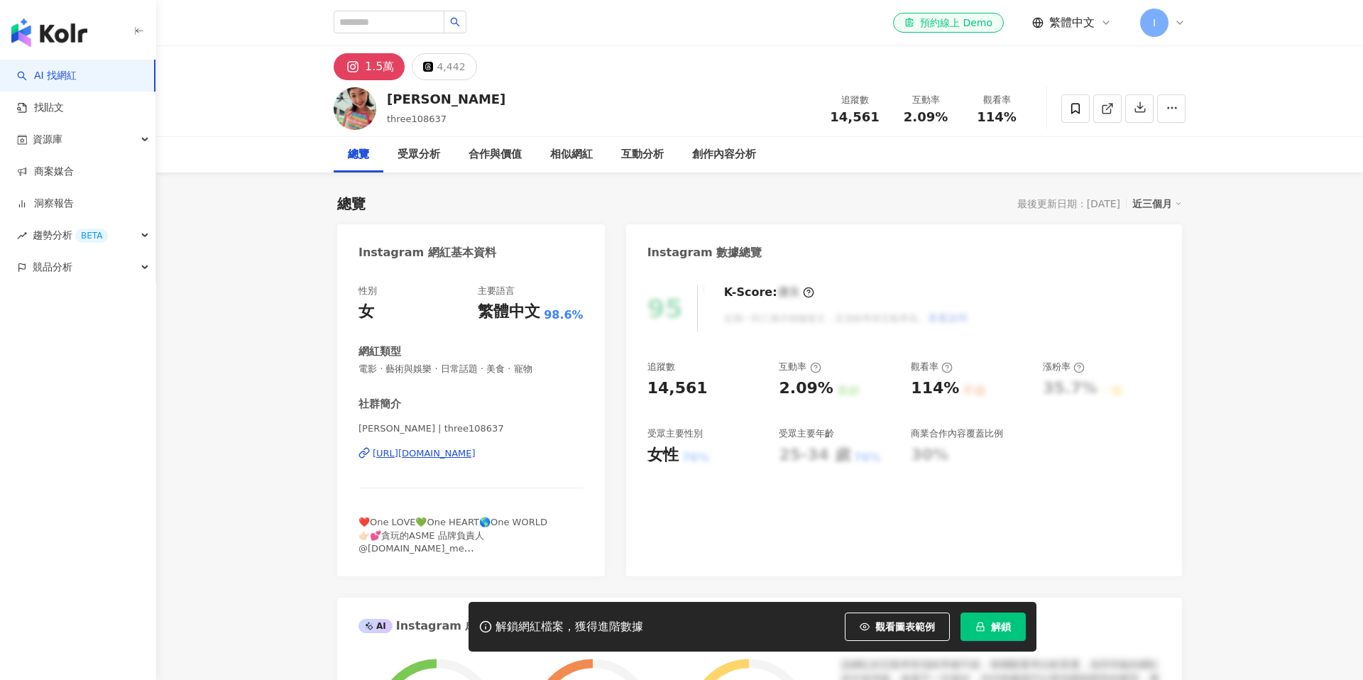
click at [476, 454] on div "https://www.instagram.com/three108637/" at bounding box center [424, 453] width 103 height 13
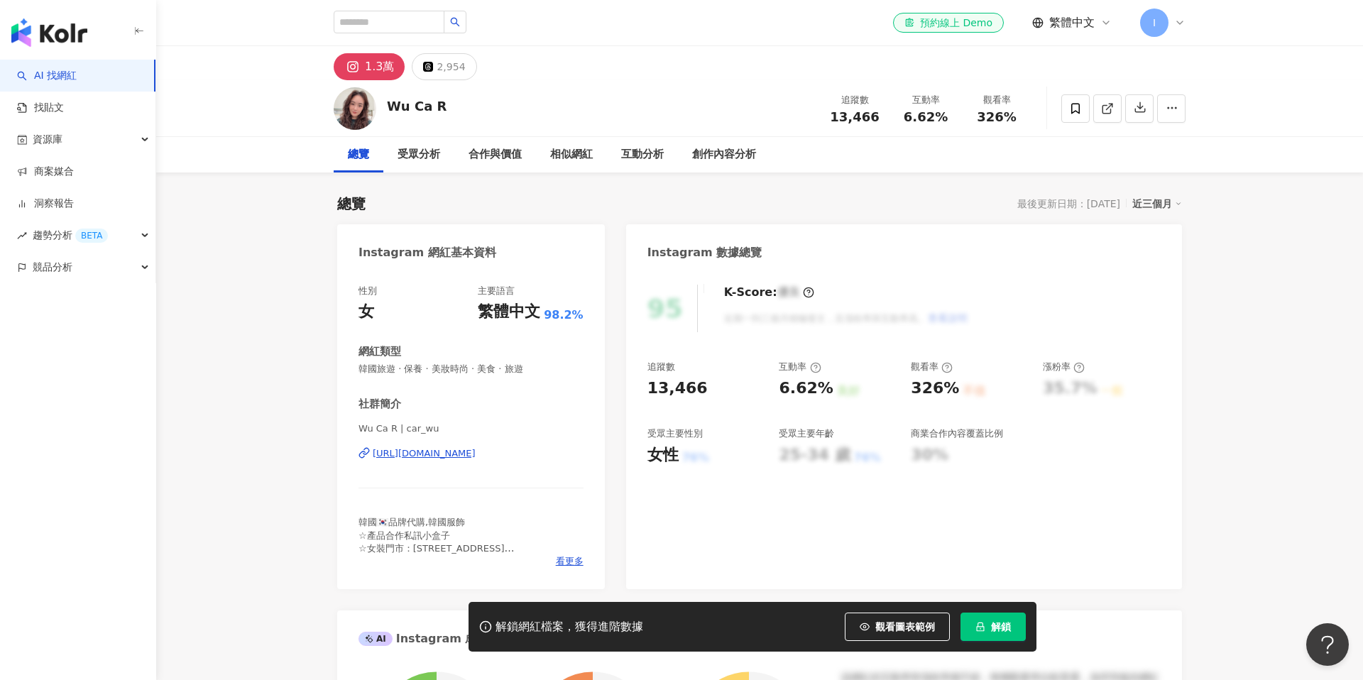
click at [459, 454] on div "https://www.instagram.com/car_wu/" at bounding box center [424, 453] width 103 height 13
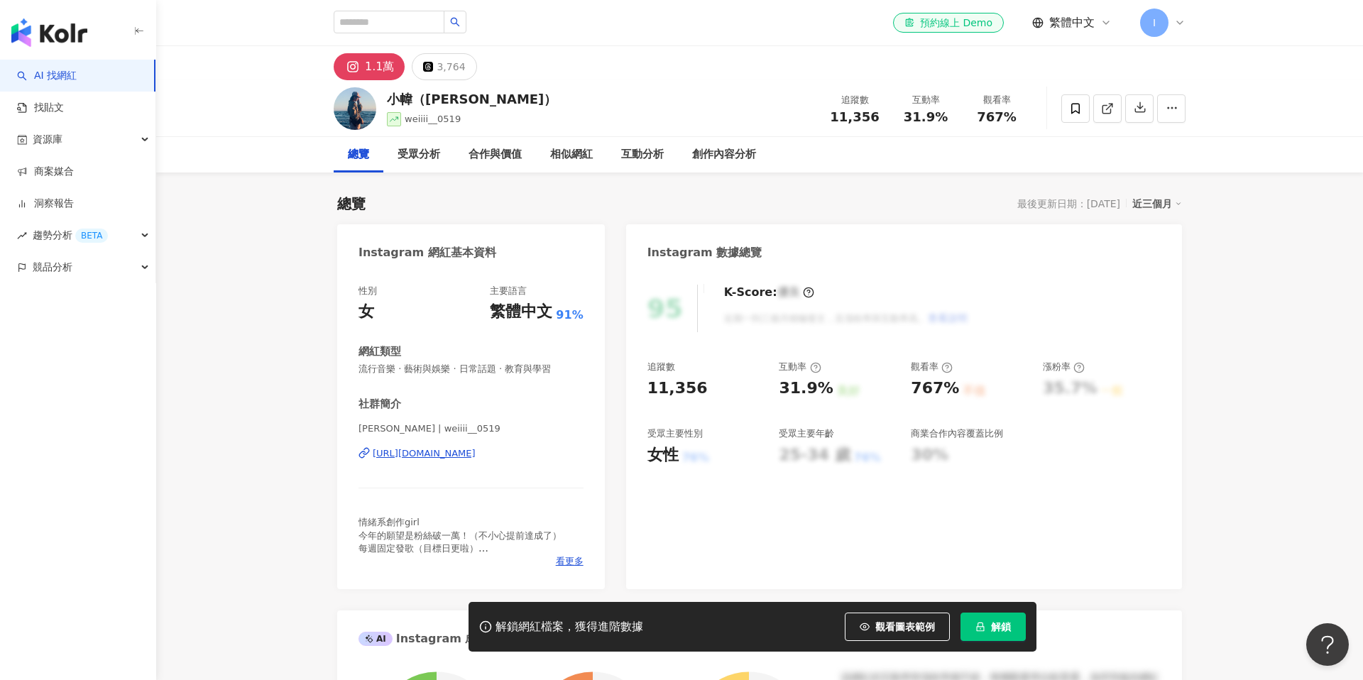
click at [430, 450] on div "https://www.instagram.com/weiiii__0519/" at bounding box center [424, 453] width 103 height 13
drag, startPoint x: 564, startPoint y: 466, endPoint x: 368, endPoint y: 457, distance: 196.2
click at [368, 457] on div "張幃 weiiii | weiiii__0519 https://www.instagram.com/weiiii__0519/" at bounding box center [471, 463] width 225 height 83
copy div "https://www.instagram.com/weiiii__0519/"
click at [476, 449] on div "https://www.instagram.com/weiiii__0519/" at bounding box center [424, 453] width 103 height 13
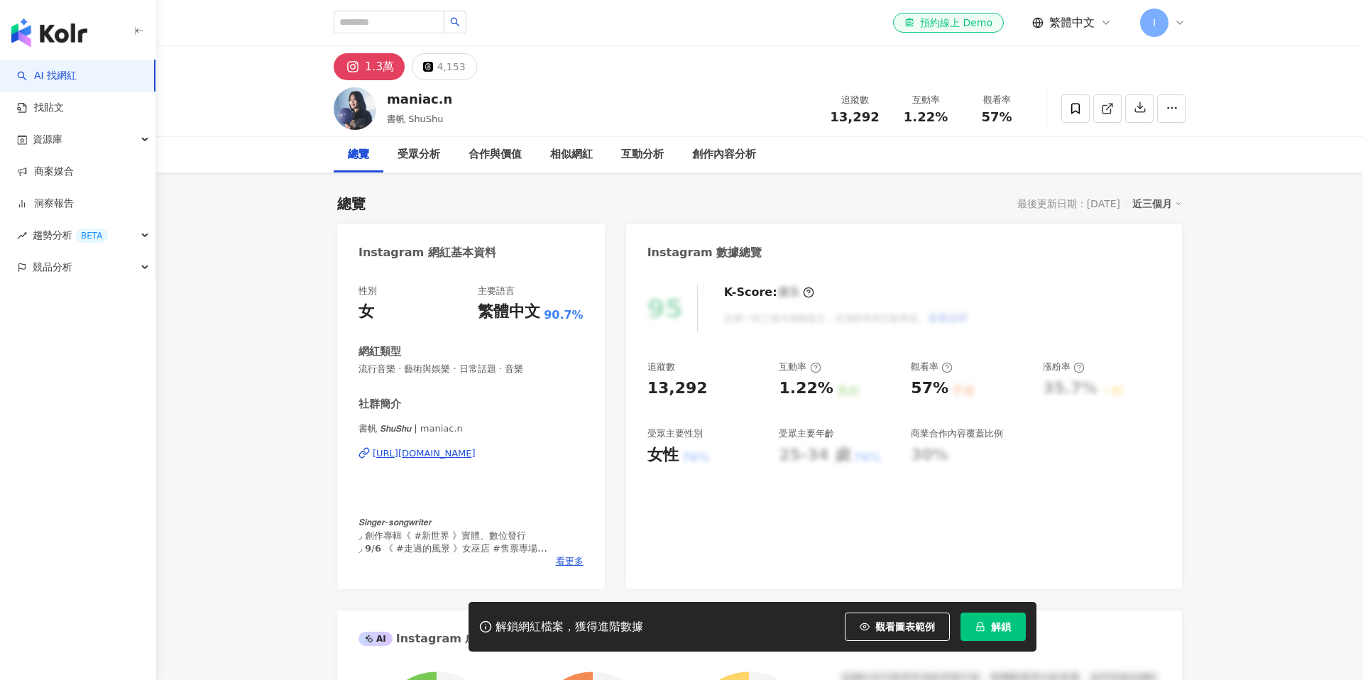
click at [476, 452] on div "https://www.instagram.com/maniac.n/" at bounding box center [424, 453] width 103 height 13
drag, startPoint x: 545, startPoint y: 464, endPoint x: 376, endPoint y: 456, distance: 169.2
click at [376, 456] on div "書帆 𝙎𝙝𝙪𝙎𝙝𝙪 | maniac.n https://www.instagram.com/maniac.n/" at bounding box center [471, 463] width 225 height 83
click at [459, 483] on div "書帆 𝙎𝙝𝙪𝙎𝙝𝙪 | maniac.n https://www.instagram.com/maniac.n/" at bounding box center [471, 463] width 225 height 83
drag, startPoint x: 518, startPoint y: 475, endPoint x: 371, endPoint y: 459, distance: 147.2
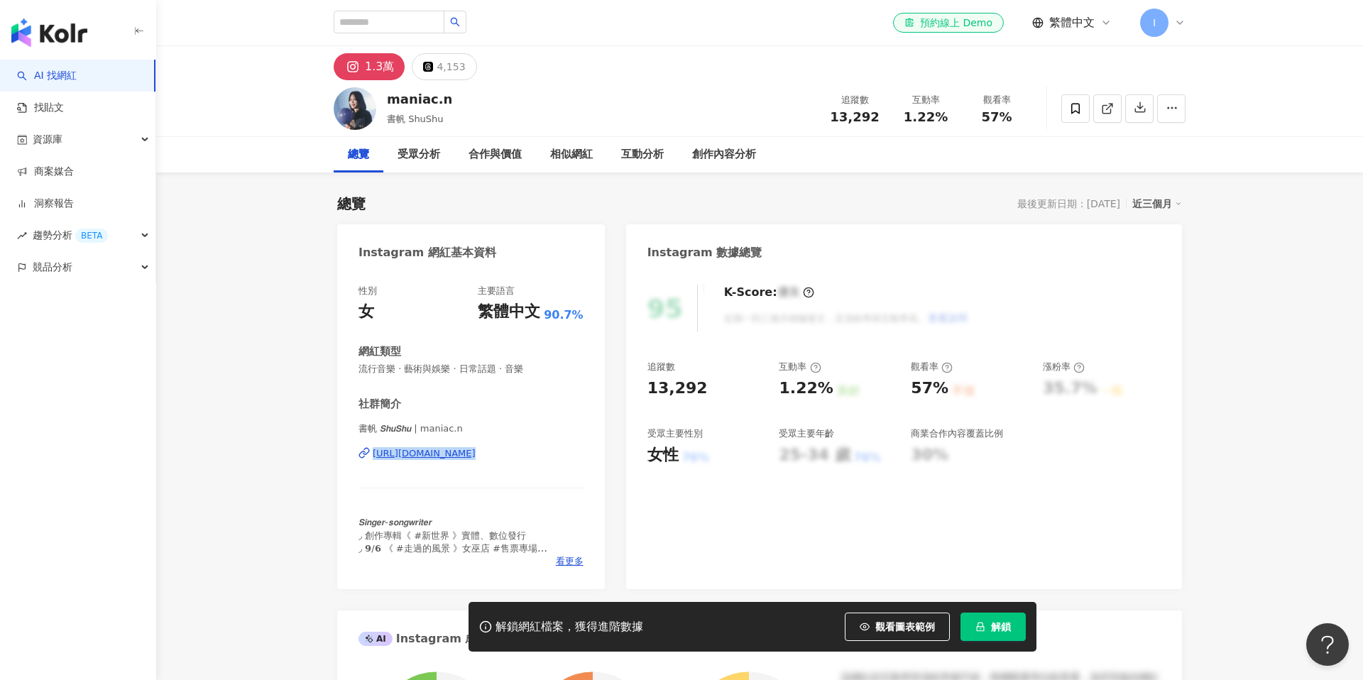
click at [371, 459] on div "書帆 𝙎𝙝𝙪𝙎𝙝𝙪 | maniac.n https://www.instagram.com/maniac.n/" at bounding box center [471, 463] width 225 height 83
copy div "https://www.instagram.com/maniac.n/"
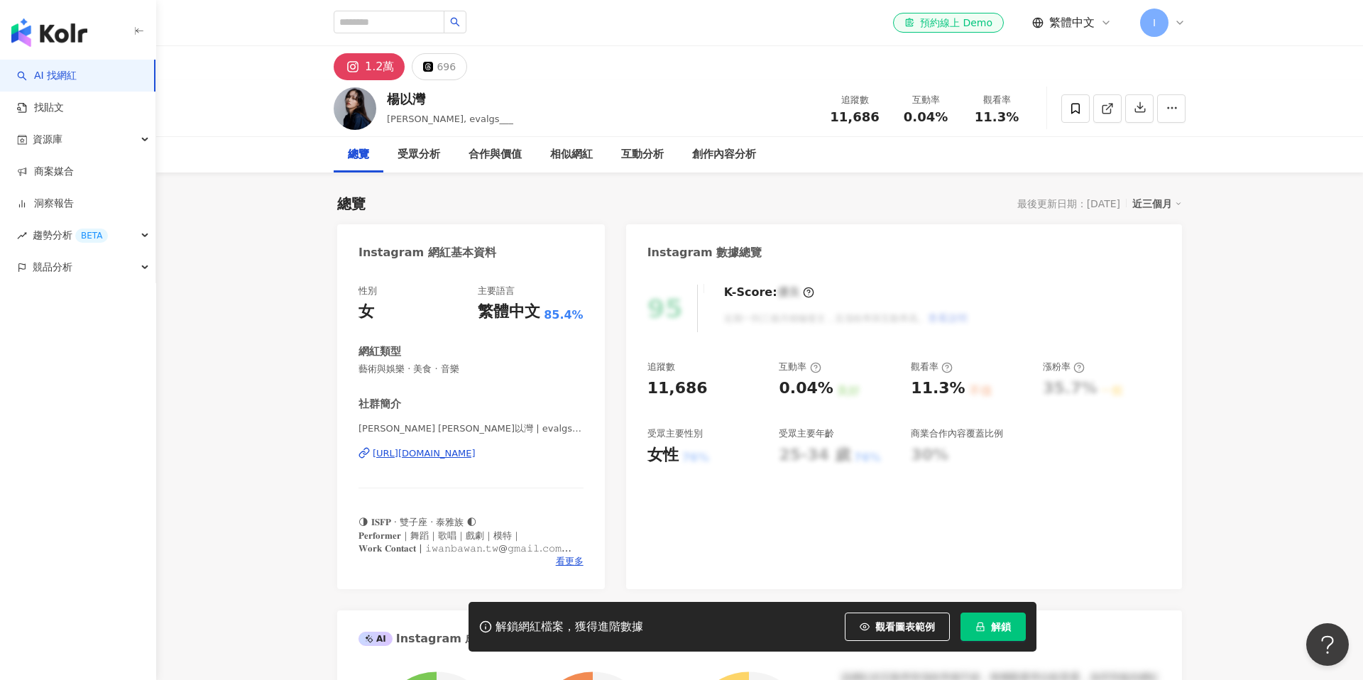
click at [476, 454] on div "[URL][DOMAIN_NAME]" at bounding box center [424, 453] width 103 height 13
drag, startPoint x: 566, startPoint y: 467, endPoint x: 476, endPoint y: 445, distance: 92.1
click at [476, 445] on div "Iwan Bawan 楊以灣 | evalgs___ https://www.instagram.com/evalgs___/" at bounding box center [471, 463] width 225 height 83
copy div "https://www.instagram.com/evalgs___/"
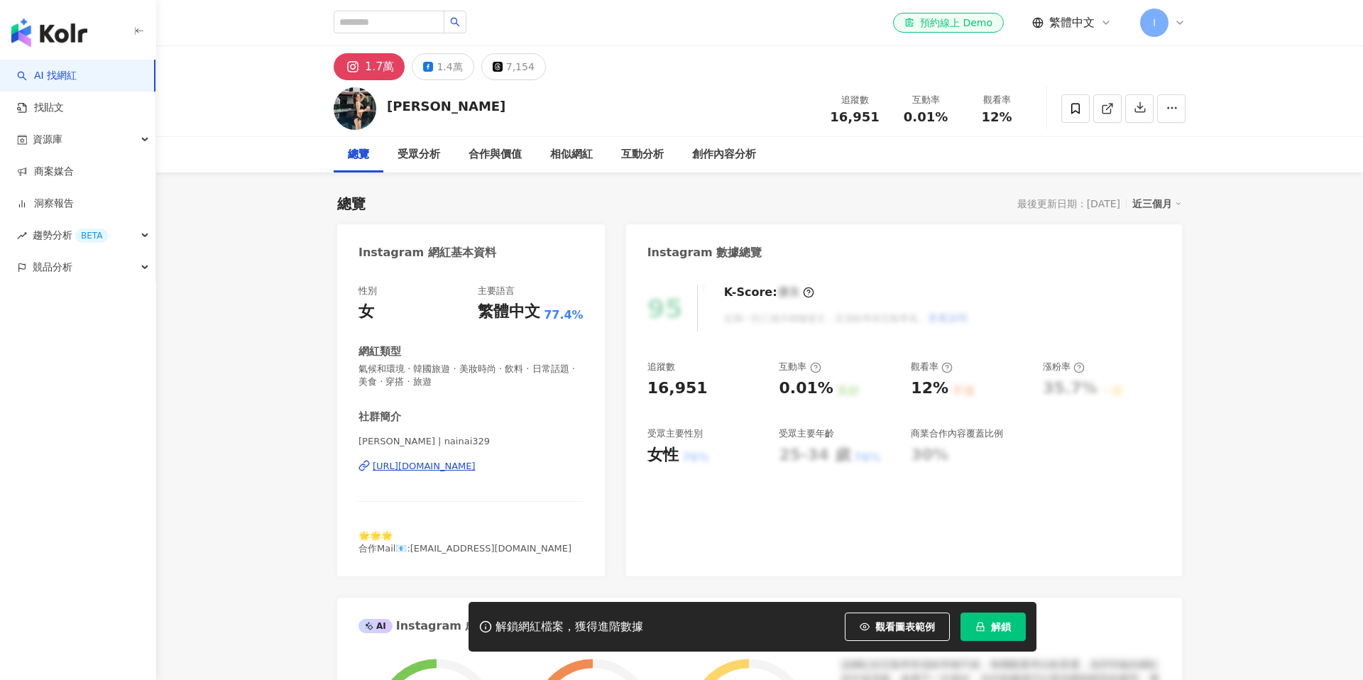
click at [432, 465] on div "https://www.instagram.com/nainai329/" at bounding box center [424, 466] width 103 height 13
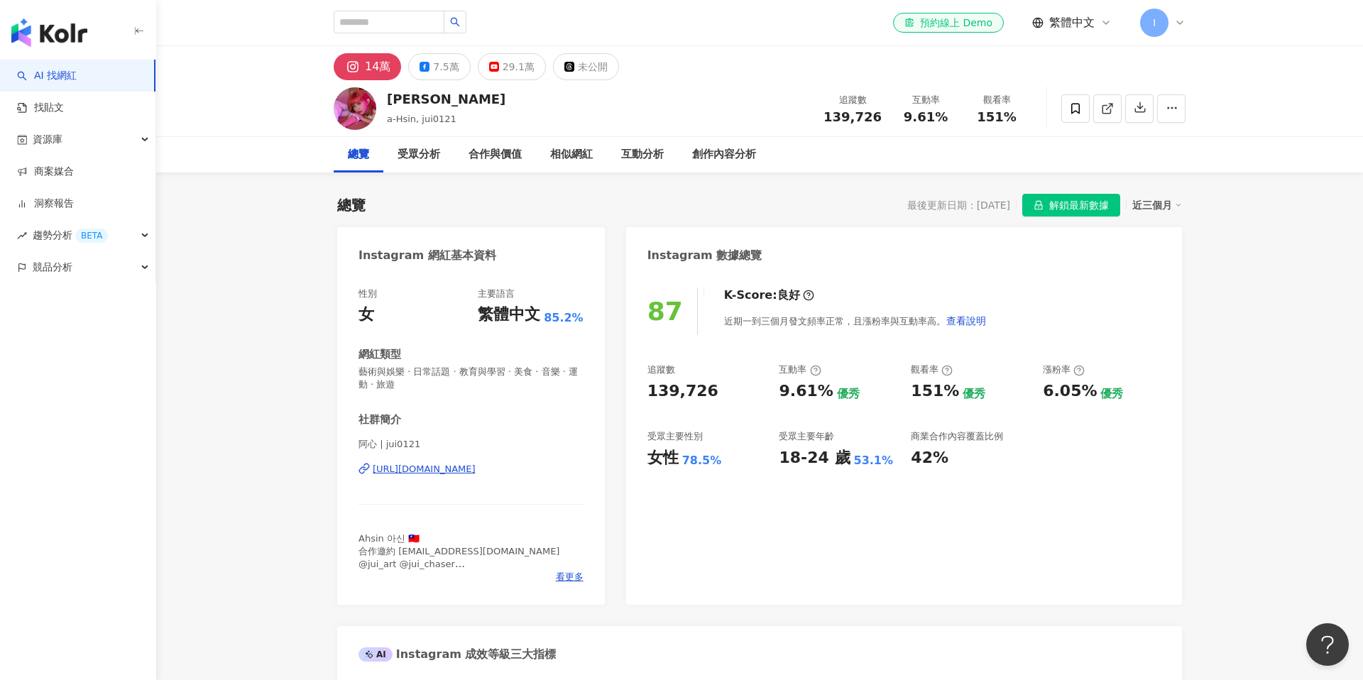
click at [476, 474] on div "[URL][DOMAIN_NAME]" at bounding box center [424, 469] width 103 height 13
drag, startPoint x: 559, startPoint y: 480, endPoint x: 373, endPoint y: 475, distance: 186.1
click at [373, 475] on div "阿心 | jui0121 [URL][DOMAIN_NAME]" at bounding box center [471, 479] width 225 height 83
copy div "[URL][DOMAIN_NAME]"
